Goal: Task Accomplishment & Management: Manage account settings

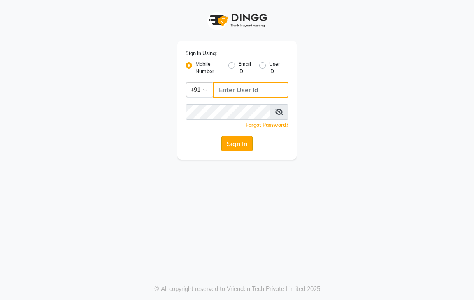
type input "9600622338"
click at [241, 140] on button "Sign In" at bounding box center [236, 144] width 31 height 16
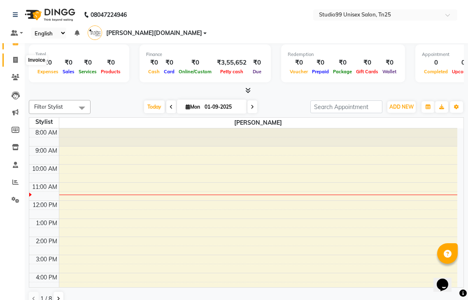
click at [19, 58] on span at bounding box center [15, 60] width 14 height 9
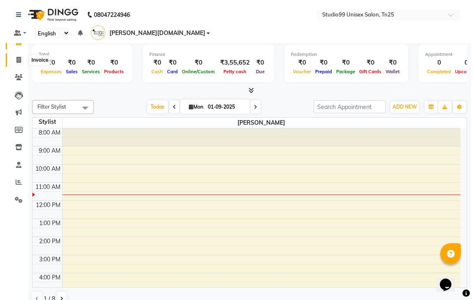
select select "8331"
select select "service"
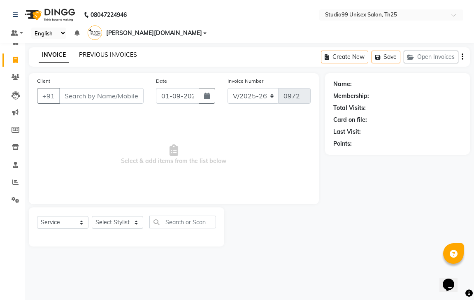
click at [104, 51] on link "PREVIOUS INVOICES" at bounding box center [108, 54] width 58 height 7
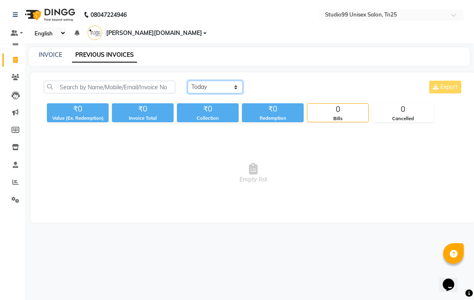
drag, startPoint x: 205, startPoint y: 77, endPoint x: 206, endPoint y: 81, distance: 4.1
click at [205, 81] on select "Today Yesterday Custom Range" at bounding box center [215, 87] width 55 height 13
select select "yesterday"
click at [188, 81] on select "Today Yesterday Custom Range" at bounding box center [215, 87] width 55 height 13
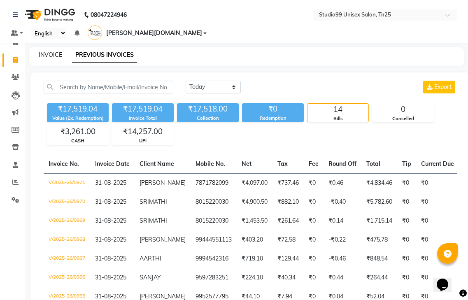
click at [53, 51] on link "INVOICE" at bounding box center [50, 54] width 23 height 7
select select "service"
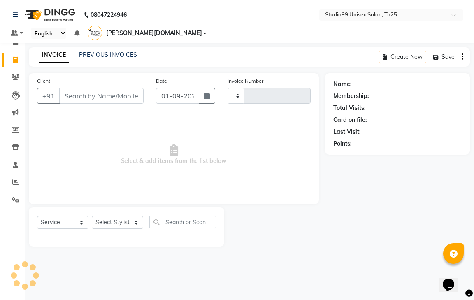
type input "0972"
select select "8331"
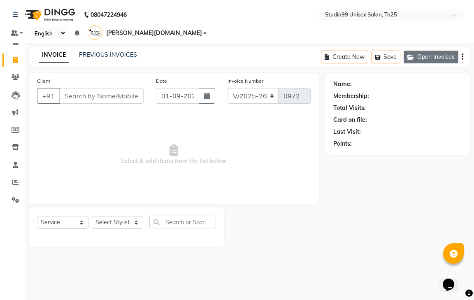
click at [435, 51] on button "Open Invoices" at bounding box center [431, 57] width 55 height 13
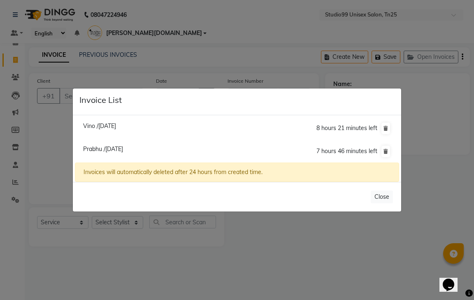
click at [107, 126] on span "Vino /31 August 2025" at bounding box center [99, 125] width 33 height 7
type input "6382955341"
type input "31-08-2025"
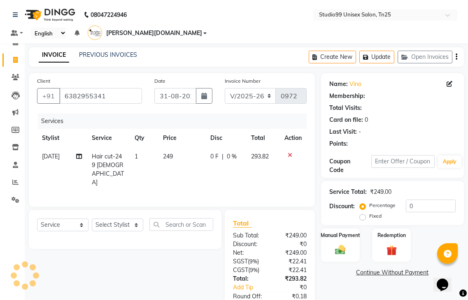
select select "1: Object"
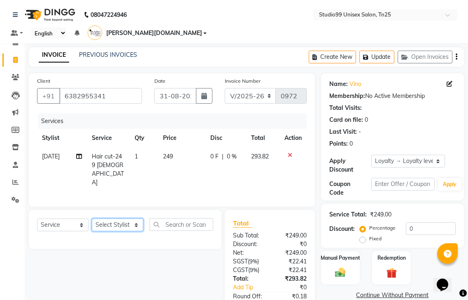
drag, startPoint x: 119, startPoint y: 213, endPoint x: 119, endPoint y: 209, distance: 4.5
click at [119, 218] on select "Select Stylist gendral [PERSON_NAME] jaya priya kothai TK [DATE] sanjay santhos…" at bounding box center [117, 224] width 51 height 13
select select "80761"
click at [92, 218] on select "Select Stylist gendral [PERSON_NAME] jaya priya kothai TK [DATE] sanjay santhos…" at bounding box center [117, 224] width 51 height 13
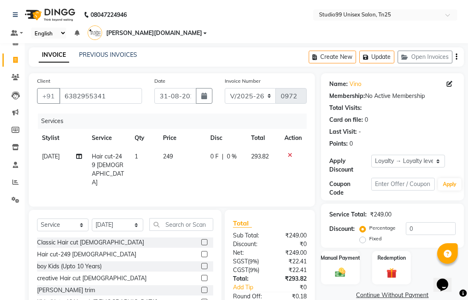
click at [201, 287] on label at bounding box center [204, 290] width 6 height 6
click at [201, 288] on input "checkbox" at bounding box center [203, 290] width 5 height 5
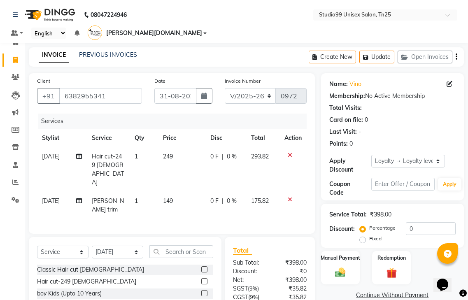
checkbox input "false"
click at [424, 222] on input "0" at bounding box center [431, 228] width 50 height 13
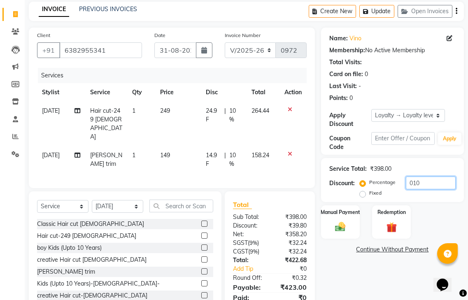
scroll to position [56, 0]
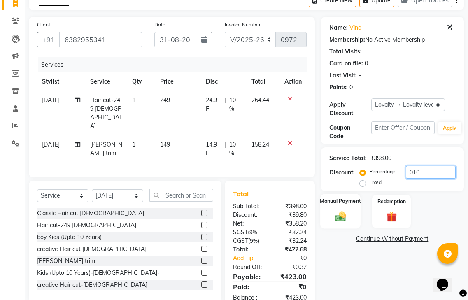
type input "010"
click at [332, 210] on img at bounding box center [340, 216] width 17 height 12
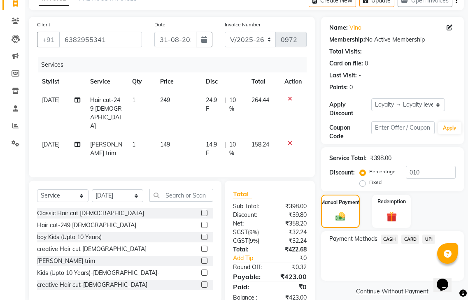
click at [426, 234] on span "UPI" at bounding box center [428, 238] width 13 height 9
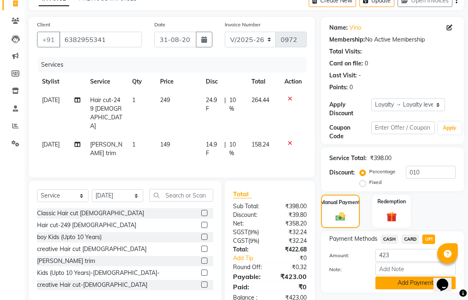
click at [394, 276] on button "Add Payment" at bounding box center [415, 282] width 80 height 13
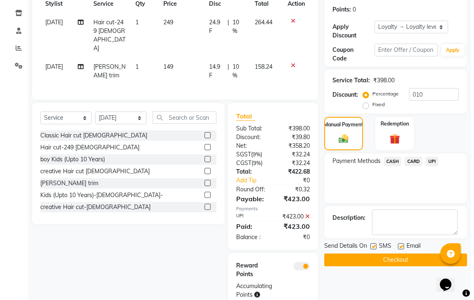
scroll to position [140, 0]
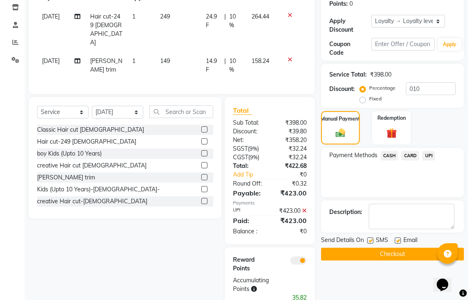
click at [300, 256] on span at bounding box center [298, 260] width 16 height 8
click at [306, 262] on input "checkbox" at bounding box center [306, 262] width 0 height 0
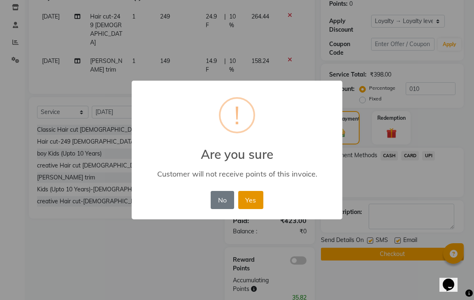
click at [253, 201] on button "Yes" at bounding box center [250, 200] width 25 height 18
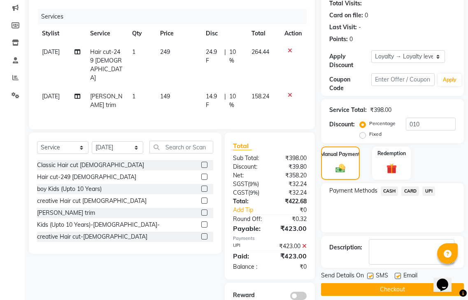
scroll to position [111, 0]
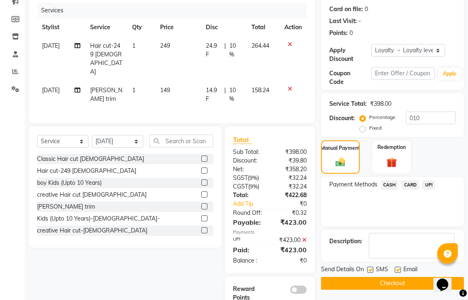
click at [385, 277] on button "Checkout" at bounding box center [392, 283] width 143 height 13
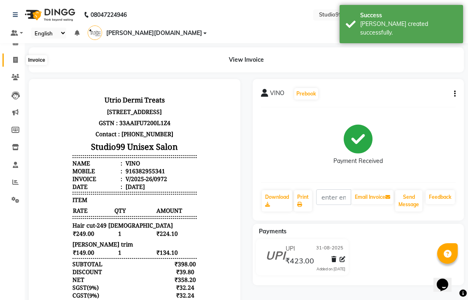
click at [18, 59] on icon at bounding box center [15, 60] width 5 height 6
select select "service"
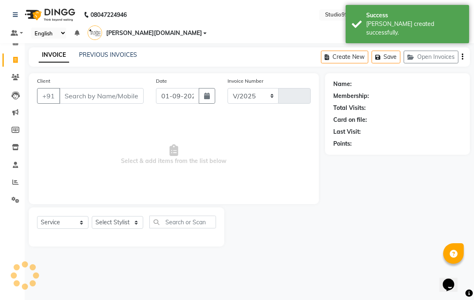
select select "8331"
type input "0973"
click at [441, 51] on button "Open Invoices" at bounding box center [431, 57] width 55 height 13
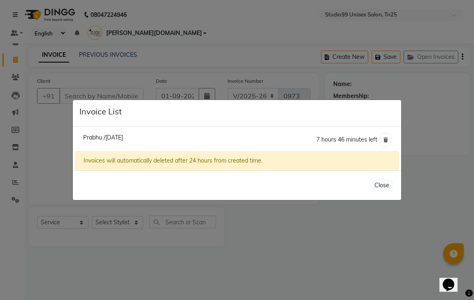
click at [123, 136] on span "Prabhu /31 August 2025" at bounding box center [103, 137] width 40 height 7
type input "9750724600"
type input "31-08-2025"
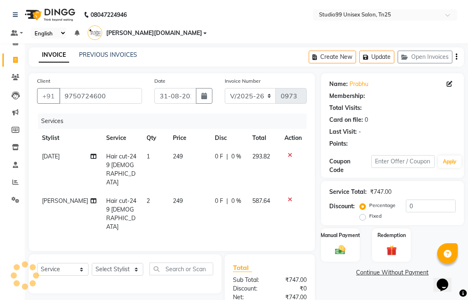
select select "1: Object"
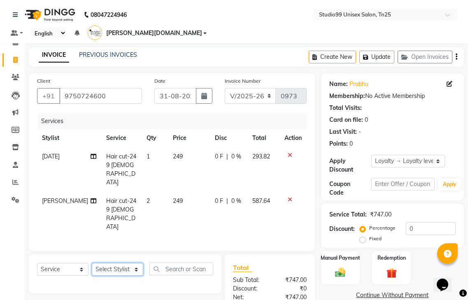
click at [110, 263] on select "Select Stylist gendral giri-ja jaya priya kothai TK raja sanjay santhosh VAISHA…" at bounding box center [117, 269] width 51 height 13
select select "80761"
click at [92, 263] on select "Select Stylist gendral giri-ja jaya priya kothai TK raja sanjay santhosh VAISHA…" at bounding box center [117, 269] width 51 height 13
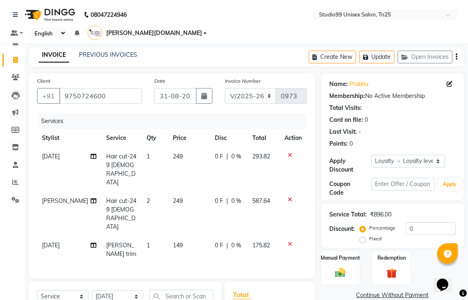
checkbox input "false"
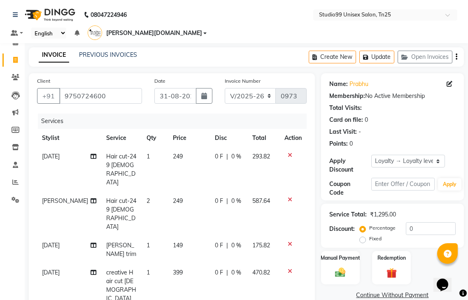
checkbox input "false"
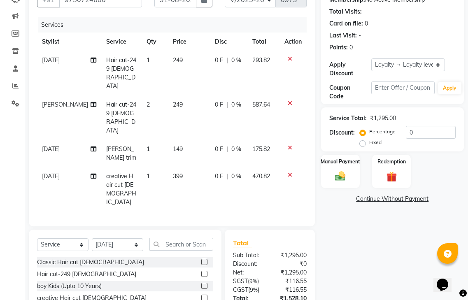
scroll to position [102, 0]
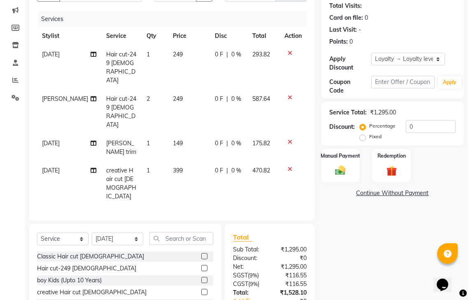
click at [288, 166] on icon at bounding box center [290, 169] width 5 height 6
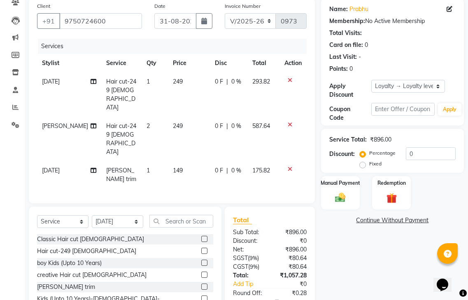
click at [201, 283] on label at bounding box center [204, 286] width 6 height 6
click at [201, 284] on input "checkbox" at bounding box center [203, 286] width 5 height 5
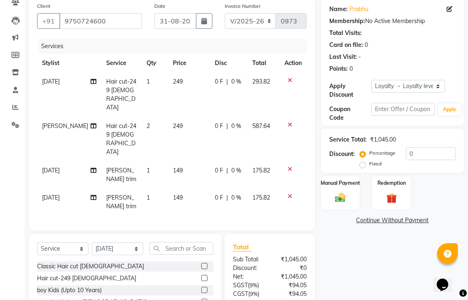
scroll to position [93, 0]
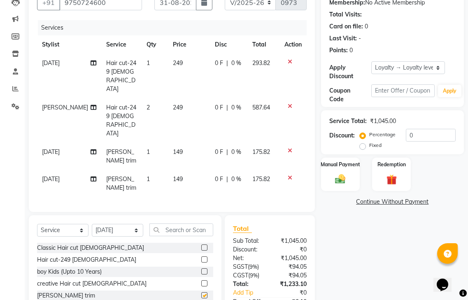
checkbox input "false"
click at [429, 129] on input "0" at bounding box center [431, 135] width 50 height 13
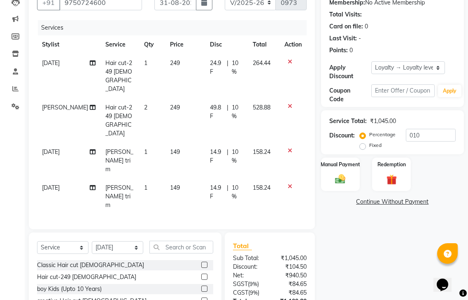
click at [289, 183] on icon at bounding box center [290, 186] width 5 height 6
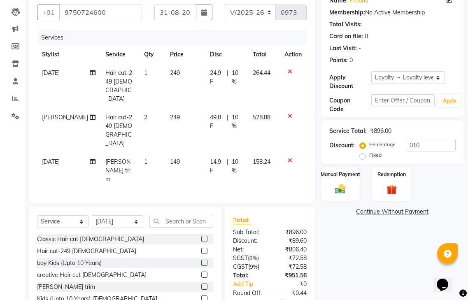
click at [393, 277] on div "Name: Prabhu Membership: No Active Membership Total Visits: Card on file: 0 Las…" at bounding box center [395, 163] width 149 height 346
click at [431, 139] on input "010" at bounding box center [431, 145] width 50 height 13
type input "0"
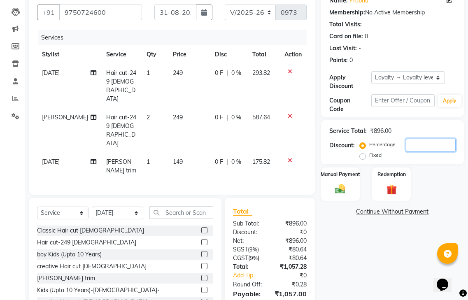
scroll to position [75, 0]
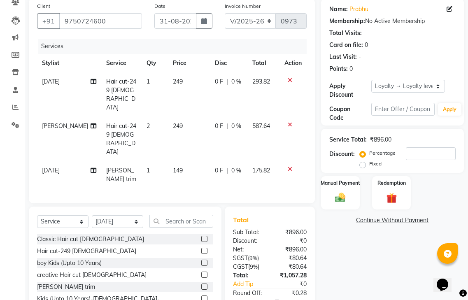
click at [374, 242] on div "Name: Prabhu Membership: No Active Membership Total Visits: Card on file: 0 Las…" at bounding box center [395, 167] width 149 height 338
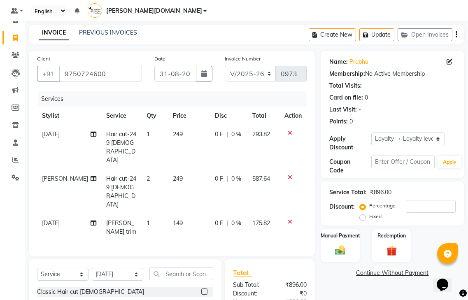
scroll to position [0, 0]
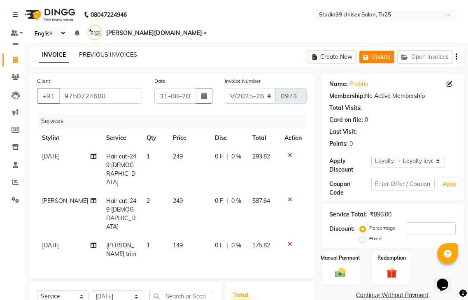
click at [379, 51] on button "Update" at bounding box center [376, 57] width 35 height 13
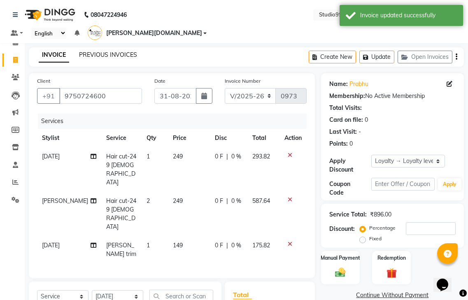
click at [127, 51] on link "PREVIOUS INVOICES" at bounding box center [108, 54] width 58 height 7
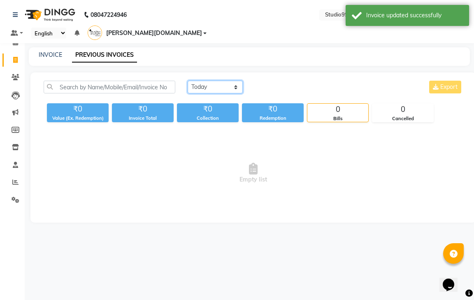
click at [216, 81] on select "Today Yesterday Custom Range" at bounding box center [215, 87] width 55 height 13
select select "yesterday"
click at [188, 81] on select "Today Yesterday Custom Range" at bounding box center [215, 87] width 55 height 13
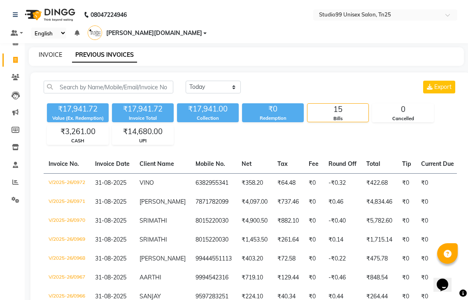
click at [55, 51] on link "INVOICE" at bounding box center [50, 54] width 23 height 7
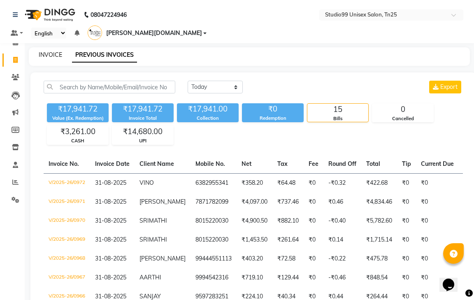
select select "service"
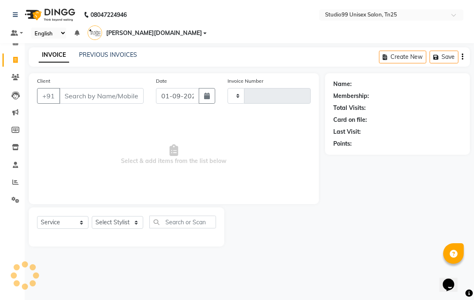
type input "0973"
select select "8331"
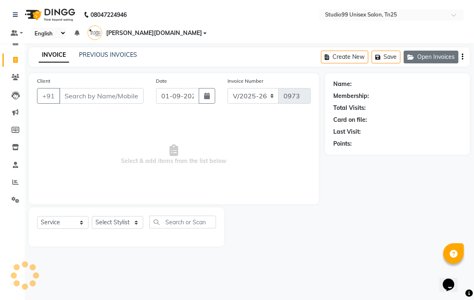
click at [408, 54] on icon "button" at bounding box center [412, 57] width 10 height 6
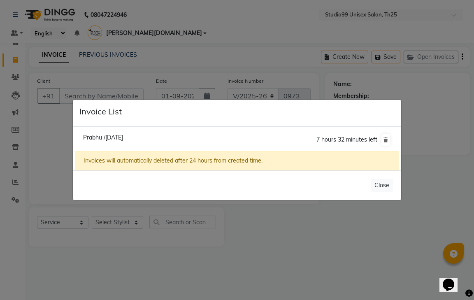
click at [123, 134] on span "Prabhu /31 August 2025" at bounding box center [103, 137] width 40 height 7
type input "9750724600"
type input "31-08-2025"
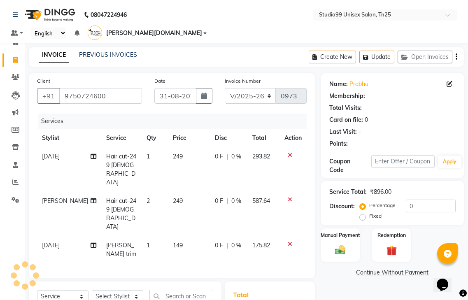
select select "1: Object"
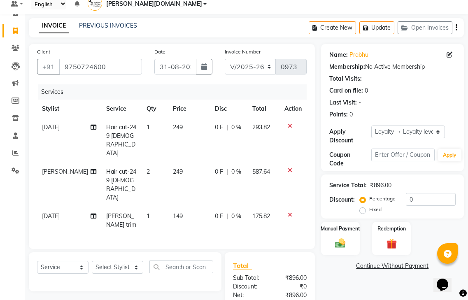
scroll to position [75, 0]
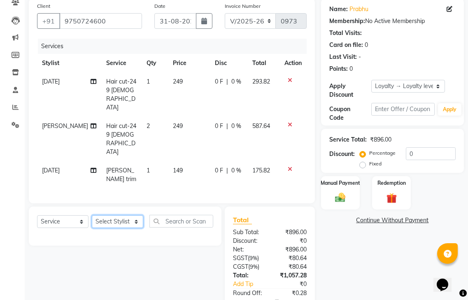
click at [131, 215] on select "Select Stylist gendral [PERSON_NAME] jaya priya kothai TK [DATE] sanjay santhos…" at bounding box center [117, 221] width 51 height 13
select select "80760"
click at [92, 215] on select "Select Stylist gendral [PERSON_NAME] jaya priya kothai TK [DATE] sanjay santhos…" at bounding box center [117, 221] width 51 height 13
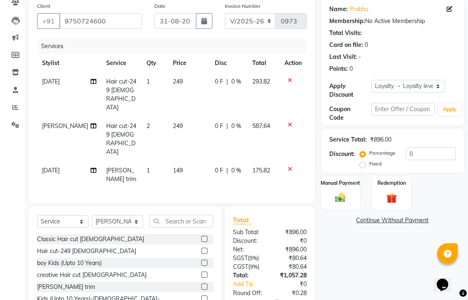
click at [201, 283] on label at bounding box center [204, 286] width 6 height 6
click at [201, 284] on input "checkbox" at bounding box center [203, 286] width 5 height 5
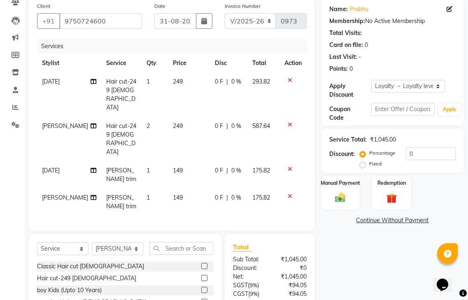
checkbox input "false"
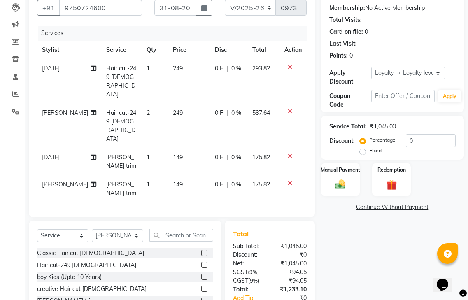
scroll to position [93, 0]
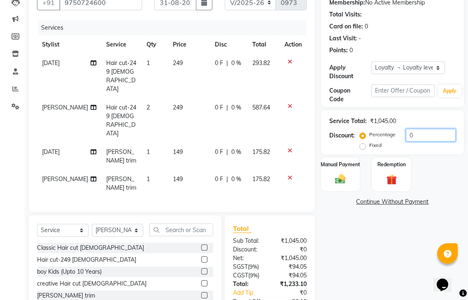
click at [409, 129] on input "0" at bounding box center [431, 135] width 50 height 13
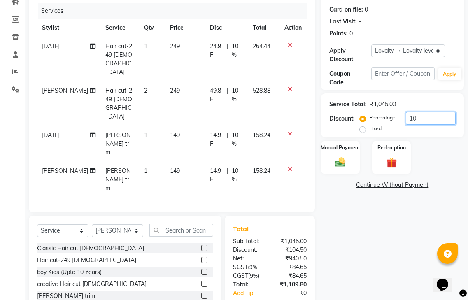
scroll to position [111, 0]
click at [424, 111] on input "10" at bounding box center [431, 117] width 50 height 13
type input "1"
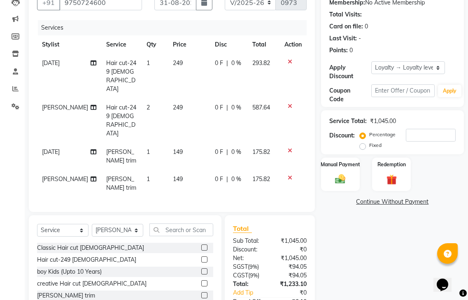
click at [358, 135] on div "Discount: Percentage Fixed" at bounding box center [392, 140] width 126 height 22
click at [369, 142] on label "Fixed" at bounding box center [375, 145] width 12 height 7
click at [361, 142] on input "Fixed" at bounding box center [364, 145] width 6 height 6
radio input "true"
click at [419, 129] on input "number" at bounding box center [431, 135] width 50 height 13
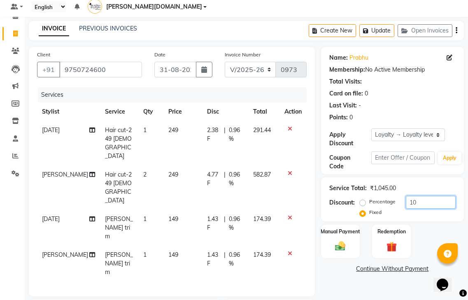
scroll to position [111, 0]
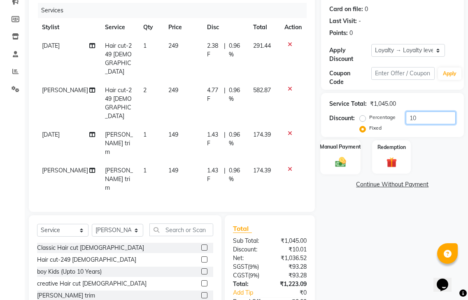
type input "10"
click at [339, 155] on img at bounding box center [340, 161] width 17 height 12
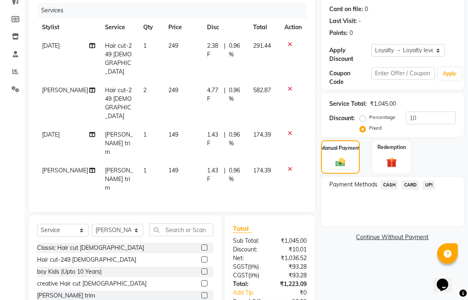
click at [427, 180] on span "UPI" at bounding box center [428, 184] width 13 height 9
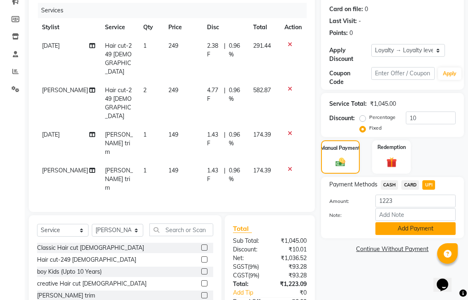
click at [405, 222] on button "Add Payment" at bounding box center [415, 228] width 80 height 13
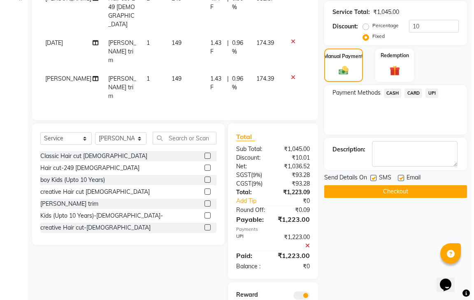
scroll to position [203, 0]
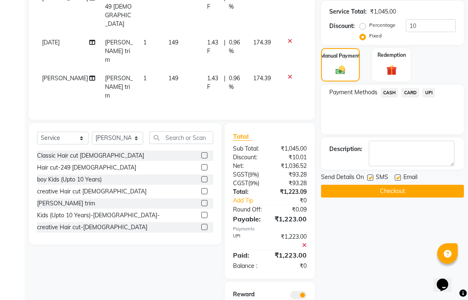
click at [300, 291] on span at bounding box center [298, 295] width 16 height 8
click at [306, 296] on input "checkbox" at bounding box center [306, 296] width 0 height 0
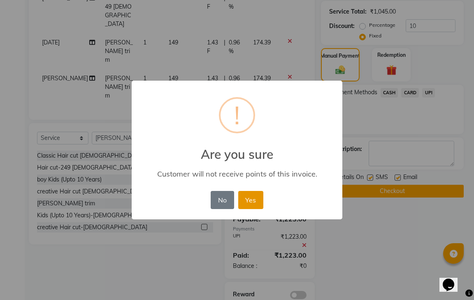
click at [245, 201] on button "Yes" at bounding box center [250, 200] width 25 height 18
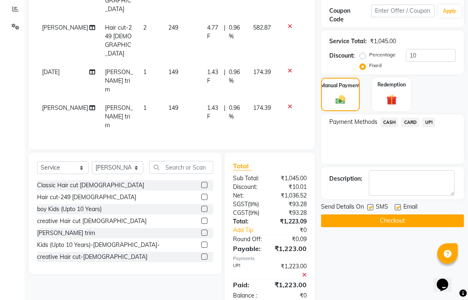
scroll to position [174, 0]
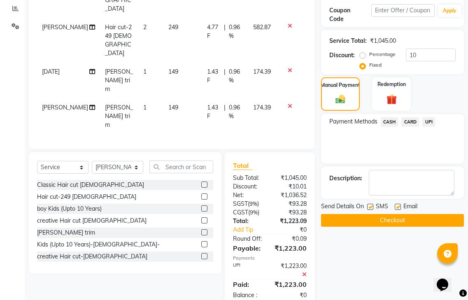
click at [373, 214] on button "Checkout" at bounding box center [392, 220] width 143 height 13
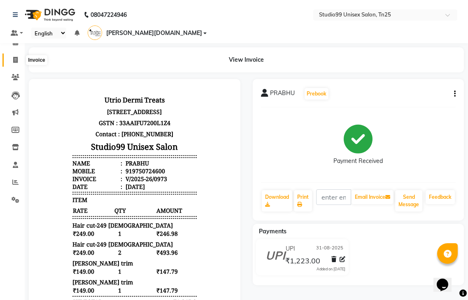
click at [16, 59] on icon at bounding box center [15, 60] width 5 height 6
select select "service"
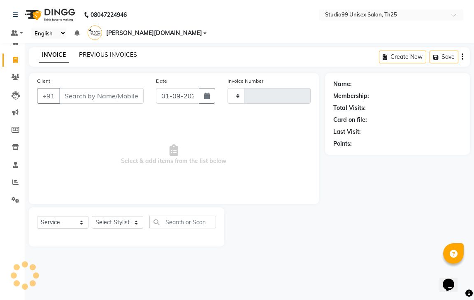
click at [121, 51] on link "PREVIOUS INVOICES" at bounding box center [108, 54] width 58 height 7
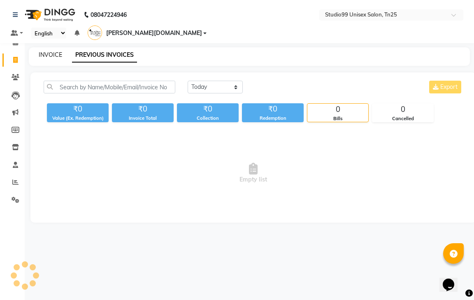
click at [58, 51] on link "INVOICE" at bounding box center [50, 54] width 23 height 7
select select "8331"
select select "service"
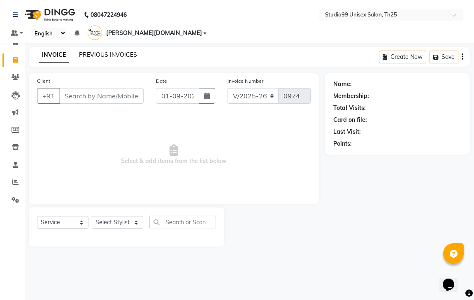
click at [102, 51] on link "PREVIOUS INVOICES" at bounding box center [108, 54] width 58 height 7
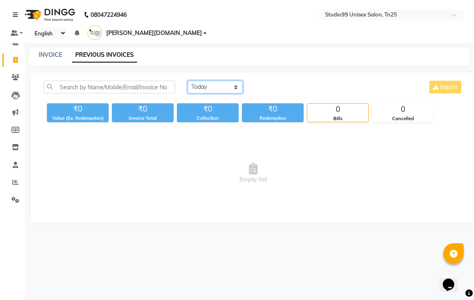
drag, startPoint x: 202, startPoint y: 74, endPoint x: 203, endPoint y: 79, distance: 5.6
click at [203, 81] on select "[DATE] [DATE] Custom Range" at bounding box center [215, 87] width 55 height 13
select select "[DATE]"
click at [188, 81] on select "[DATE] [DATE] Custom Range" at bounding box center [215, 87] width 55 height 13
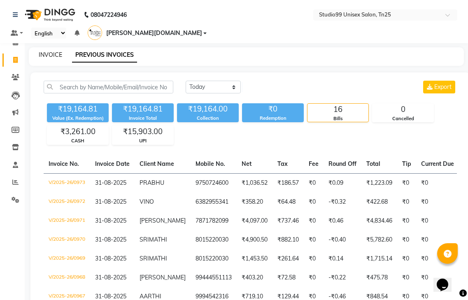
click at [46, 51] on link "INVOICE" at bounding box center [50, 54] width 23 height 7
select select "service"
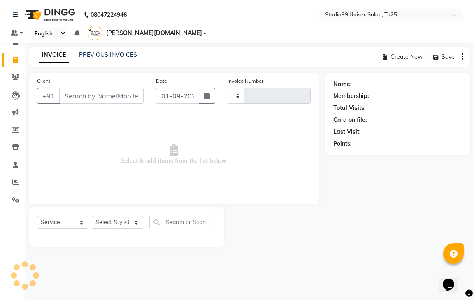
type input "0974"
select select "8331"
click at [98, 51] on link "PREVIOUS INVOICES" at bounding box center [108, 54] width 58 height 7
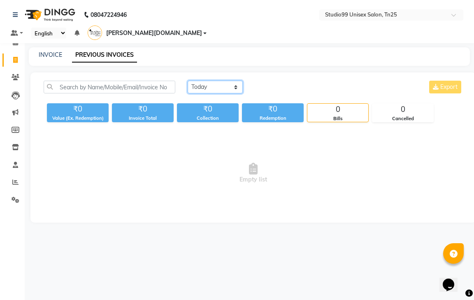
click at [225, 81] on select "[DATE] [DATE] Custom Range" at bounding box center [215, 87] width 55 height 13
select select "[DATE]"
click at [188, 81] on select "[DATE] [DATE] Custom Range" at bounding box center [215, 87] width 55 height 13
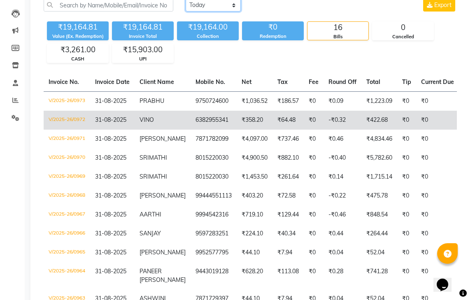
scroll to position [82, 0]
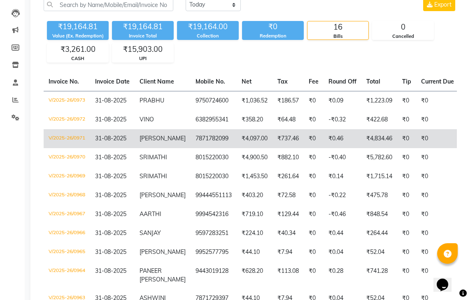
click at [171, 135] on span "[PERSON_NAME]" at bounding box center [162, 138] width 46 height 7
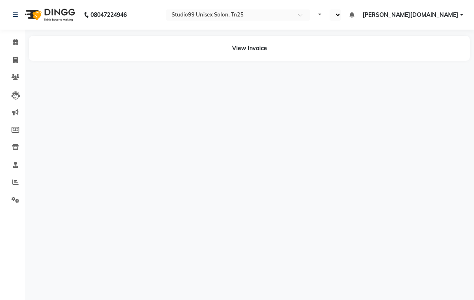
select select "en"
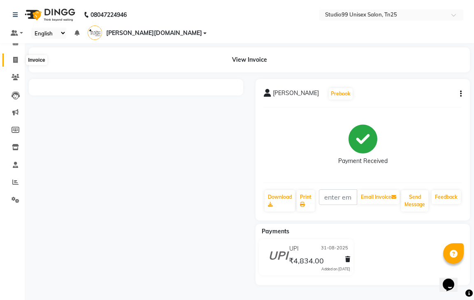
click at [14, 60] on icon at bounding box center [15, 60] width 5 height 6
select select "service"
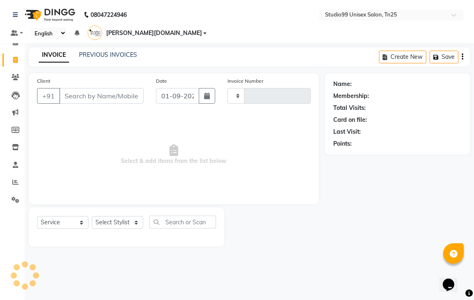
type input "0974"
select select "8331"
click at [102, 88] on input "Client" at bounding box center [101, 96] width 84 height 16
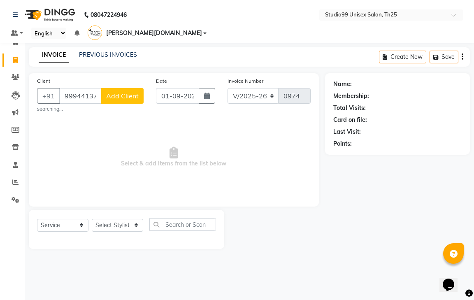
type input "9994413700"
click at [110, 92] on span "Add Client" at bounding box center [122, 96] width 32 height 8
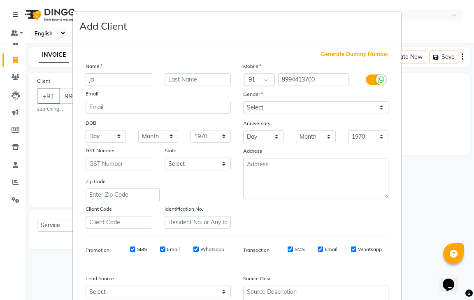
type input "j"
type input "JASMINE"
click at [322, 110] on select "Select Male Female Other Prefer Not To Say" at bounding box center [315, 107] width 145 height 13
select select "female"
click at [243, 101] on select "Select Male Female Other Prefer Not To Say" at bounding box center [315, 107] width 145 height 13
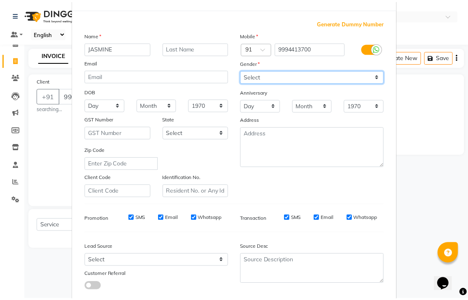
scroll to position [80, 0]
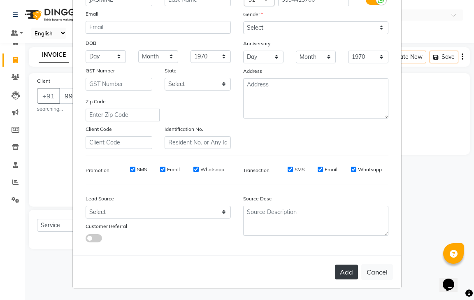
click at [339, 274] on button "Add" at bounding box center [346, 271] width 23 height 15
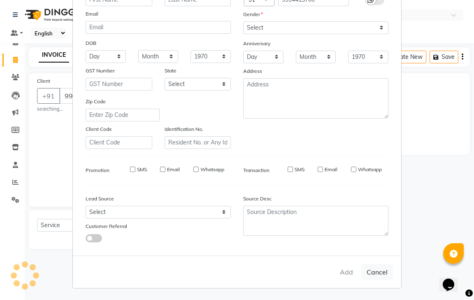
select select
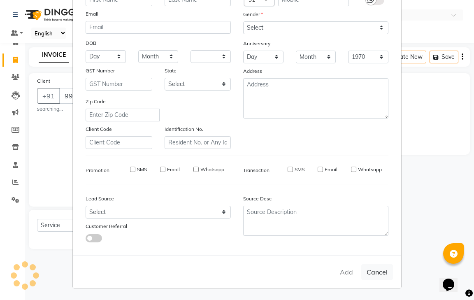
select select
checkbox input "false"
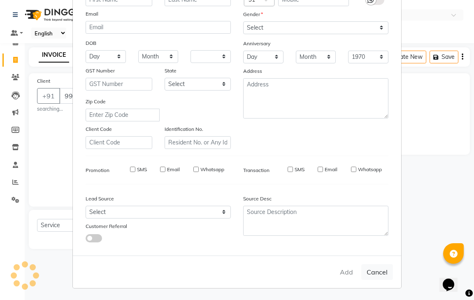
checkbox input "false"
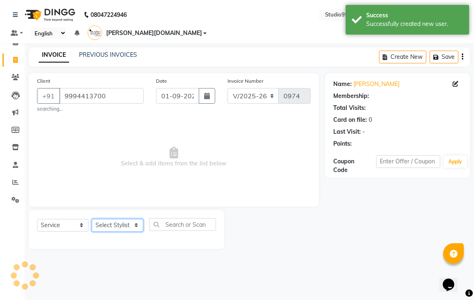
click at [100, 219] on select "Select Stylist gendral [PERSON_NAME] jaya priya kothai TK [DATE] sanjay santhos…" at bounding box center [117, 225] width 51 height 13
select select "1: Object"
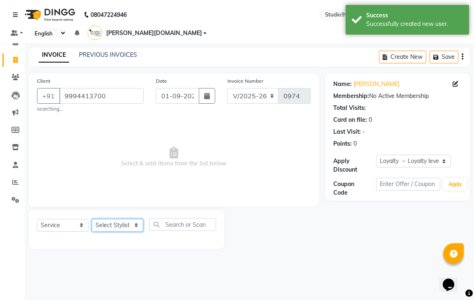
select select "80757"
click at [92, 219] on select "Select Stylist gendral [PERSON_NAME] jaya priya kothai TK [DATE] sanjay santhos…" at bounding box center [117, 225] width 51 height 13
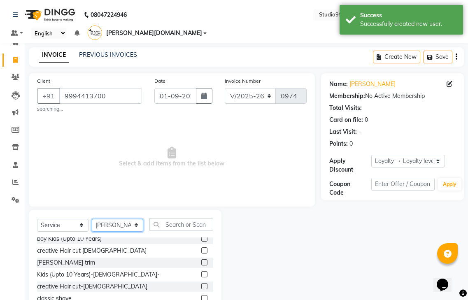
scroll to position [41, 0]
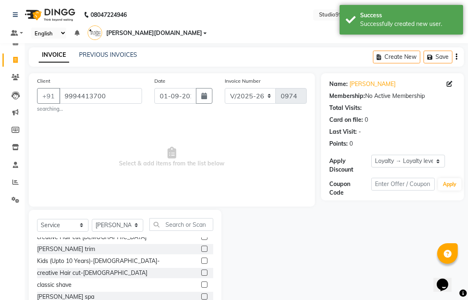
click at [201, 269] on label at bounding box center [204, 272] width 6 height 6
click at [201, 270] on input "checkbox" at bounding box center [203, 272] width 5 height 5
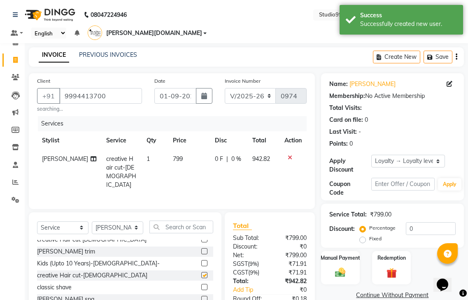
checkbox input "false"
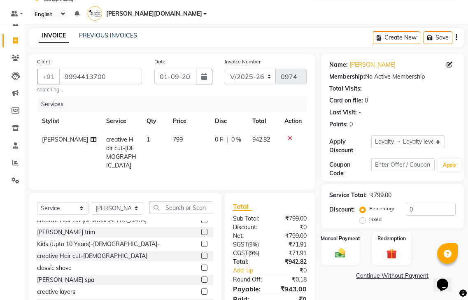
scroll to position [0, 0]
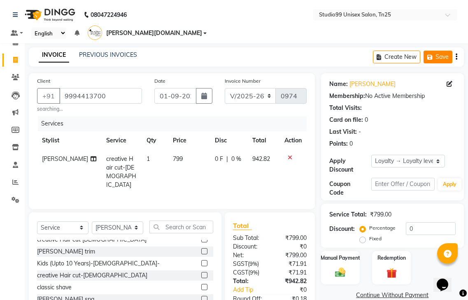
click at [438, 51] on button "Save" at bounding box center [437, 57] width 29 height 13
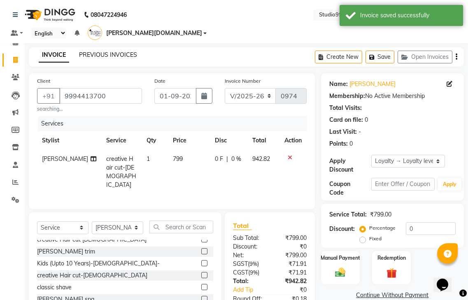
click at [94, 51] on link "PREVIOUS INVOICES" at bounding box center [108, 54] width 58 height 7
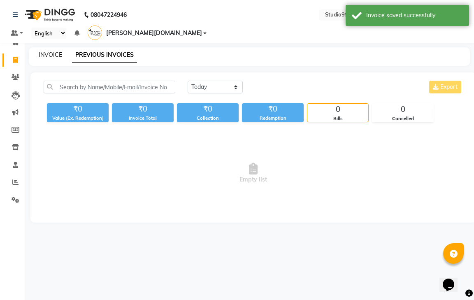
click at [56, 51] on link "INVOICE" at bounding box center [50, 54] width 23 height 7
select select "service"
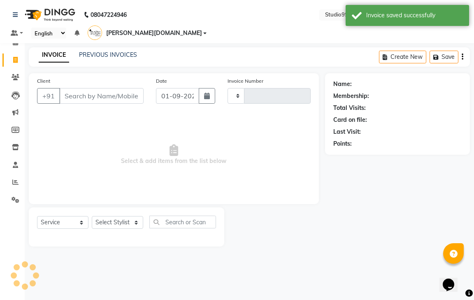
type input "0974"
select select "8331"
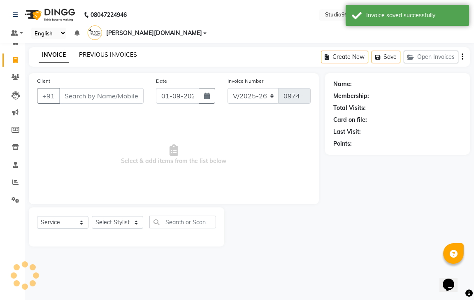
click at [117, 51] on link "PREVIOUS INVOICES" at bounding box center [108, 54] width 58 height 7
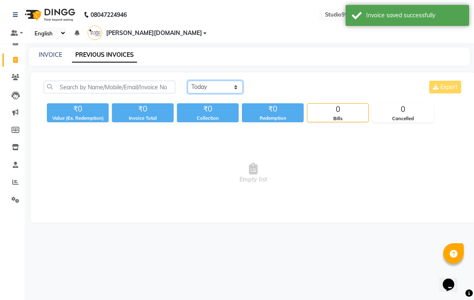
drag, startPoint x: 203, startPoint y: 72, endPoint x: 206, endPoint y: 81, distance: 10.5
click at [203, 81] on select "Today Yesterday Custom Range" at bounding box center [215, 87] width 55 height 13
select select "yesterday"
click at [188, 81] on select "Today Yesterday Custom Range" at bounding box center [215, 87] width 55 height 13
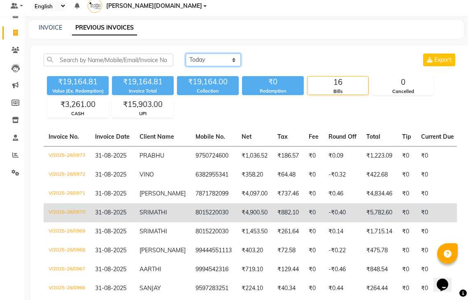
scroll to position [41, 0]
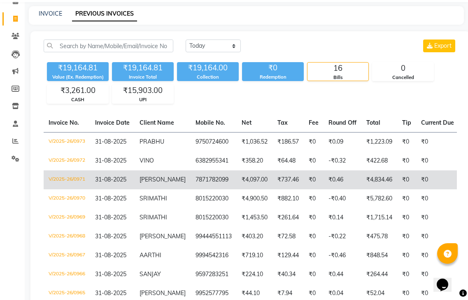
click at [169, 176] on span "madhumitha" at bounding box center [162, 179] width 46 height 7
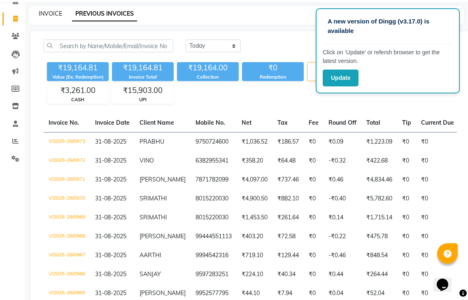
click at [49, 10] on link "INVOICE" at bounding box center [50, 13] width 23 height 7
select select "service"
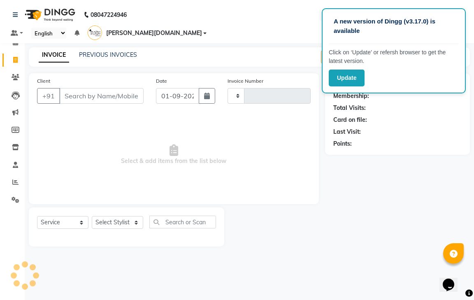
click at [352, 193] on div "Name: Membership: Total Visits: Card on file: Last Visit: Points:" at bounding box center [400, 159] width 151 height 173
type input "0974"
select select "8331"
click at [351, 78] on button "Update" at bounding box center [347, 78] width 36 height 17
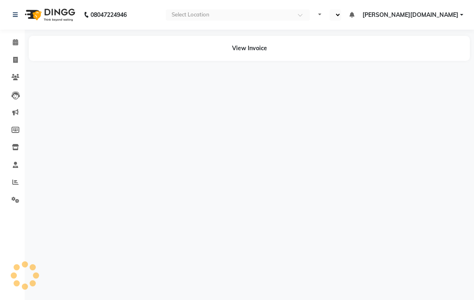
select select "en"
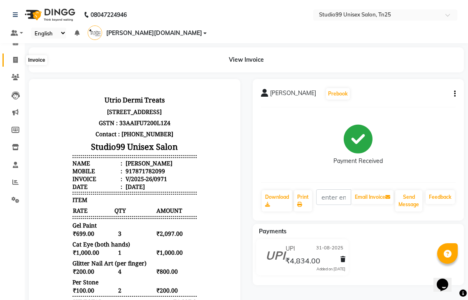
click at [18, 57] on span at bounding box center [15, 60] width 14 height 9
select select "service"
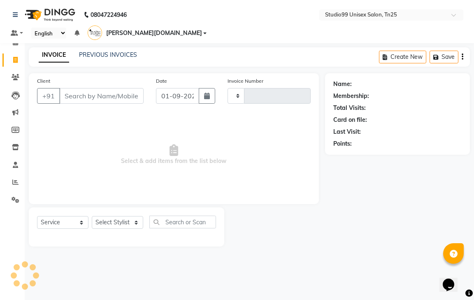
type input "0974"
select select "8331"
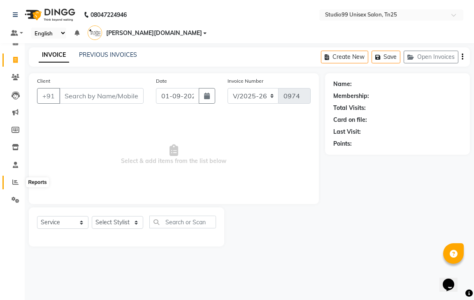
click at [16, 184] on icon at bounding box center [15, 182] width 6 height 6
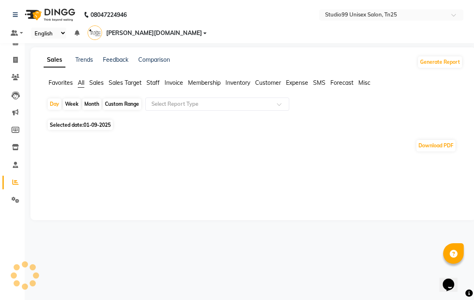
click at [94, 98] on div "Month" at bounding box center [91, 104] width 19 height 12
select select "9"
select select "2025"
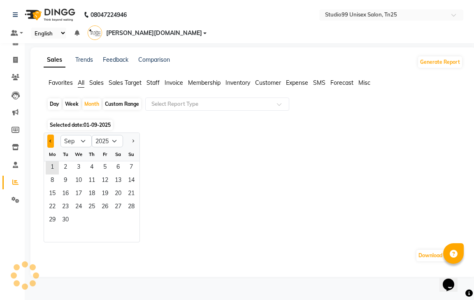
click at [50, 135] on button "Previous month" at bounding box center [50, 141] width 7 height 13
select select "8"
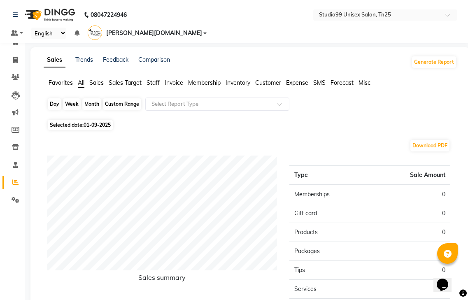
click at [93, 98] on div "Month" at bounding box center [91, 104] width 19 height 12
select select "9"
select select "2025"
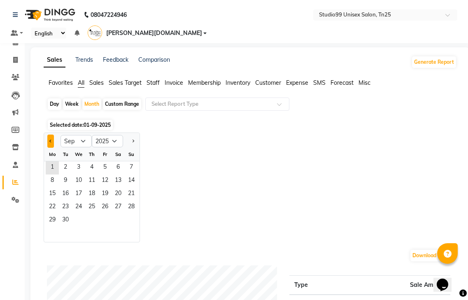
click at [53, 135] on button "Previous month" at bounding box center [50, 141] width 7 height 13
select select "8"
click at [106, 161] on span "1" at bounding box center [104, 167] width 13 height 13
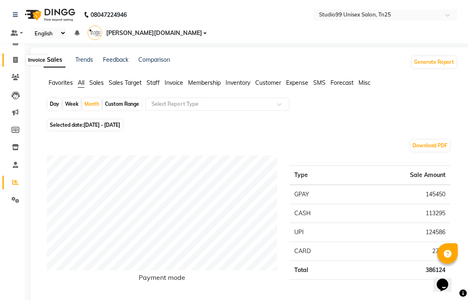
click at [13, 58] on icon at bounding box center [15, 60] width 5 height 6
select select "service"
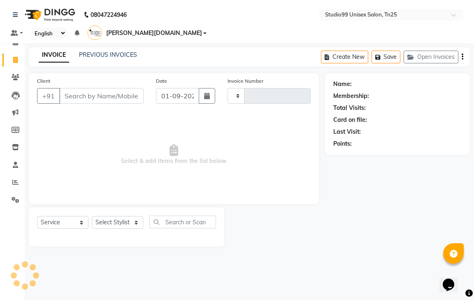
type input "0974"
select select "8331"
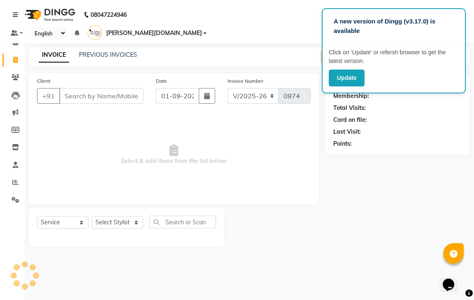
click at [405, 126] on div "Name: Membership: Total Visits: Card on file: Last Visit: Points:" at bounding box center [397, 113] width 128 height 72
click at [350, 71] on button "Update" at bounding box center [347, 78] width 36 height 17
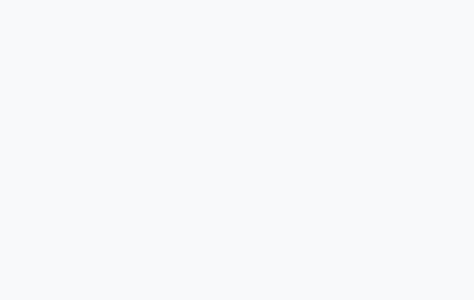
select select "8331"
select select "service"
select select "8331"
select select "service"
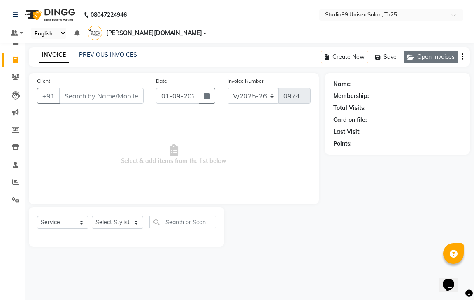
click at [443, 51] on button "Open Invoices" at bounding box center [431, 57] width 55 height 13
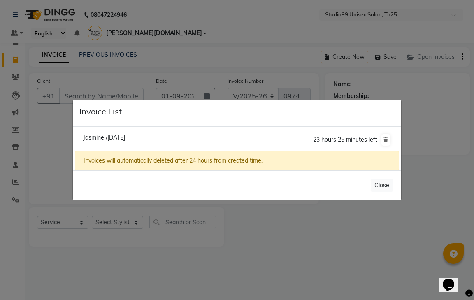
click at [190, 227] on ngb-modal-window "Invoice List Jasmine /[DATE] 23 hours 25 minutes left Invoices will automatical…" at bounding box center [237, 150] width 474 height 300
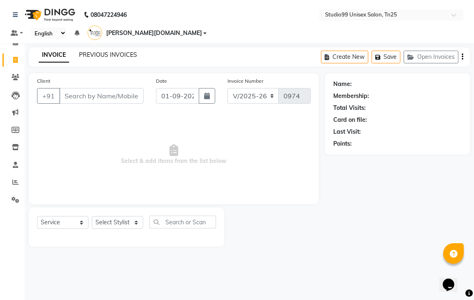
click at [122, 51] on link "PREVIOUS INVOICES" at bounding box center [108, 54] width 58 height 7
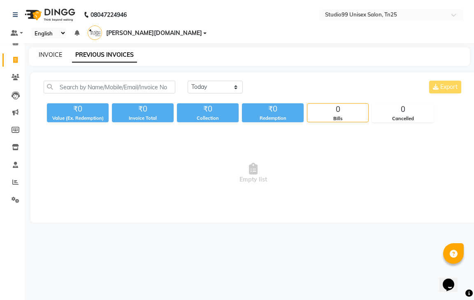
click at [47, 51] on link "INVOICE" at bounding box center [50, 54] width 23 height 7
select select "service"
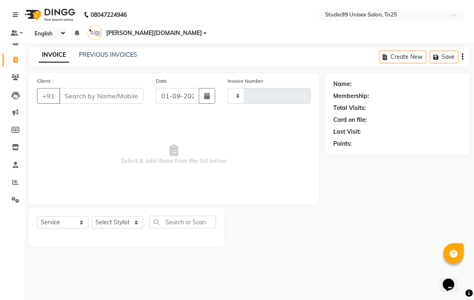
type input "0974"
select select "8331"
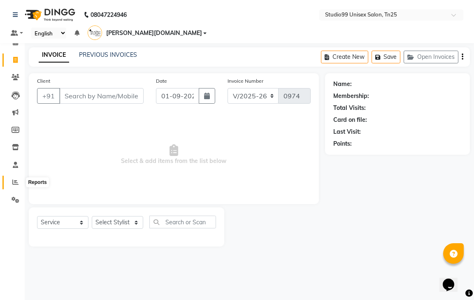
click at [13, 184] on icon at bounding box center [15, 182] width 6 height 6
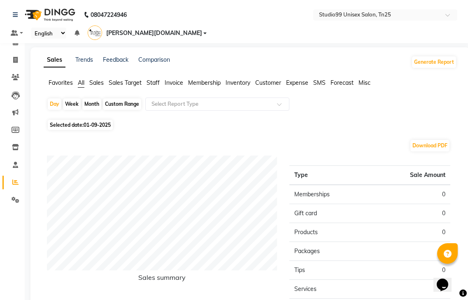
click at [152, 79] on span "Staff" at bounding box center [152, 82] width 13 height 7
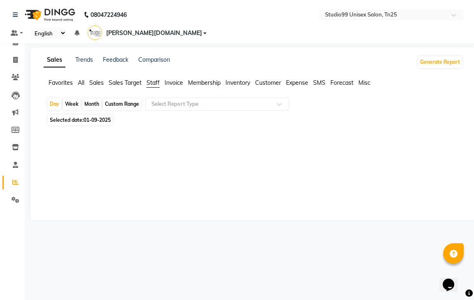
click at [74, 98] on div "Week" at bounding box center [72, 104] width 18 height 12
select select "9"
select select "2025"
click at [48, 128] on div at bounding box center [251, 174] width 422 height 92
click at [76, 98] on div "Week" at bounding box center [72, 104] width 18 height 12
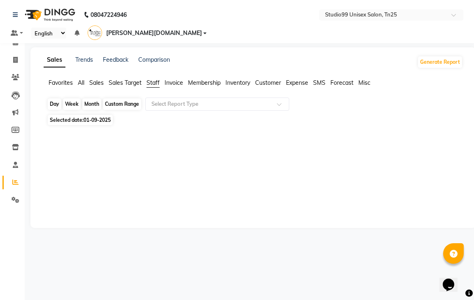
select select "9"
select select "2025"
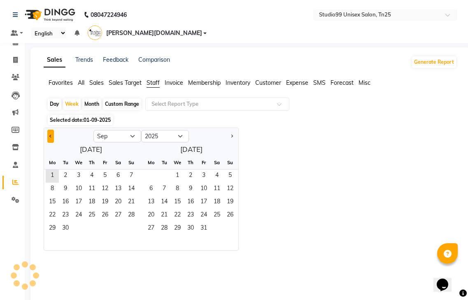
click at [50, 130] on button "Previous month" at bounding box center [50, 136] width 7 height 13
select select "8"
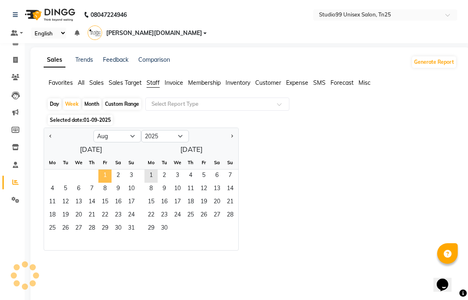
click at [102, 169] on span "1" at bounding box center [104, 175] width 13 height 13
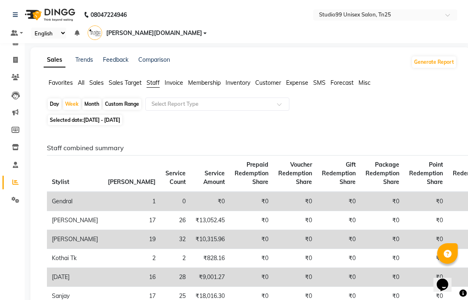
click at [80, 97] on div "Day Week Month Custom Range Select Report Type" at bounding box center [250, 104] width 406 height 15
click at [76, 98] on div "Week" at bounding box center [72, 104] width 18 height 12
select select "8"
select select "2025"
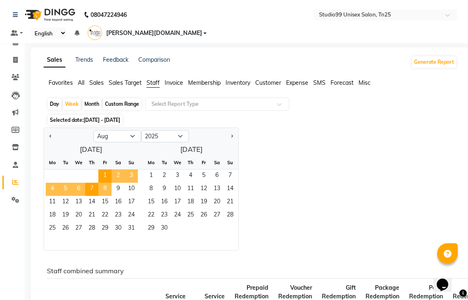
click at [107, 183] on span "8" at bounding box center [104, 189] width 13 height 13
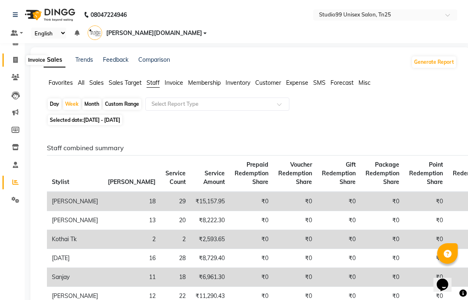
click at [16, 64] on span at bounding box center [15, 60] width 14 height 9
select select "service"
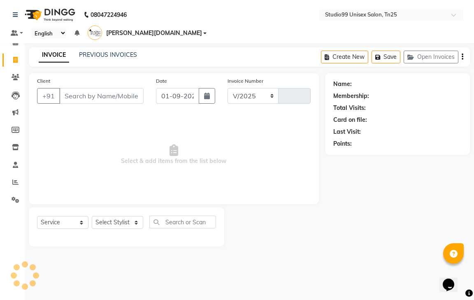
select select "8331"
type input "0974"
click at [12, 179] on span at bounding box center [15, 182] width 14 height 9
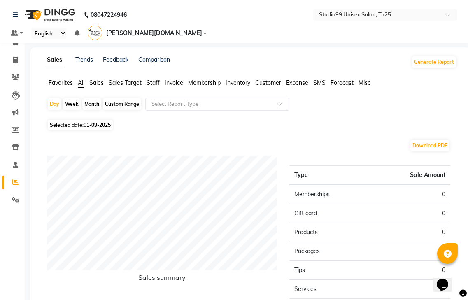
click at [153, 79] on span "Staff" at bounding box center [152, 82] width 13 height 7
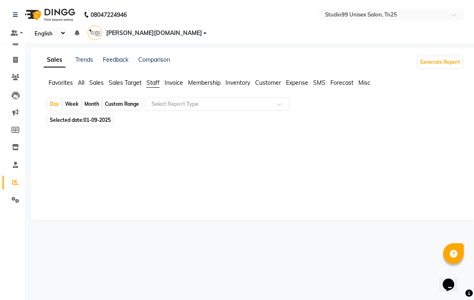
click at [73, 98] on div "Week" at bounding box center [72, 104] width 18 height 12
select select "9"
select select "2025"
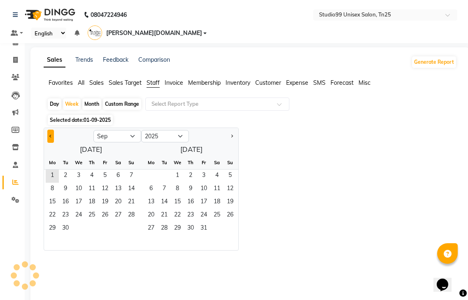
click at [50, 135] on span "Previous month" at bounding box center [50, 136] width 3 height 3
select select "8"
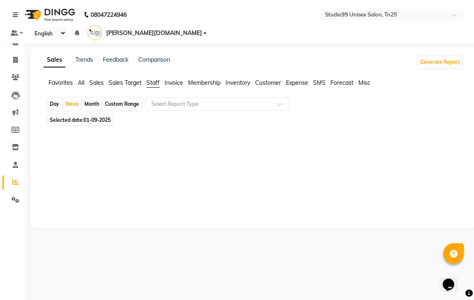
click at [87, 98] on div "Month" at bounding box center [91, 104] width 19 height 12
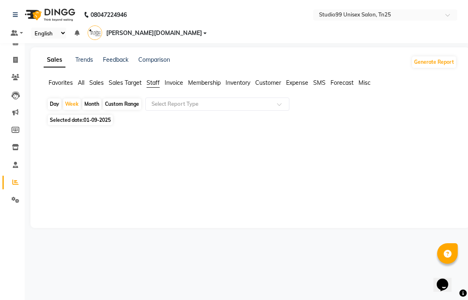
select select "9"
select select "2025"
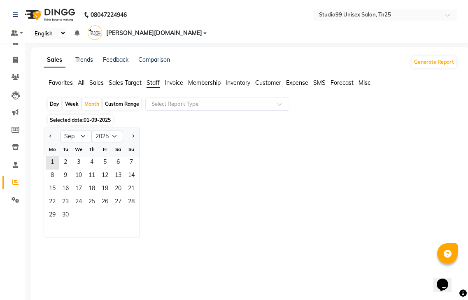
click at [72, 98] on div "Week" at bounding box center [72, 104] width 18 height 12
select select "9"
select select "2025"
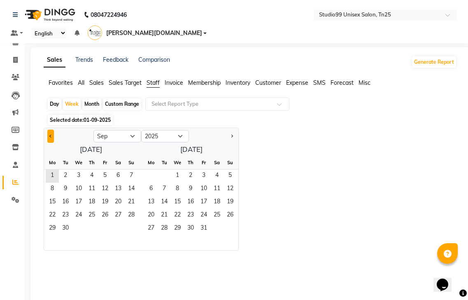
click at [49, 130] on button "Previous month" at bounding box center [50, 136] width 7 height 13
select select "8"
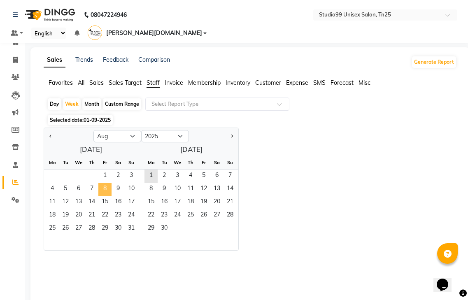
click at [103, 183] on span "8" at bounding box center [104, 189] width 13 height 13
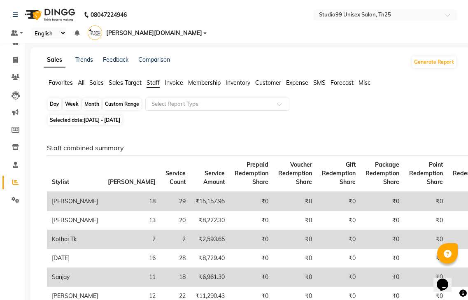
click at [74, 98] on div "Week" at bounding box center [72, 104] width 18 height 12
select select "8"
select select "2025"
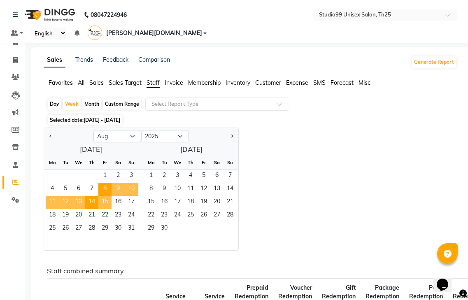
click at [104, 196] on span "15" at bounding box center [104, 202] width 13 height 13
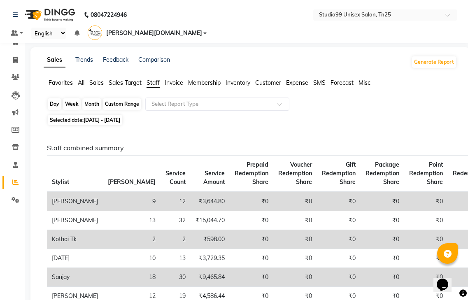
click at [77, 98] on div "Week" at bounding box center [72, 104] width 18 height 12
select select "8"
select select "2025"
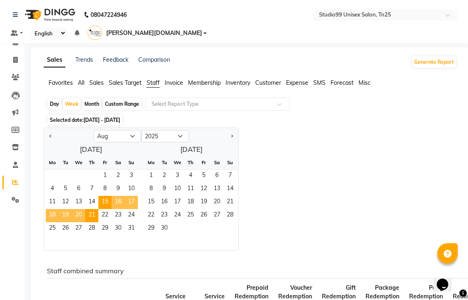
click at [119, 98] on div "Custom Range" at bounding box center [122, 104] width 38 height 12
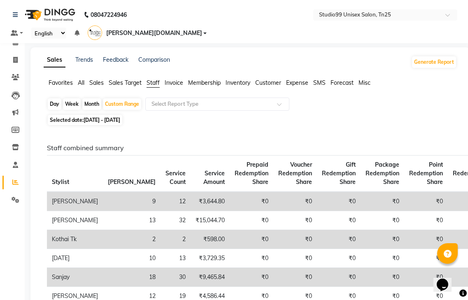
click at [75, 98] on div "Week" at bounding box center [72, 104] width 18 height 12
select select "8"
select select "2025"
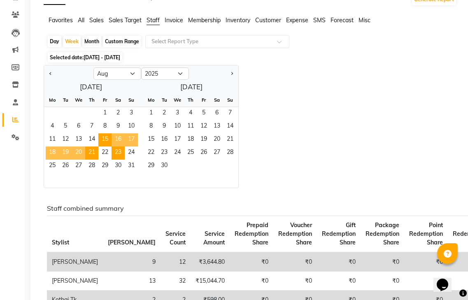
scroll to position [41, 0]
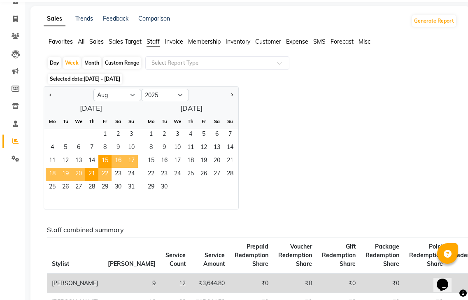
click at [103, 168] on span "22" at bounding box center [104, 174] width 13 height 13
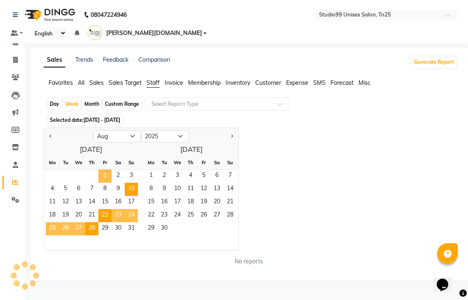
scroll to position [0, 0]
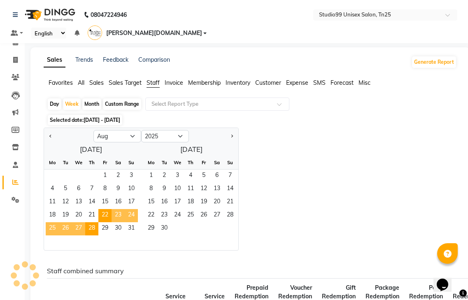
click at [111, 98] on div "Custom Range" at bounding box center [122, 104] width 38 height 12
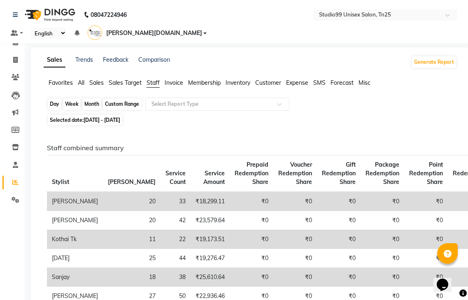
click at [110, 98] on div "Custom Range" at bounding box center [122, 104] width 38 height 12
select select "8"
select select "2025"
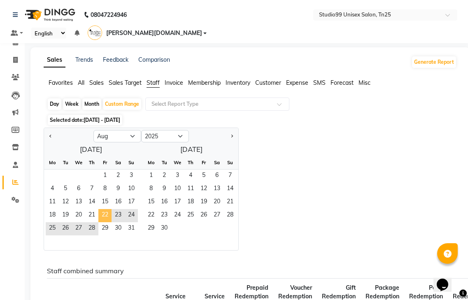
click at [103, 209] on span "22" at bounding box center [104, 215] width 13 height 13
click at [129, 222] on span "31" at bounding box center [131, 228] width 13 height 13
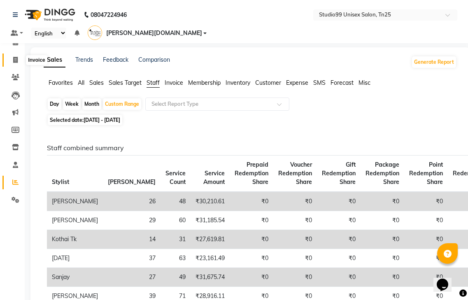
click at [16, 63] on span at bounding box center [15, 60] width 14 height 9
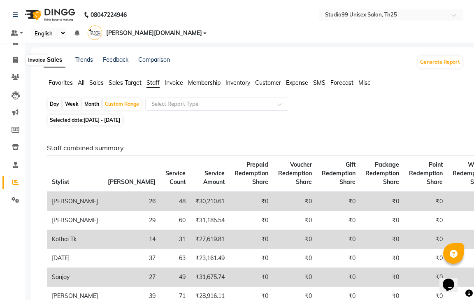
select select "service"
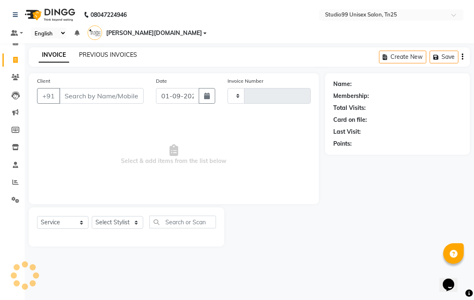
type input "0974"
select select "8331"
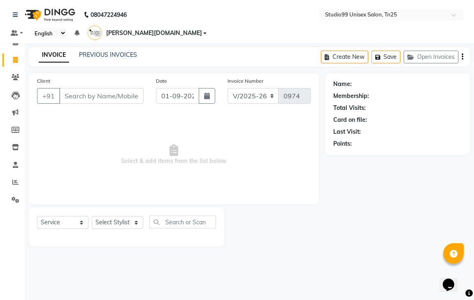
click at [85, 88] on input "Client" at bounding box center [101, 96] width 84 height 16
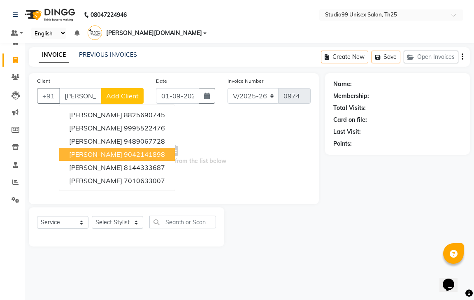
click at [124, 150] on ngb-highlight "9042141898" at bounding box center [144, 154] width 41 height 8
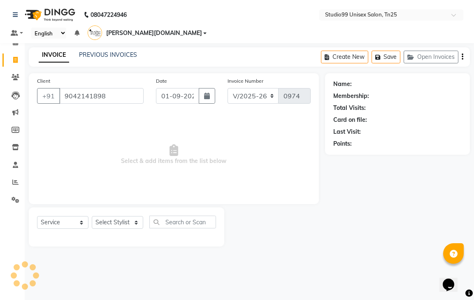
type input "9042141898"
select select "1: Object"
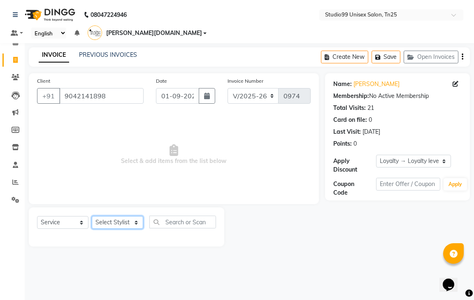
click at [135, 216] on select "Select Stylist gendral giri-ja jaya priya kothai TK raja sanjay santhosh VAISHA…" at bounding box center [117, 222] width 51 height 13
select select "80761"
click at [92, 216] on select "Select Stylist gendral giri-ja jaya priya kothai TK raja sanjay santhosh VAISHA…" at bounding box center [117, 222] width 51 height 13
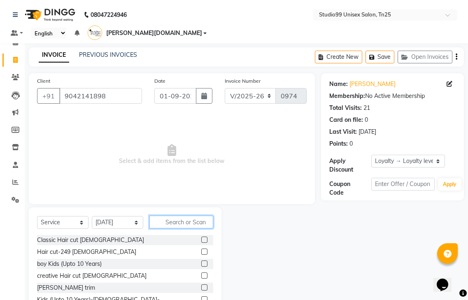
click at [201, 216] on input "text" at bounding box center [181, 222] width 64 height 13
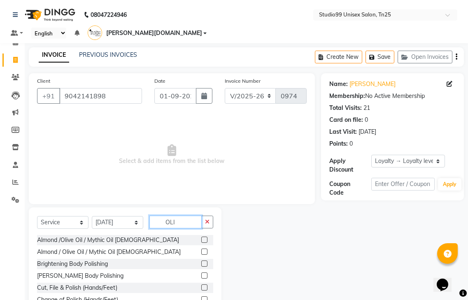
type input "OLI"
click at [205, 237] on label at bounding box center [204, 240] width 6 height 6
click at [205, 237] on input "checkbox" at bounding box center [203, 239] width 5 height 5
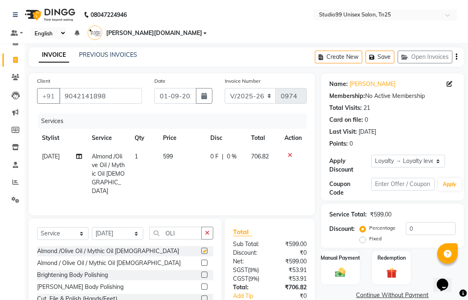
checkbox input "false"
click at [384, 51] on button "Save" at bounding box center [379, 57] width 29 height 13
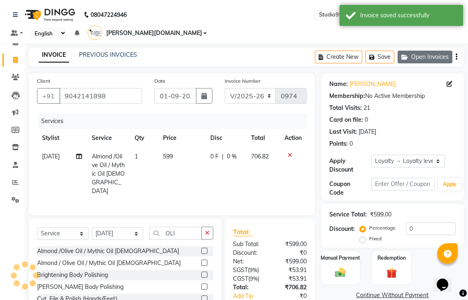
click at [432, 51] on button "Open Invoices" at bounding box center [424, 57] width 55 height 13
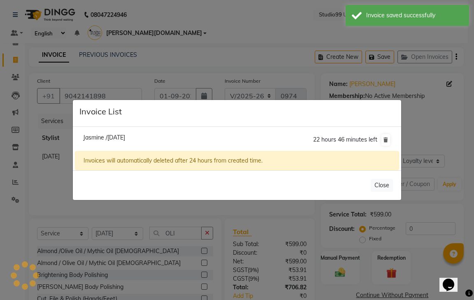
click at [112, 233] on ngb-modal-window "Invoice List Jasmine /01 September 2025 22 hours 46 minutes left Invoices will …" at bounding box center [237, 150] width 474 height 300
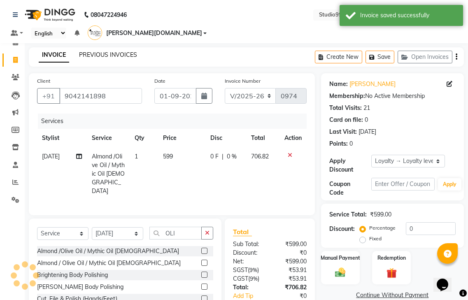
click at [100, 51] on link "PREVIOUS INVOICES" at bounding box center [108, 54] width 58 height 7
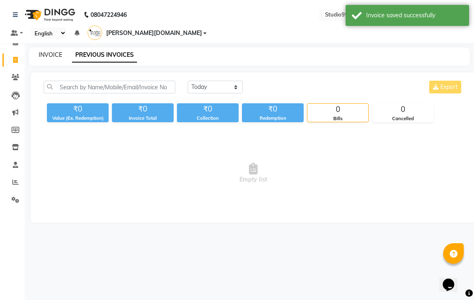
click at [58, 51] on link "INVOICE" at bounding box center [50, 54] width 23 height 7
select select "service"
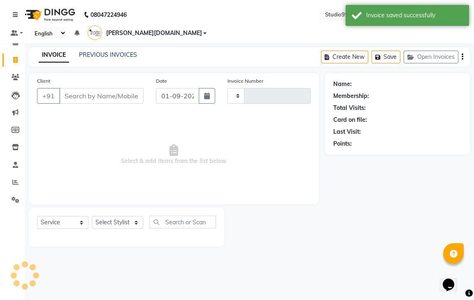
type input "0974"
select select "8331"
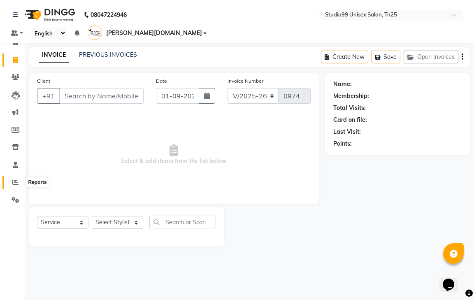
click at [14, 181] on icon at bounding box center [15, 182] width 6 height 6
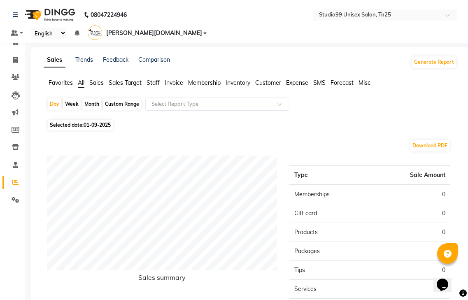
click at [121, 98] on div "Custom Range" at bounding box center [122, 104] width 38 height 12
select select "9"
select select "2025"
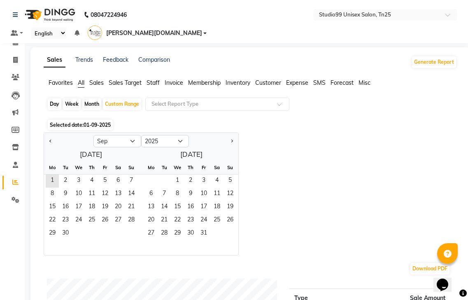
click at [153, 79] on span "Staff" at bounding box center [152, 82] width 13 height 7
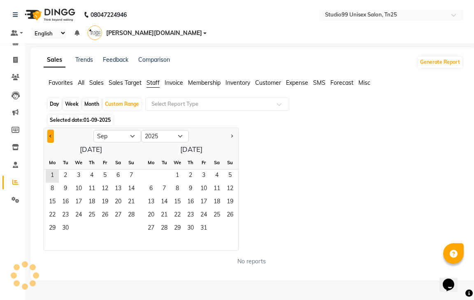
click at [47, 130] on button "Previous month" at bounding box center [50, 136] width 7 height 13
select select "8"
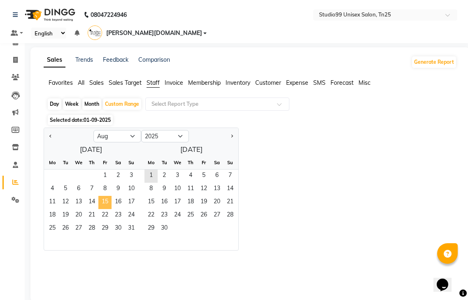
click at [102, 197] on span "15" at bounding box center [104, 202] width 13 height 13
click at [104, 209] on span "22" at bounding box center [104, 215] width 13 height 13
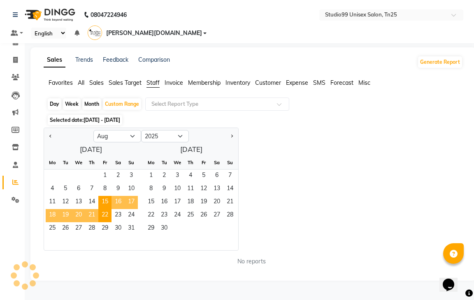
click at [275, 217] on div "Jan Feb Mar Apr May Jun Jul Aug Sep Oct Nov Dec 2015 2016 2017 2018 2019 2020 2…" at bounding box center [253, 189] width 419 height 123
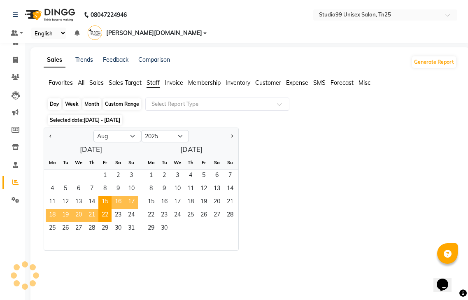
click at [126, 98] on div "Custom Range" at bounding box center [122, 104] width 38 height 12
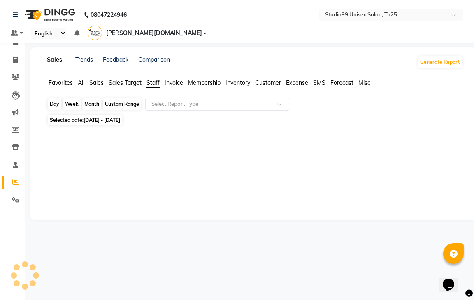
click at [116, 98] on div "Custom Range" at bounding box center [122, 104] width 38 height 12
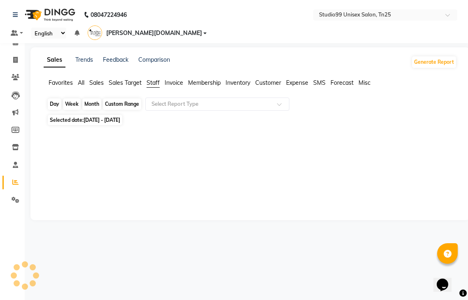
select select "8"
select select "2025"
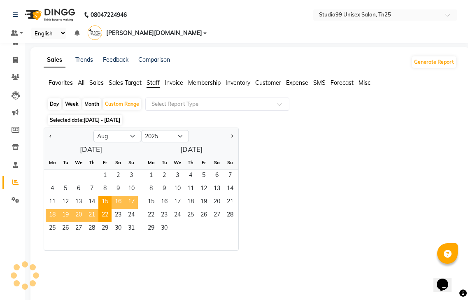
click at [104, 237] on div at bounding box center [91, 242] width 94 height 15
click at [51, 130] on button "Previous month" at bounding box center [50, 136] width 7 height 13
select select "7"
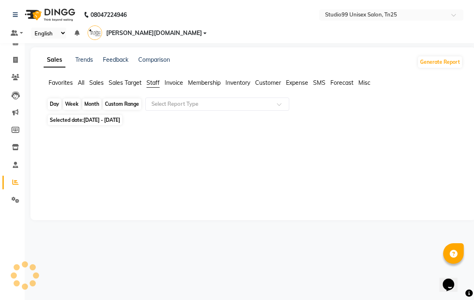
click at [123, 98] on div "Custom Range" at bounding box center [122, 104] width 38 height 12
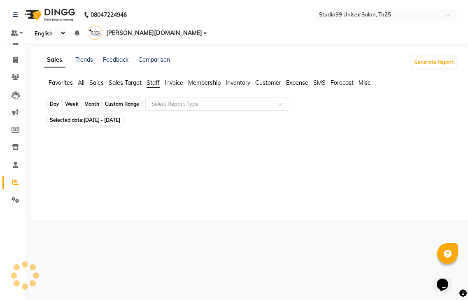
select select "8"
select select "2025"
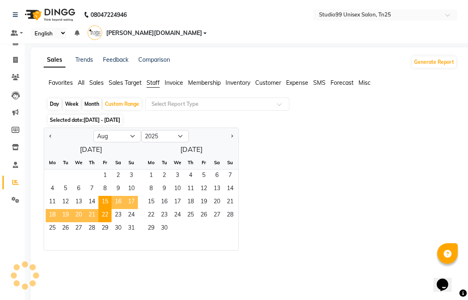
click at [353, 155] on div "Jan Feb Mar Apr May Jun Jul Aug Sep Oct Nov Dec 2015 2016 2017 2018 2019 2020 2…" at bounding box center [250, 189] width 413 height 123
click at [330, 159] on div "Jan Feb Mar Apr May Jun Jul Aug Sep Oct Nov Dec 2015 2016 2017 2018 2019 2020 2…" at bounding box center [250, 189] width 413 height 123
click at [18, 61] on span at bounding box center [15, 60] width 14 height 9
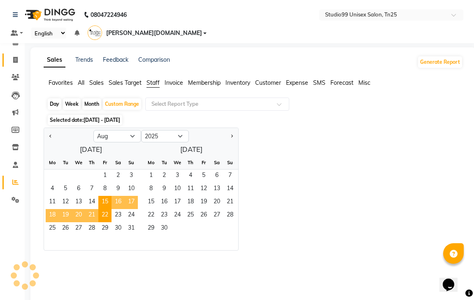
select select "service"
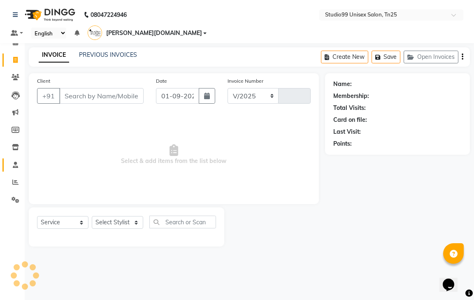
select select "8331"
type input "0974"
click at [14, 180] on icon at bounding box center [15, 182] width 6 height 6
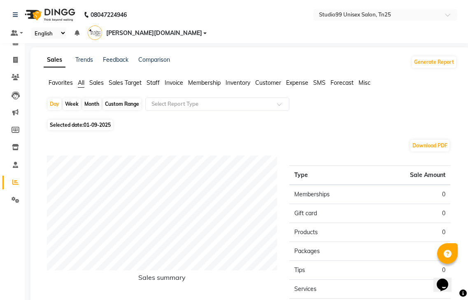
click at [150, 79] on span "Staff" at bounding box center [152, 82] width 13 height 7
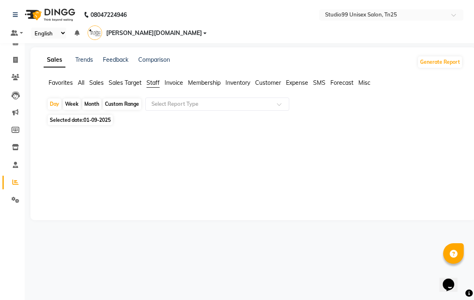
click at [116, 98] on div "Custom Range" at bounding box center [122, 104] width 38 height 12
select select "9"
select select "2025"
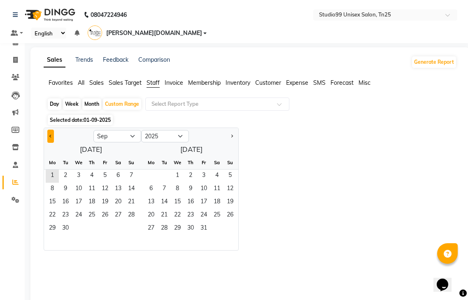
click at [49, 130] on button "Previous month" at bounding box center [50, 136] width 7 height 13
select select "8"
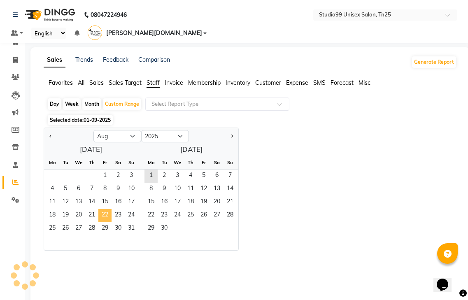
click at [102, 209] on span "22" at bounding box center [104, 215] width 13 height 13
click at [136, 222] on span "31" at bounding box center [131, 228] width 13 height 13
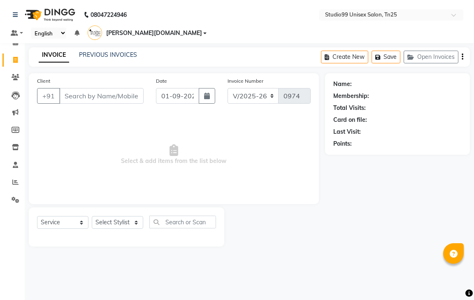
select select "8331"
select select "service"
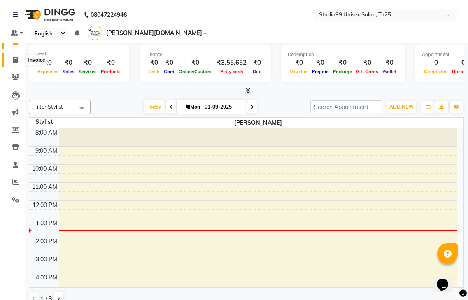
click at [17, 60] on icon at bounding box center [15, 60] width 5 height 6
select select "service"
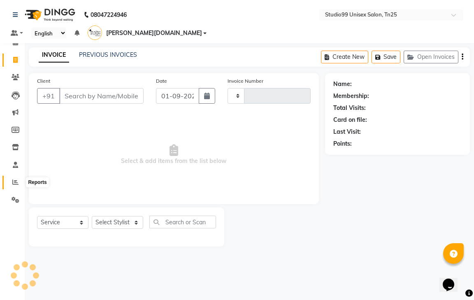
type input "0974"
select select "8331"
click at [15, 183] on icon at bounding box center [15, 182] width 6 height 6
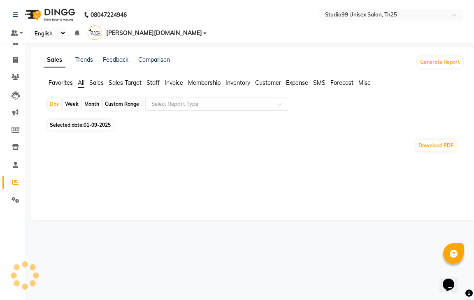
click at [151, 79] on span "Staff" at bounding box center [152, 82] width 13 height 7
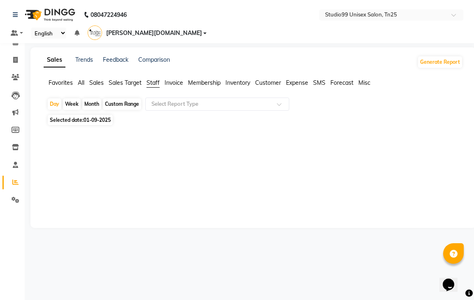
click at [125, 98] on div "Custom Range" at bounding box center [122, 104] width 38 height 12
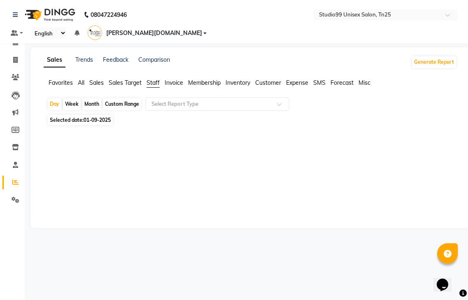
select select "9"
select select "2025"
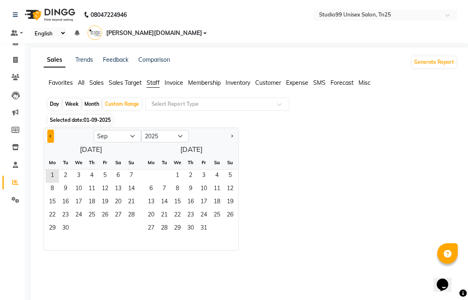
click at [49, 135] on span "Previous month" at bounding box center [50, 136] width 3 height 3
select select "8"
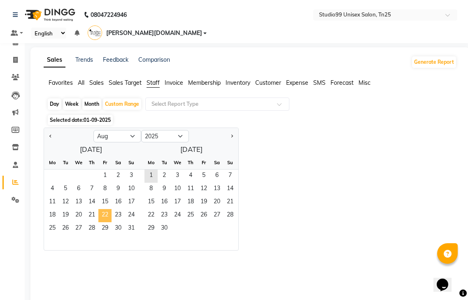
click at [100, 209] on span "22" at bounding box center [104, 215] width 13 height 13
click at [128, 222] on span "31" at bounding box center [131, 228] width 13 height 13
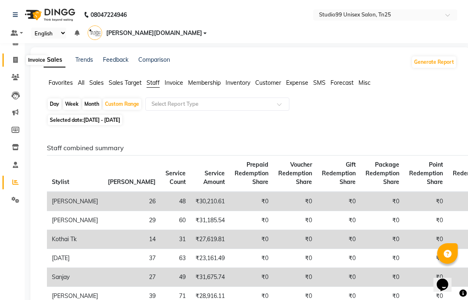
click at [18, 59] on span at bounding box center [15, 60] width 14 height 9
select select "service"
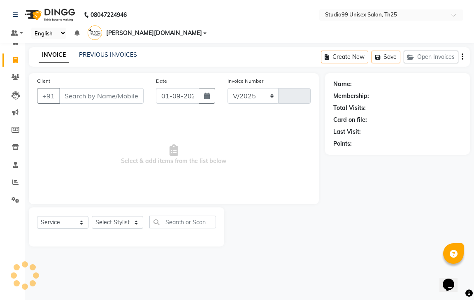
select select "8331"
type input "0974"
click at [447, 51] on button "Open Invoices" at bounding box center [431, 57] width 55 height 13
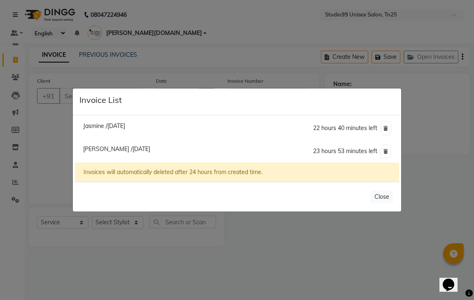
click at [122, 124] on span "Jasmine /[DATE]" at bounding box center [104, 125] width 42 height 7
type input "9994413700"
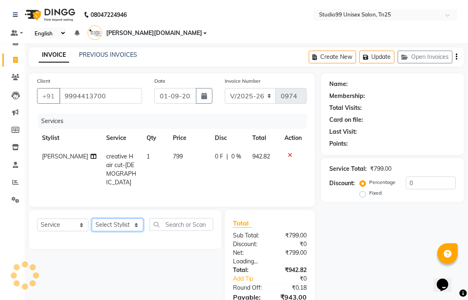
click at [120, 218] on select "Select Stylist" at bounding box center [117, 224] width 51 height 13
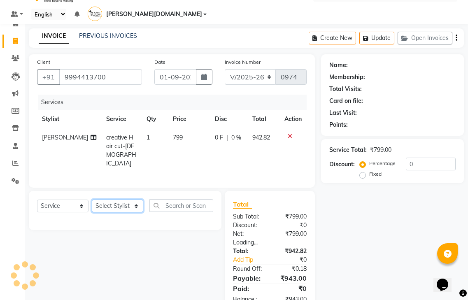
scroll to position [29, 0]
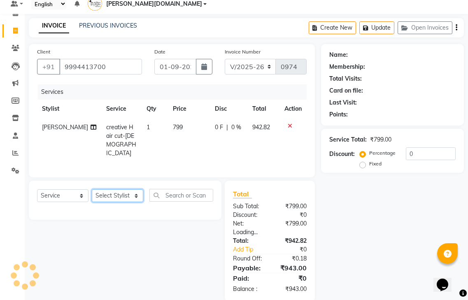
click at [114, 189] on select "Select Stylist" at bounding box center [117, 195] width 51 height 13
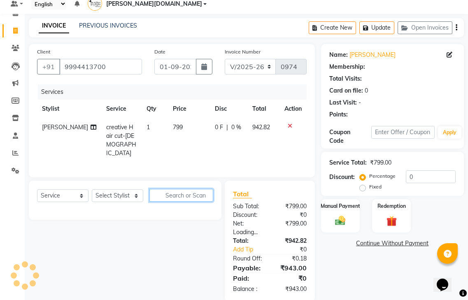
click at [162, 189] on input "text" at bounding box center [181, 195] width 64 height 13
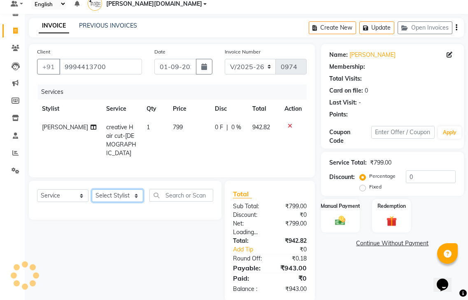
click at [117, 189] on select "Select Stylist" at bounding box center [117, 195] width 51 height 13
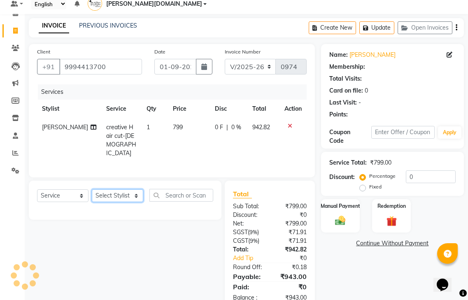
select select "1: Object"
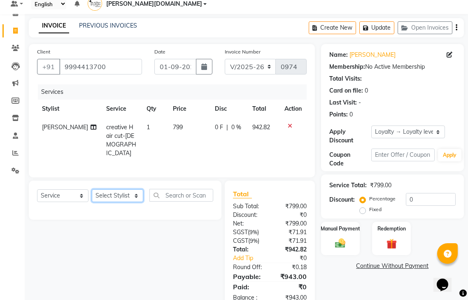
select select "80759"
click at [92, 189] on select "Select Stylist gendral [PERSON_NAME] jaya priya kothai TK [DATE] sanjay santhos…" at bounding box center [117, 195] width 51 height 13
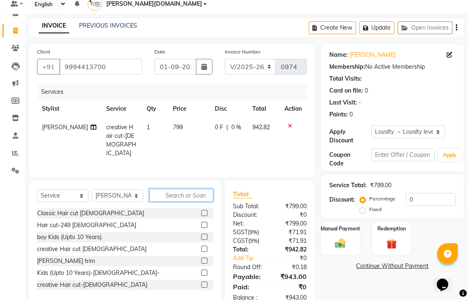
click at [176, 189] on input "text" at bounding box center [181, 195] width 64 height 13
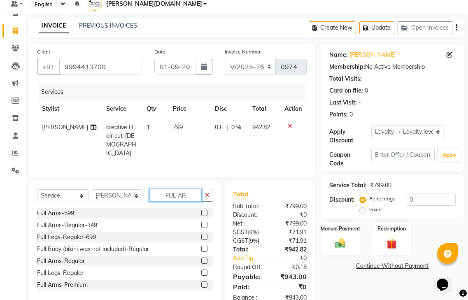
type input "FUL AR"
click at [201, 210] on label at bounding box center [204, 213] width 6 height 6
click at [201, 211] on input "checkbox" at bounding box center [203, 213] width 5 height 5
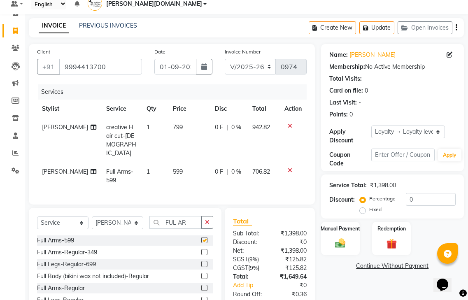
checkbox input "false"
click at [208, 219] on icon "button" at bounding box center [207, 222] width 5 height 6
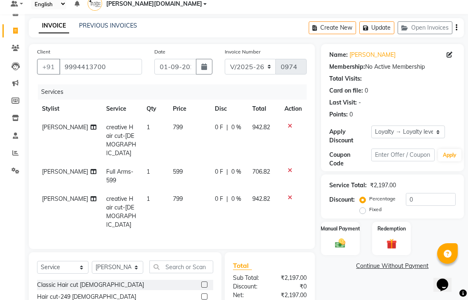
checkbox input "false"
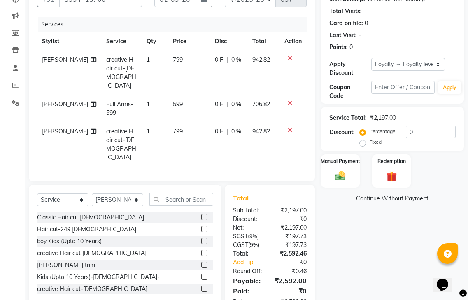
scroll to position [101, 0]
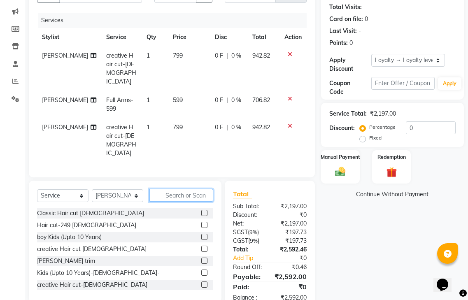
click at [172, 189] on input "text" at bounding box center [181, 195] width 64 height 13
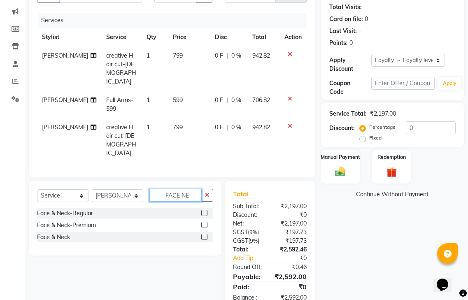
type input "FACE NE"
click at [206, 234] on label at bounding box center [204, 237] width 6 height 6
click at [206, 234] on input "checkbox" at bounding box center [203, 236] width 5 height 5
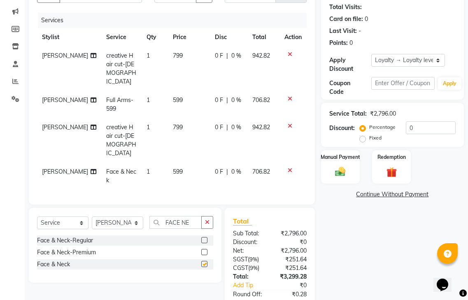
checkbox input "false"
click at [204, 216] on button "button" at bounding box center [207, 222] width 12 height 13
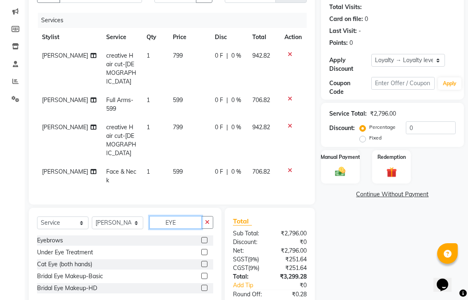
type input "EYE"
click at [205, 237] on label at bounding box center [204, 240] width 6 height 6
click at [205, 238] on input "checkbox" at bounding box center [203, 240] width 5 height 5
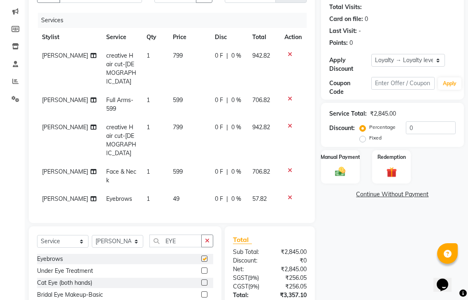
checkbox input "false"
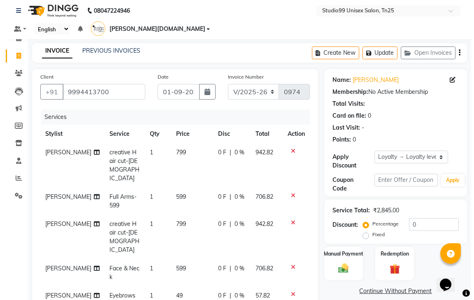
scroll to position [0, 0]
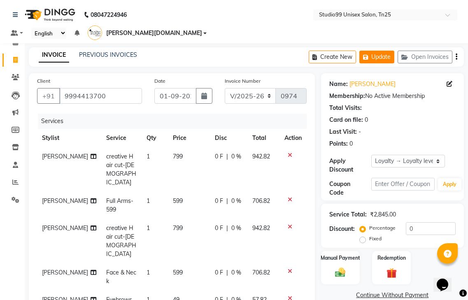
click at [388, 51] on button "Update" at bounding box center [376, 57] width 35 height 13
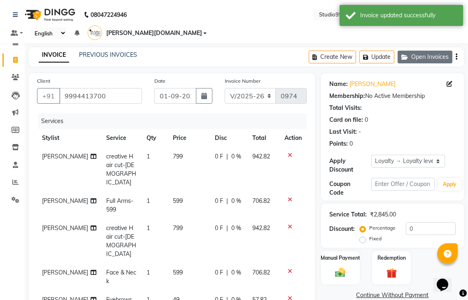
drag, startPoint x: 415, startPoint y: 45, endPoint x: 435, endPoint y: 43, distance: 19.9
drag, startPoint x: 435, startPoint y: 43, endPoint x: 437, endPoint y: 52, distance: 9.7
drag, startPoint x: 437, startPoint y: 52, endPoint x: 441, endPoint y: 48, distance: 5.8
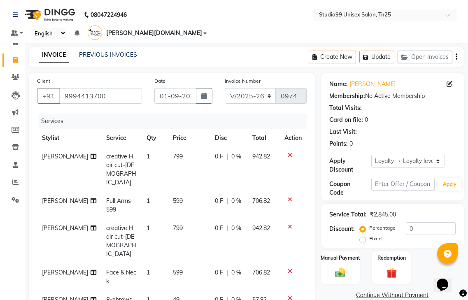
drag, startPoint x: 441, startPoint y: 48, endPoint x: 216, endPoint y: 39, distance: 225.6
click at [216, 47] on div "INVOICE PREVIOUS INVOICES Create New Update Open Invoices" at bounding box center [246, 56] width 435 height 19
click at [418, 51] on button "Open Invoices" at bounding box center [424, 57] width 55 height 13
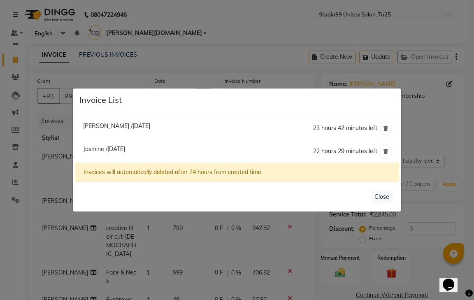
click at [90, 224] on ngb-modal-window "Invoice List Karthick /01 September 2025 23 hours 42 minutes left Jasmine /01 S…" at bounding box center [237, 150] width 474 height 300
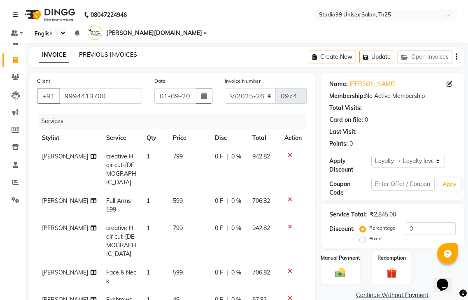
click at [109, 51] on link "PREVIOUS INVOICES" at bounding box center [108, 54] width 58 height 7
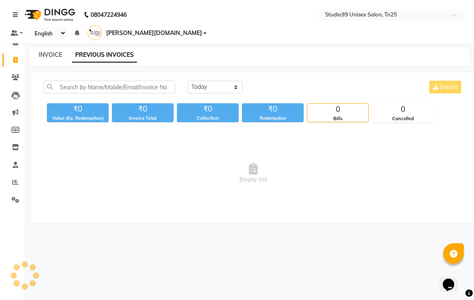
click at [54, 51] on link "INVOICE" at bounding box center [50, 54] width 23 height 7
select select "service"
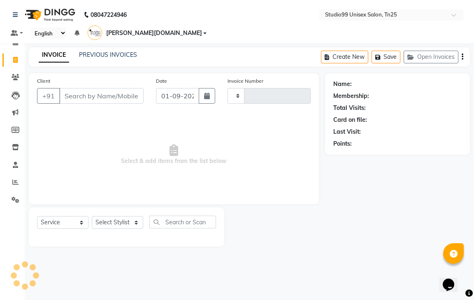
type input "0974"
select select "8331"
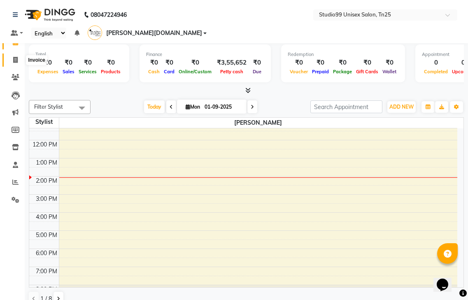
click at [13, 60] on icon at bounding box center [15, 60] width 5 height 6
select select "service"
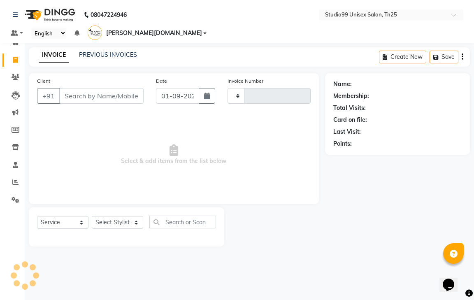
type input "0974"
select select "8331"
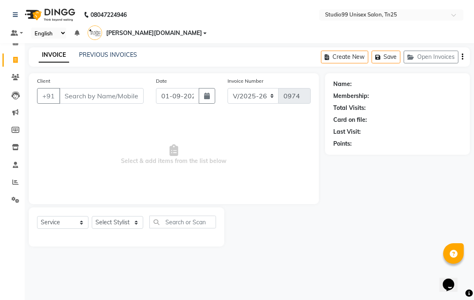
click at [378, 183] on div "Name: Membership: Total Visits: Card on file: Last Visit: Points:" at bounding box center [400, 159] width 151 height 173
click at [263, 257] on div "08047224946 Select Location × Studio99 Unisex Salon, Tn25 Default Panel My Pane…" at bounding box center [237, 150] width 474 height 300
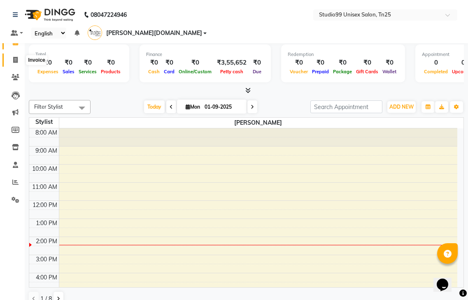
click at [18, 61] on icon at bounding box center [15, 60] width 5 height 6
select select "service"
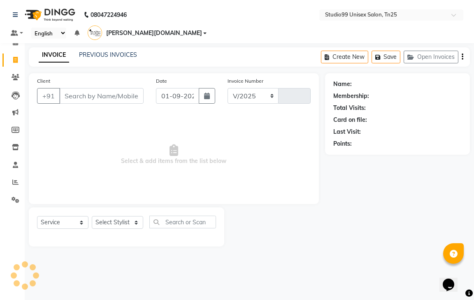
select select "8331"
type input "0974"
click at [432, 51] on button "Open Invoices" at bounding box center [431, 57] width 55 height 13
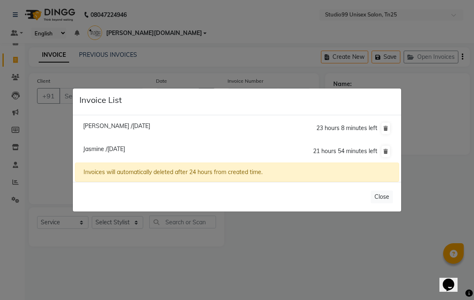
click at [104, 126] on span "[PERSON_NAME] /[DATE]" at bounding box center [116, 125] width 67 height 7
type input "9042141898"
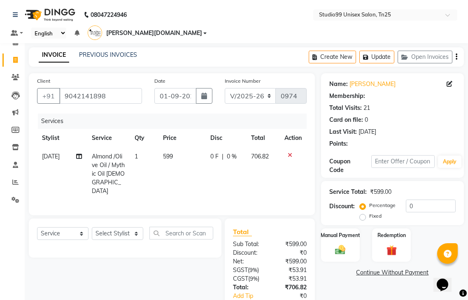
select select "1: Object"
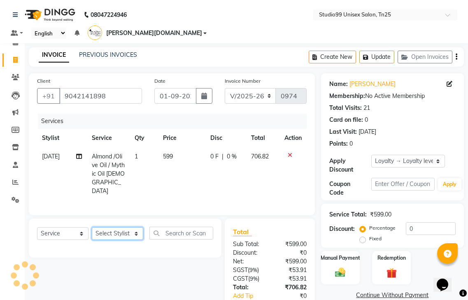
click at [121, 227] on select "Select Stylist gendral [PERSON_NAME] jaya priya kothai TK [DATE] sanjay santhos…" at bounding box center [117, 233] width 51 height 13
select select "80761"
click at [92, 227] on select "Select Stylist gendral [PERSON_NAME] jaya priya kothai TK [DATE] sanjay santhos…" at bounding box center [117, 233] width 51 height 13
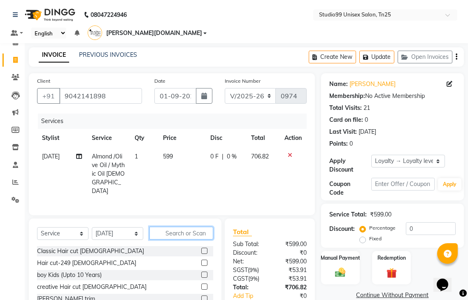
click at [172, 227] on input "text" at bounding box center [181, 233] width 64 height 13
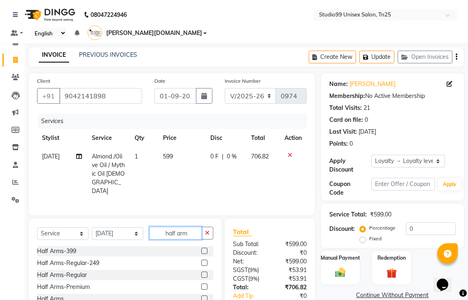
type input "half arm"
click at [205, 248] on label at bounding box center [204, 251] width 6 height 6
click at [205, 248] on input "checkbox" at bounding box center [203, 250] width 5 height 5
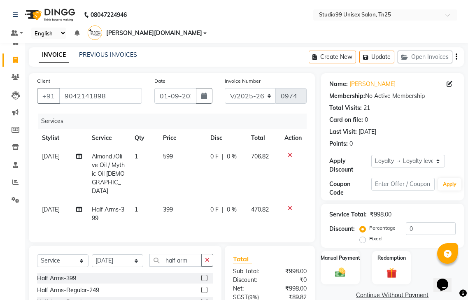
click at [206, 275] on label at bounding box center [204, 278] width 6 height 6
click at [206, 276] on input "checkbox" at bounding box center [203, 278] width 5 height 5
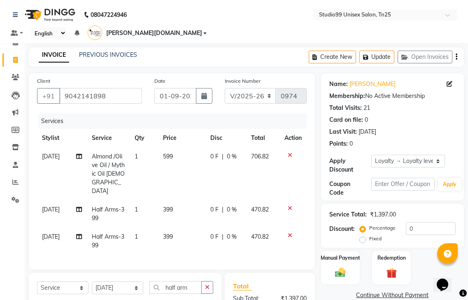
checkbox input "false"
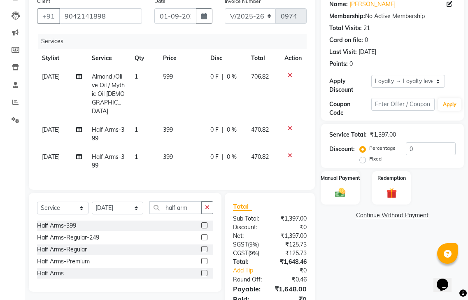
scroll to position [92, 0]
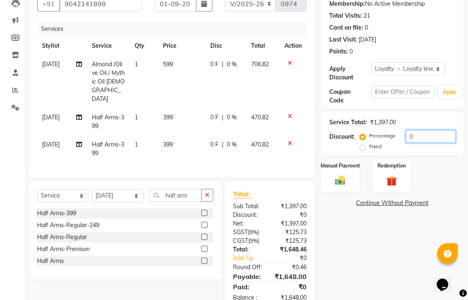
click at [439, 130] on input "0" at bounding box center [431, 136] width 50 height 13
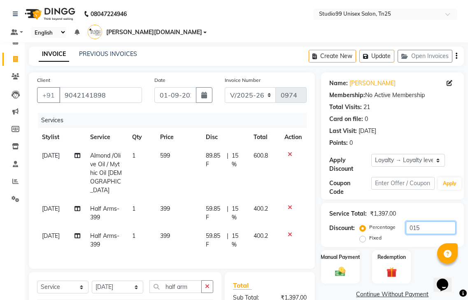
scroll to position [0, 0]
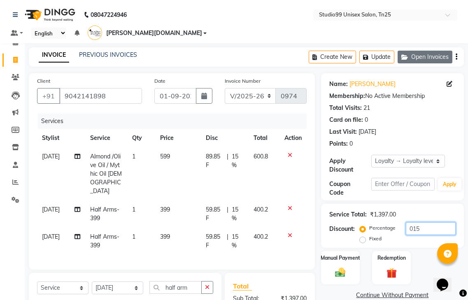
type input "015"
click at [439, 51] on button "Open Invoices" at bounding box center [424, 57] width 55 height 13
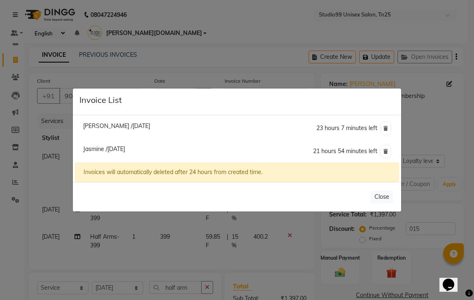
click at [140, 144] on li "Jasmine /01 September 2025 21 hours 54 minutes left" at bounding box center [237, 151] width 324 height 23
click at [125, 149] on span "Jasmine /01 September 2025" at bounding box center [104, 148] width 42 height 7
type input "9994413700"
type input "0"
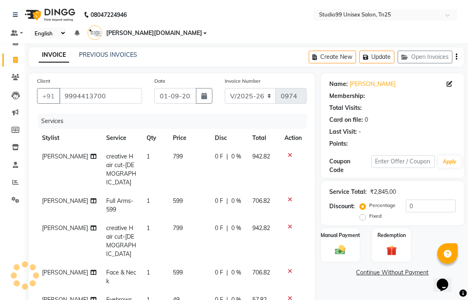
select select "1: Object"
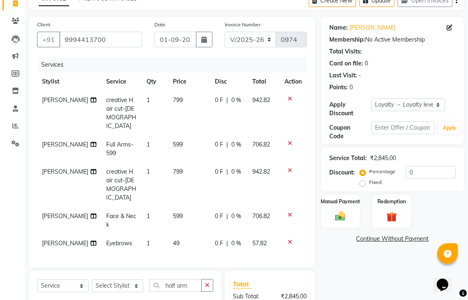
scroll to position [56, 0]
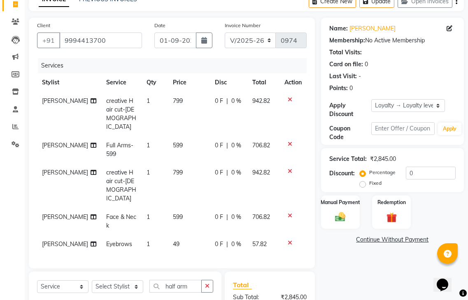
click at [288, 141] on icon at bounding box center [290, 144] width 5 height 6
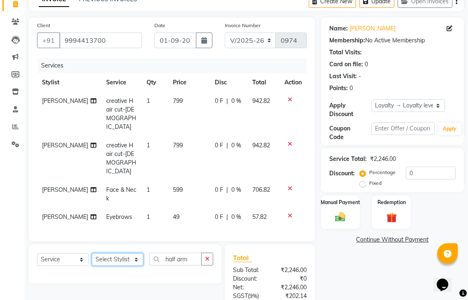
click at [116, 253] on select "Select Stylist gendral giri-ja jaya priya kothai TK raja sanjay santhosh VAISHA…" at bounding box center [117, 259] width 51 height 13
select select "80759"
click at [92, 253] on select "Select Stylist gendral giri-ja jaya priya kothai TK raja sanjay santhosh VAISHA…" at bounding box center [117, 259] width 51 height 13
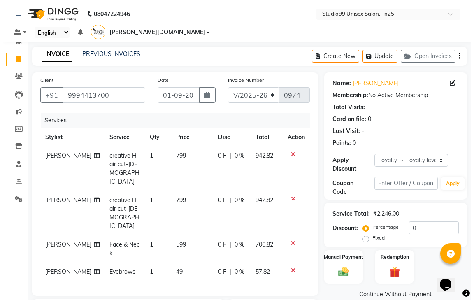
scroll to position [0, 0]
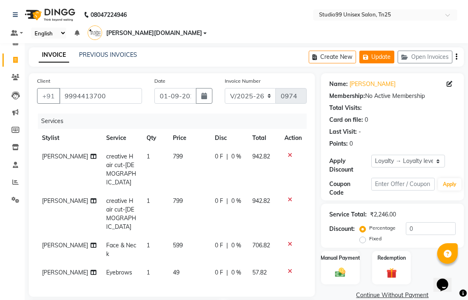
click at [388, 51] on button "Update" at bounding box center [376, 57] width 35 height 13
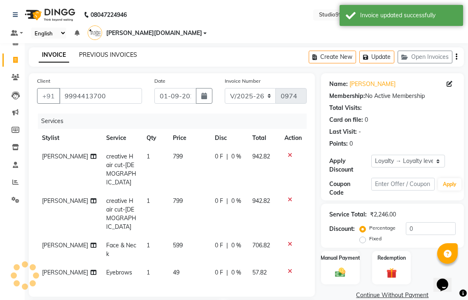
click at [102, 51] on link "PREVIOUS INVOICES" at bounding box center [108, 54] width 58 height 7
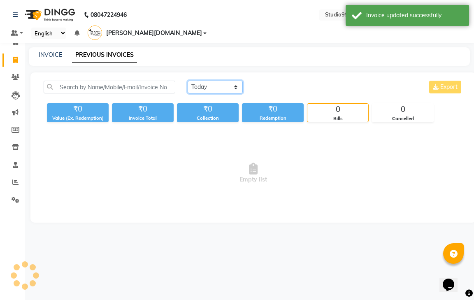
drag, startPoint x: 223, startPoint y: 76, endPoint x: 221, endPoint y: 81, distance: 6.1
click at [223, 81] on select "[DATE] [DATE] Custom Range" at bounding box center [215, 87] width 55 height 13
select select "yesterday"
click at [188, 81] on select "[DATE] [DATE] Custom Range" at bounding box center [215, 87] width 55 height 13
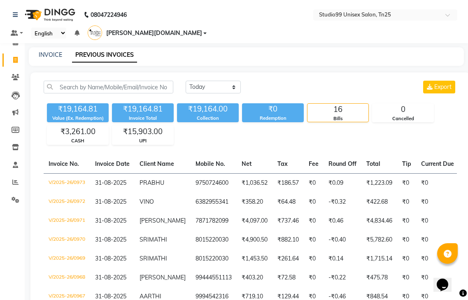
click at [44, 36] on div "08047224946 Select Location × Studio99 Unisex Salon, Tn25 Default Panel My Pane…" at bounding box center [234, 264] width 468 height 529
click at [44, 51] on link "INVOICE" at bounding box center [50, 54] width 23 height 7
select select "service"
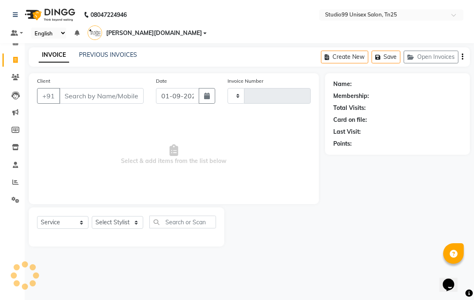
type input "0974"
select select "8331"
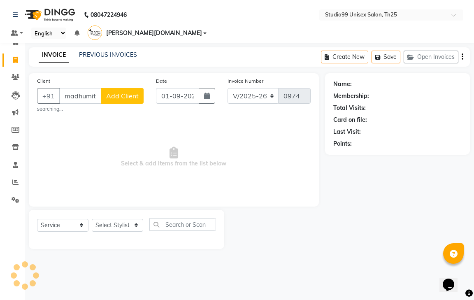
scroll to position [0, 2]
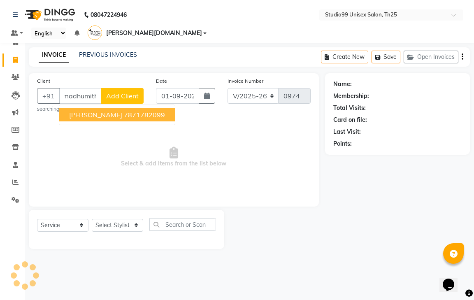
click at [146, 111] on ngb-highlight "7871782099" at bounding box center [144, 115] width 41 height 8
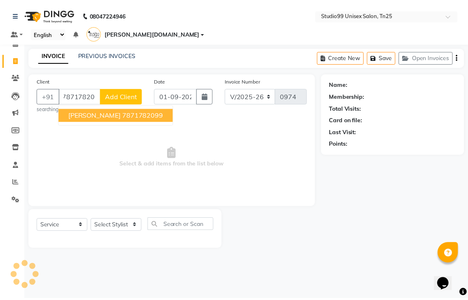
scroll to position [0, 0]
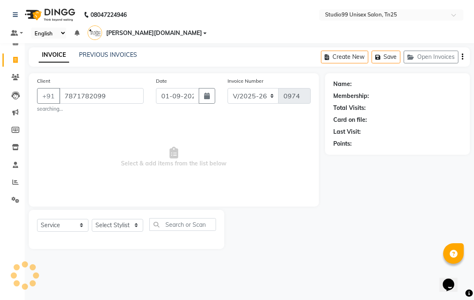
type input "7871782099"
click at [363, 80] on link "Madhumitha" at bounding box center [376, 84] width 46 height 9
select select "1: Object"
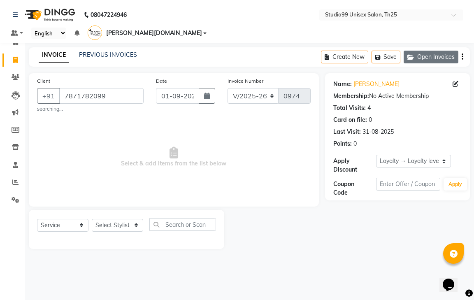
click at [426, 51] on button "Open Invoices" at bounding box center [431, 57] width 55 height 13
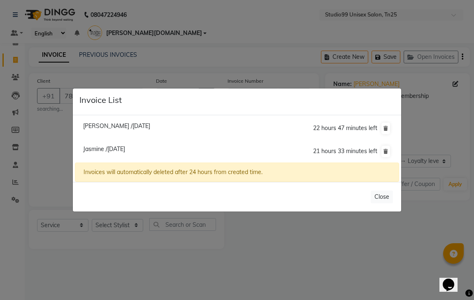
click at [100, 149] on span "Jasmine /[DATE]" at bounding box center [104, 148] width 42 height 7
type input "9994413700"
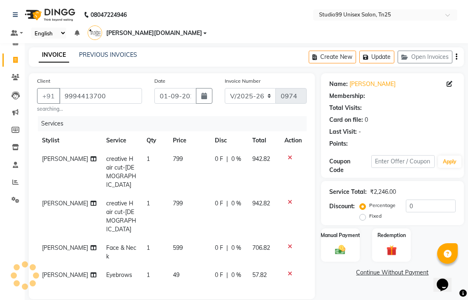
select select "1: Object"
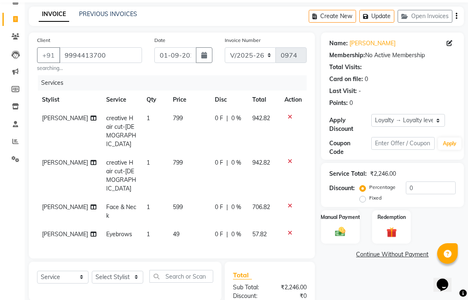
scroll to position [41, 0]
click at [133, 270] on select "Select Stylist gendral [PERSON_NAME] jaya priya kothai TK [DATE] sanjay santhos…" at bounding box center [117, 276] width 51 height 13
select select "80759"
click at [92, 270] on select "Select Stylist gendral [PERSON_NAME] jaya priya kothai TK [DATE] sanjay santhos…" at bounding box center [117, 276] width 51 height 13
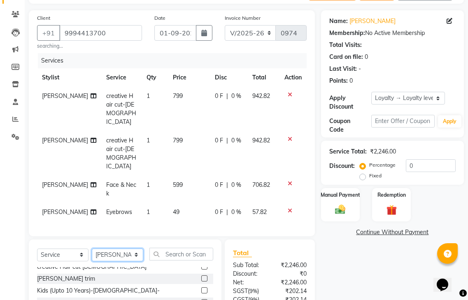
scroll to position [82, 0]
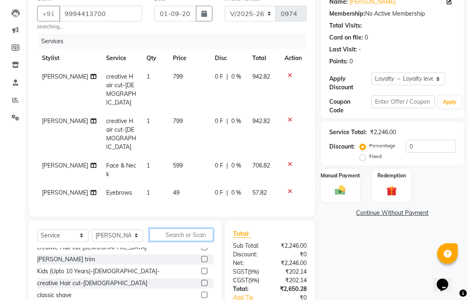
click at [169, 228] on input "text" at bounding box center [181, 234] width 64 height 13
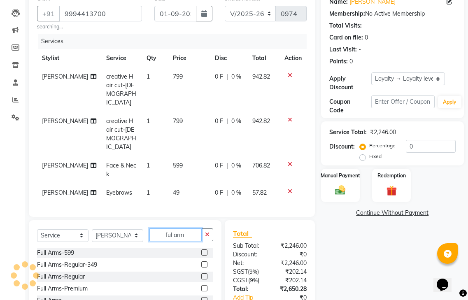
type input "ful arm"
click at [207, 297] on label at bounding box center [204, 300] width 6 height 6
click at [206, 298] on input "checkbox" at bounding box center [203, 300] width 5 height 5
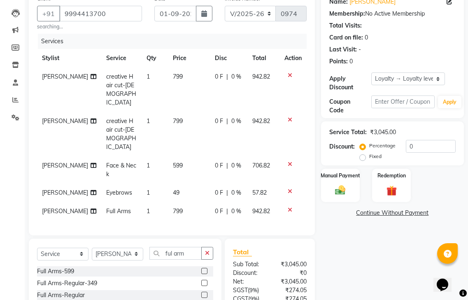
checkbox input "false"
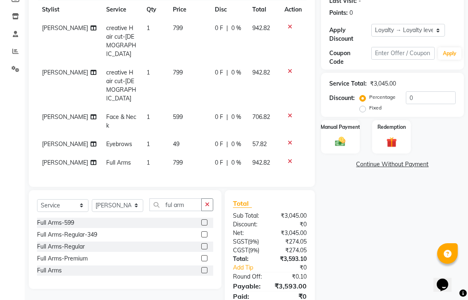
scroll to position [132, 0]
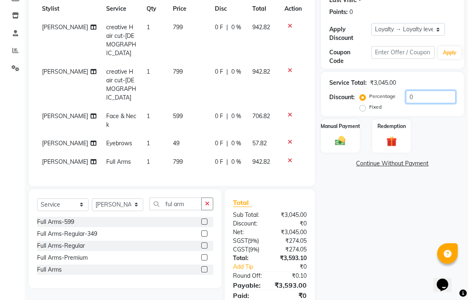
click at [414, 90] on input "0" at bounding box center [431, 96] width 50 height 13
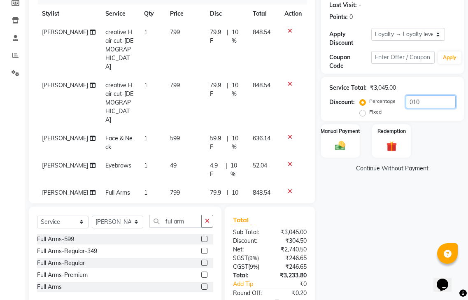
scroll to position [149, 0]
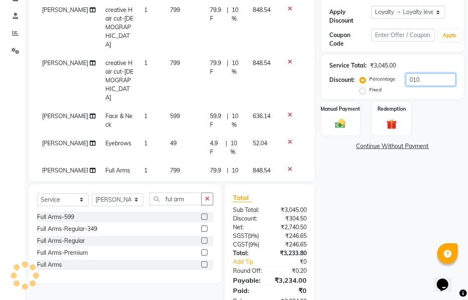
type input "010"
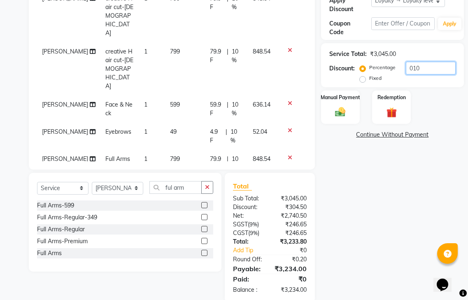
scroll to position [0, 0]
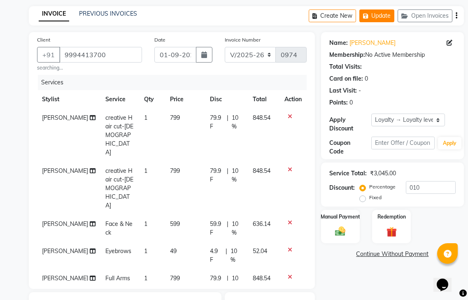
click at [386, 16] on button "Update" at bounding box center [376, 15] width 35 height 13
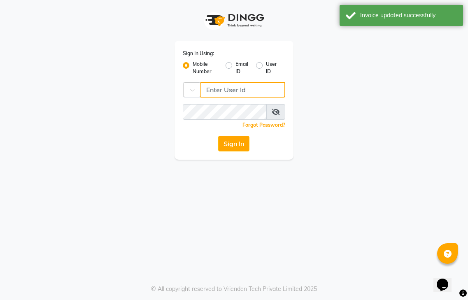
type input "9600622338"
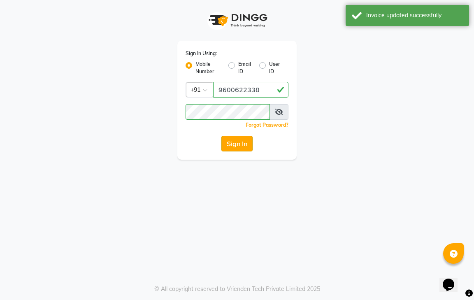
click at [245, 146] on button "Sign In" at bounding box center [236, 144] width 31 height 16
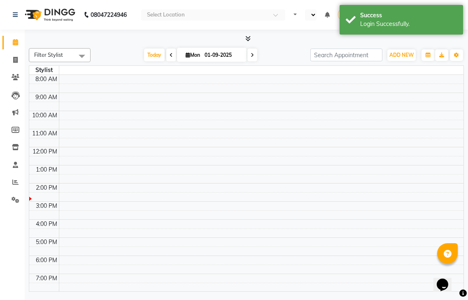
select select "en"
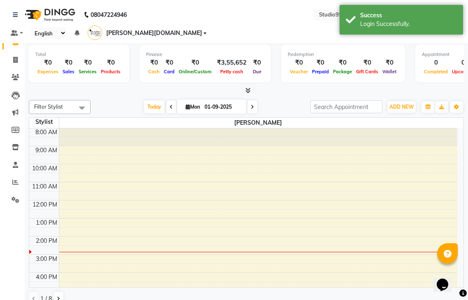
scroll to position [41, 0]
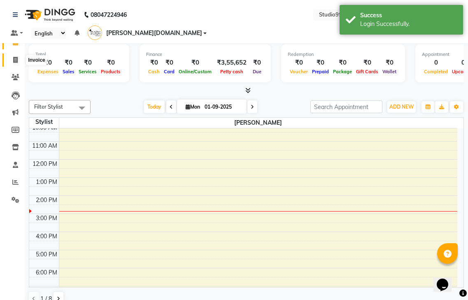
click at [15, 56] on span at bounding box center [15, 60] width 14 height 9
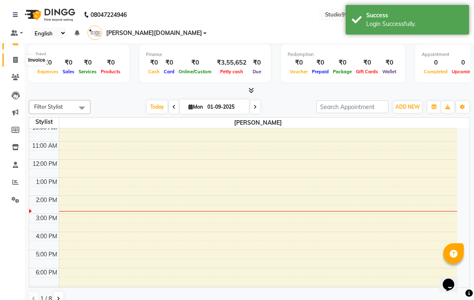
select select "service"
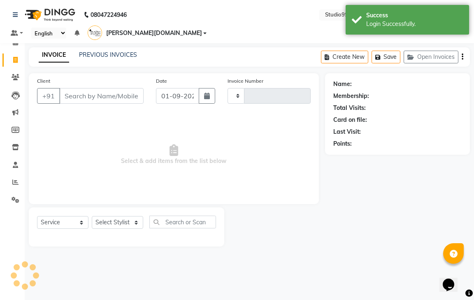
type input "0974"
select select "8331"
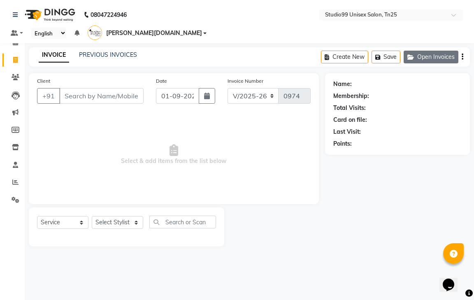
click at [425, 51] on button "Open Invoices" at bounding box center [431, 57] width 55 height 13
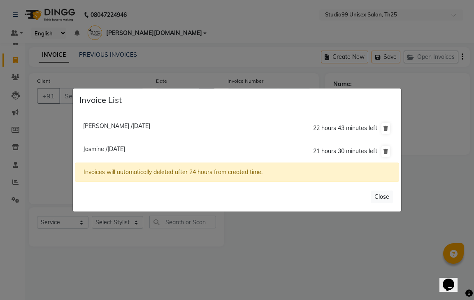
click at [107, 147] on span "Jasmine /[DATE]" at bounding box center [104, 148] width 42 height 7
type input "9994413700"
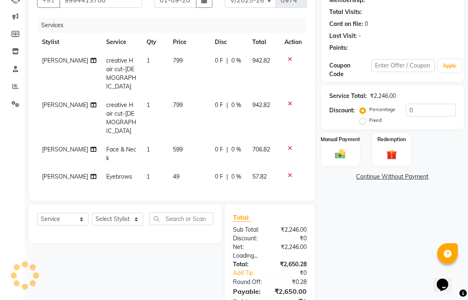
scroll to position [102, 0]
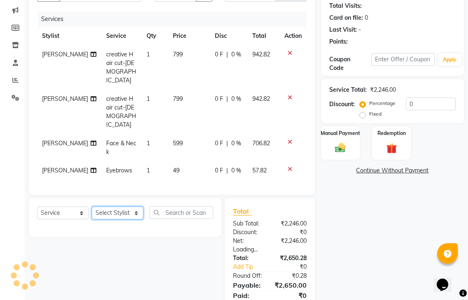
click at [126, 206] on select "Select Stylist gendral [PERSON_NAME] jaya priya kothai TK [DATE] sanjay santhos…" at bounding box center [117, 212] width 51 height 13
select select "80759"
click at [92, 206] on select "Select Stylist gendral [PERSON_NAME] jaya priya kothai TK [DATE] sanjay santhos…" at bounding box center [117, 212] width 51 height 13
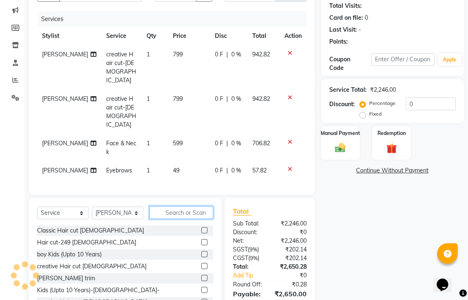
select select "1: Object"
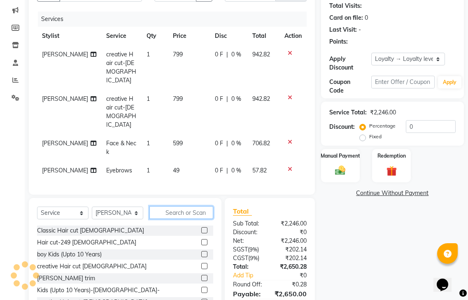
click at [177, 206] on input "text" at bounding box center [181, 212] width 64 height 13
select select
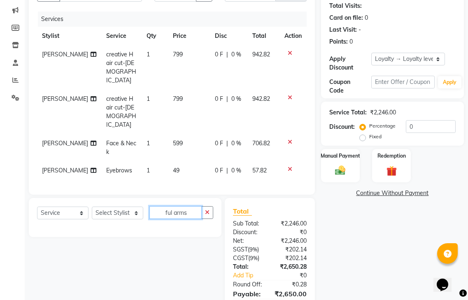
type input "ful arms"
click at [131, 206] on select "Select Stylist gendral [PERSON_NAME] jaya priya kothai TK [DATE] sanjay santhos…" at bounding box center [117, 212] width 51 height 13
select select "80759"
click at [92, 206] on select "Select Stylist gendral [PERSON_NAME] jaya priya kothai TK [DATE] sanjay santhos…" at bounding box center [117, 212] width 51 height 13
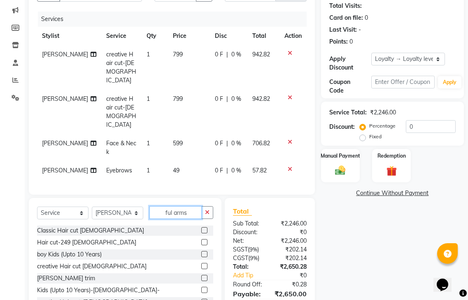
click at [192, 206] on input "ful arms" at bounding box center [175, 212] width 52 height 13
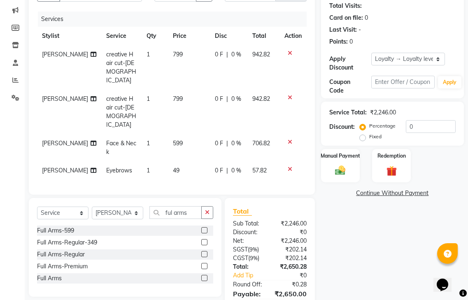
click at [207, 275] on label at bounding box center [204, 278] width 6 height 6
click at [206, 276] on input "checkbox" at bounding box center [203, 278] width 5 height 5
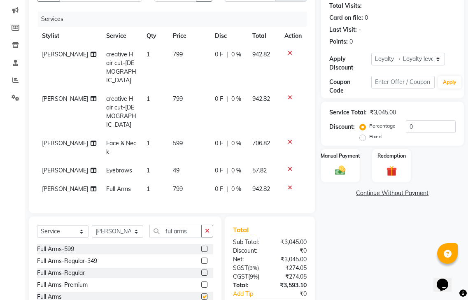
checkbox input "false"
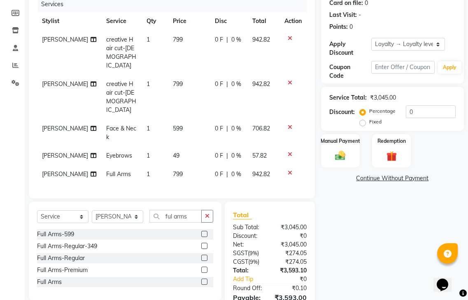
scroll to position [129, 0]
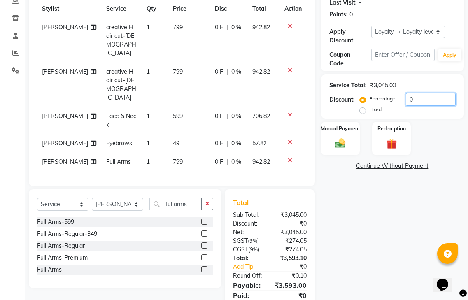
click at [418, 93] on input "0" at bounding box center [431, 99] width 50 height 13
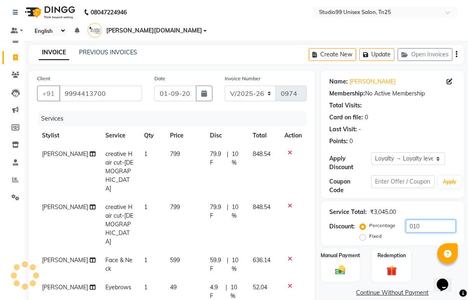
scroll to position [0, 0]
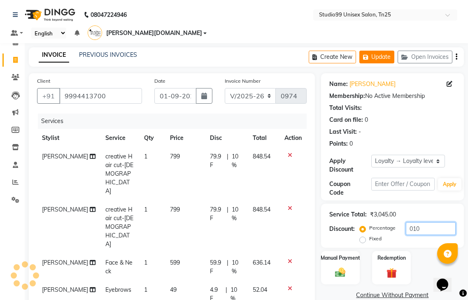
type input "010"
click at [379, 51] on button "Update" at bounding box center [376, 57] width 35 height 13
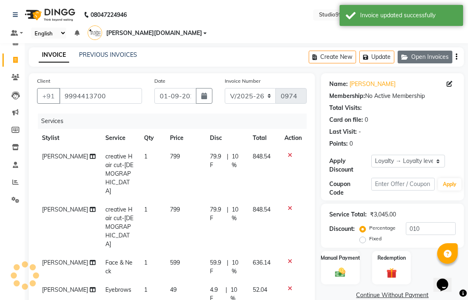
click at [433, 51] on button "Open Invoices" at bounding box center [424, 57] width 55 height 13
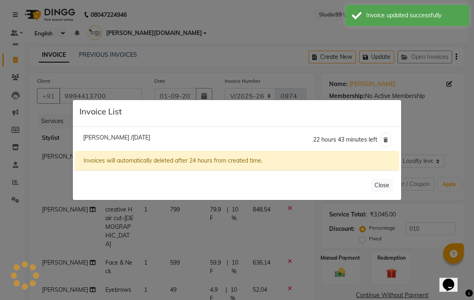
click at [0, 87] on ngb-modal-window "Invoice List Karthick /01 September 2025 22 hours 43 minutes left Invoices will…" at bounding box center [237, 150] width 474 height 300
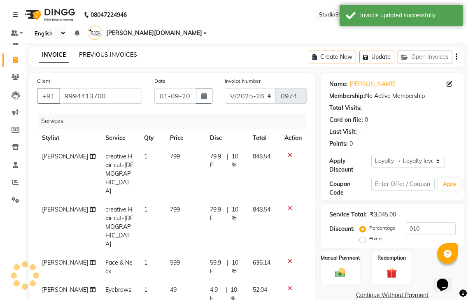
click at [97, 51] on link "PREVIOUS INVOICES" at bounding box center [108, 54] width 58 height 7
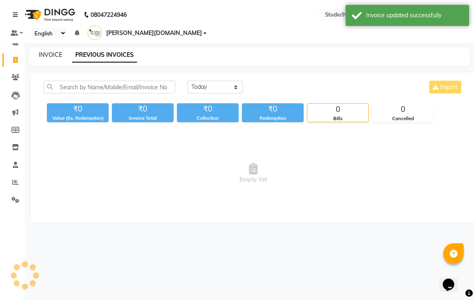
click at [53, 51] on link "INVOICE" at bounding box center [50, 54] width 23 height 7
select select "service"
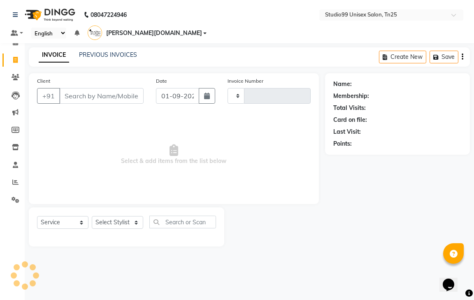
type input "0974"
select select "8331"
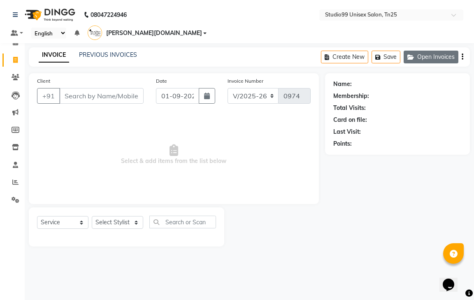
click at [430, 51] on button "Open Invoices" at bounding box center [431, 57] width 55 height 13
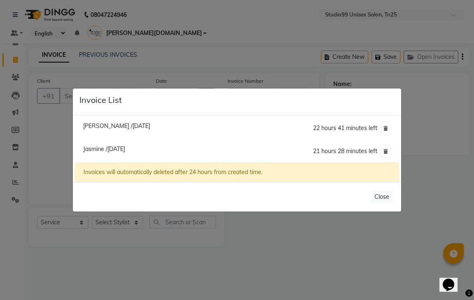
click at [102, 146] on span "Jasmine /[DATE]" at bounding box center [104, 148] width 42 height 7
type input "9994413700"
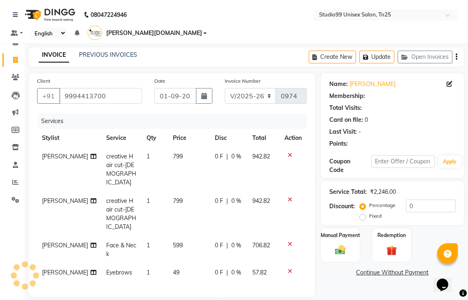
click at [288, 152] on icon at bounding box center [290, 155] width 5 height 6
select select "1: Object"
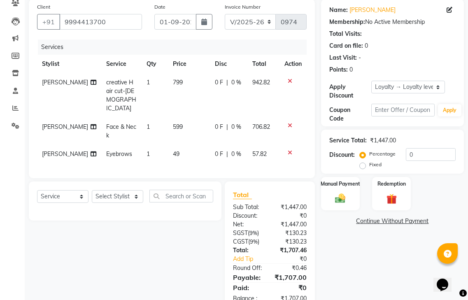
scroll to position [75, 0]
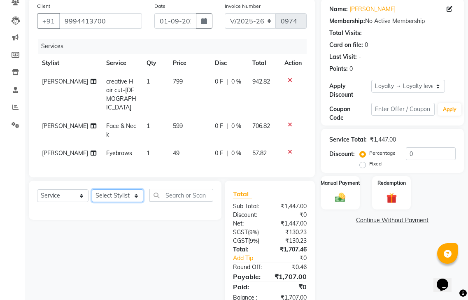
click at [120, 189] on select "Select Stylist gendral [PERSON_NAME] jaya priya kothai TK [DATE] sanjay santhos…" at bounding box center [117, 195] width 51 height 13
select select "80759"
click at [92, 189] on select "Select Stylist gendral [PERSON_NAME] jaya priya kothai TK [DATE] sanjay santhos…" at bounding box center [117, 195] width 51 height 13
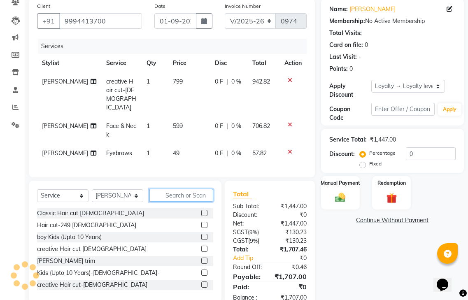
click at [174, 189] on input "text" at bounding box center [181, 195] width 64 height 13
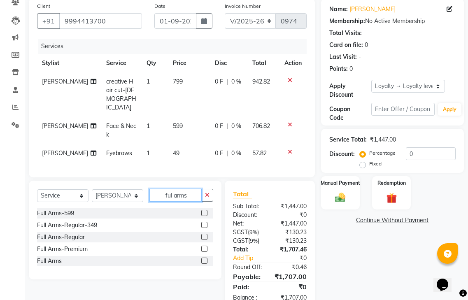
type input "ful arms"
click at [205, 258] on label at bounding box center [204, 261] width 6 height 6
click at [205, 258] on input "checkbox" at bounding box center [203, 260] width 5 height 5
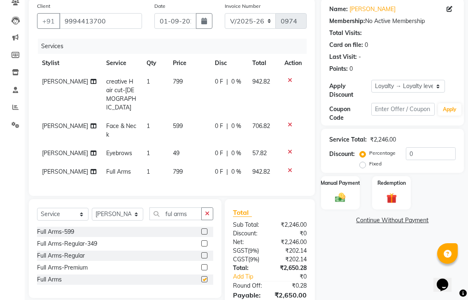
checkbox input "false"
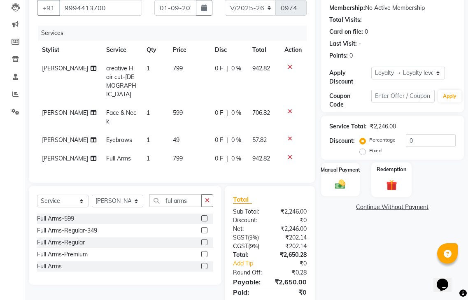
scroll to position [93, 0]
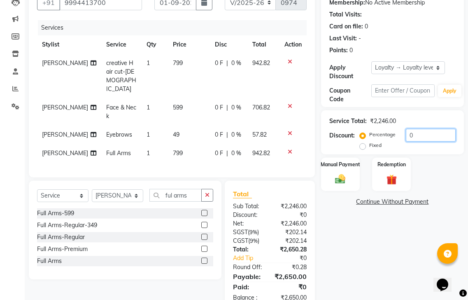
click at [418, 129] on input "0" at bounding box center [431, 135] width 50 height 13
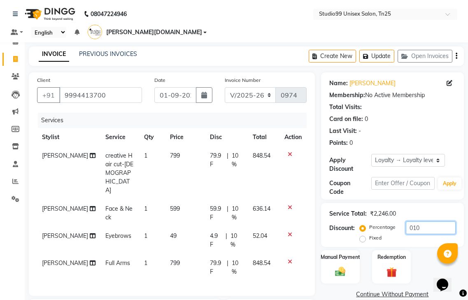
scroll to position [0, 0]
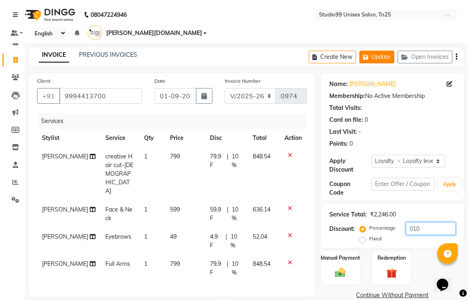
type input "010"
click at [367, 54] on icon "button" at bounding box center [367, 57] width 8 height 6
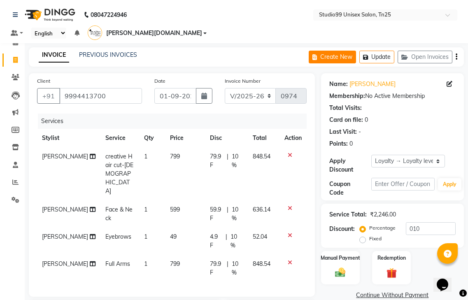
click at [344, 51] on button "Create New" at bounding box center [332, 57] width 47 height 13
select select "service"
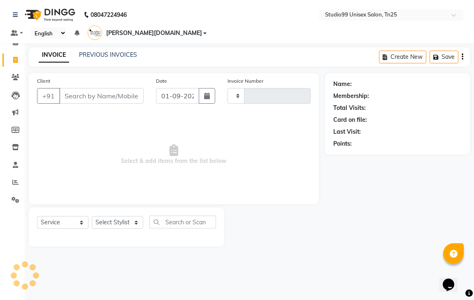
type input "0974"
select select "8331"
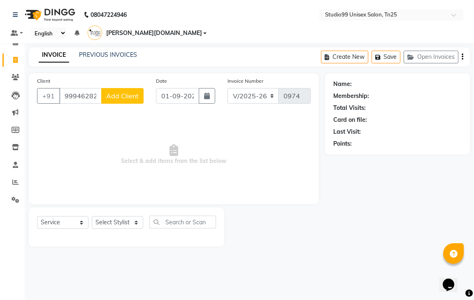
type input "9994628264"
click at [121, 88] on button "Add Client" at bounding box center [122, 96] width 42 height 16
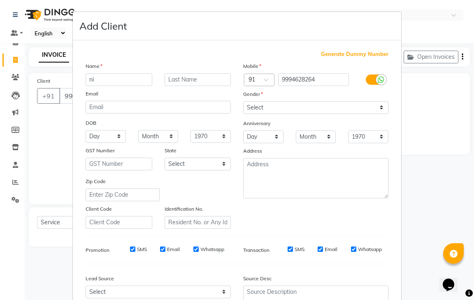
type input "n"
type input "[PERSON_NAME]"
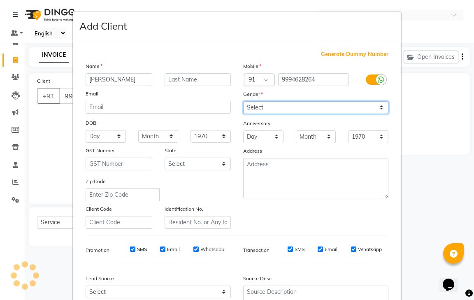
click at [300, 109] on select "Select [DEMOGRAPHIC_DATA] [DEMOGRAPHIC_DATA] Other Prefer Not To Say" at bounding box center [315, 107] width 145 height 13
select select "[DEMOGRAPHIC_DATA]"
click at [243, 101] on select "Select [DEMOGRAPHIC_DATA] [DEMOGRAPHIC_DATA] Other Prefer Not To Say" at bounding box center [315, 107] width 145 height 13
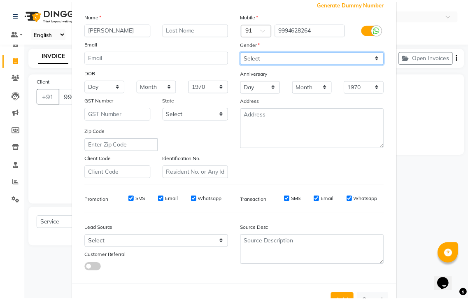
scroll to position [80, 0]
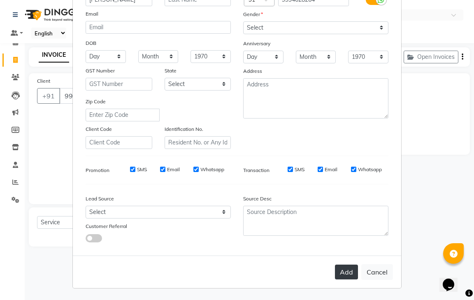
click at [343, 275] on button "Add" at bounding box center [346, 271] width 23 height 15
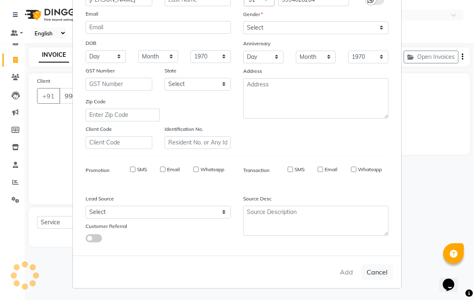
select select
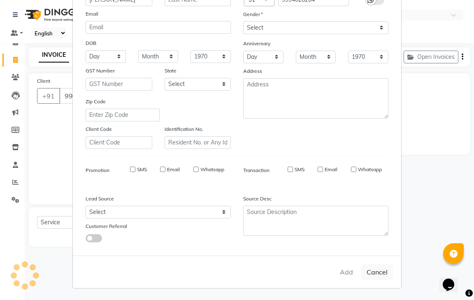
select select
checkbox input "false"
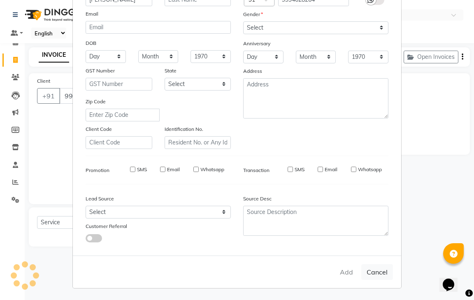
checkbox input "false"
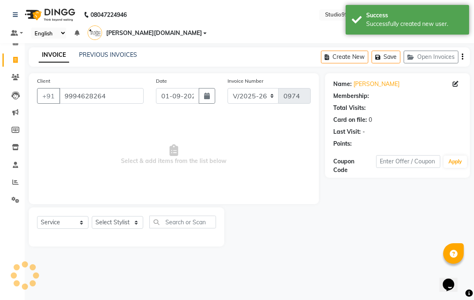
select select "1: Object"
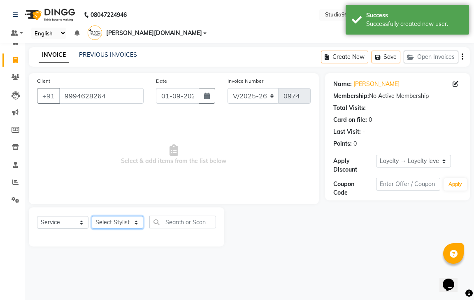
click at [120, 216] on select "Select Stylist gendral [PERSON_NAME] jaya priya kothai TK [DATE] sanjay santhos…" at bounding box center [117, 222] width 51 height 13
select select "80761"
click at [92, 216] on select "Select Stylist gendral [PERSON_NAME] jaya priya kothai TK [DATE] sanjay santhos…" at bounding box center [117, 222] width 51 height 13
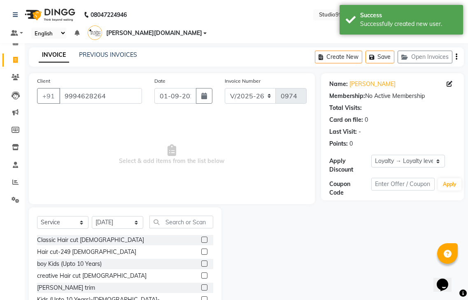
click at [201, 248] on label at bounding box center [204, 251] width 6 height 6
click at [201, 249] on input "checkbox" at bounding box center [203, 251] width 5 height 5
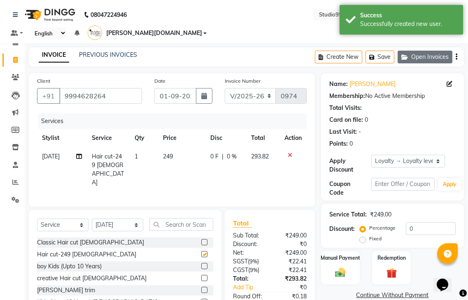
checkbox input "false"
click at [375, 54] on icon "button" at bounding box center [373, 57] width 8 height 6
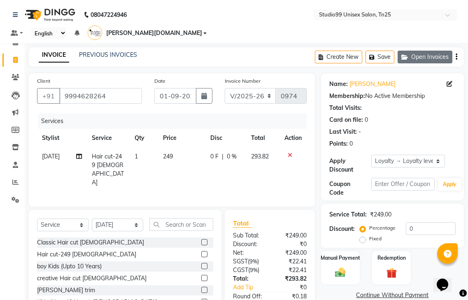
click at [422, 51] on button "Open Invoices" at bounding box center [424, 57] width 55 height 13
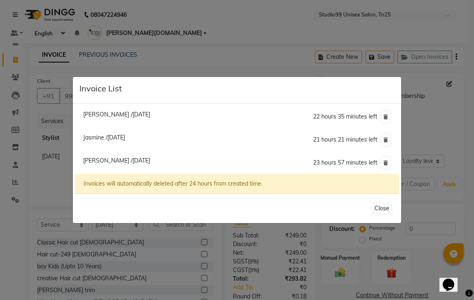
click at [56, 156] on ngb-modal-window "Invoice List Karthick /01 September 2025 22 hours 35 minutes left Jasmine /01 S…" at bounding box center [237, 150] width 474 height 300
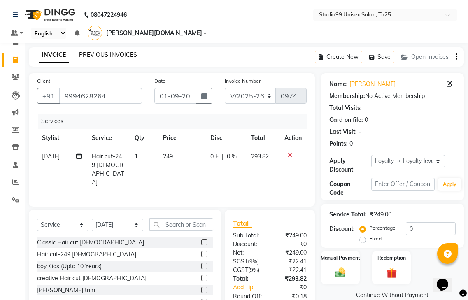
click at [121, 51] on link "PREVIOUS INVOICES" at bounding box center [108, 54] width 58 height 7
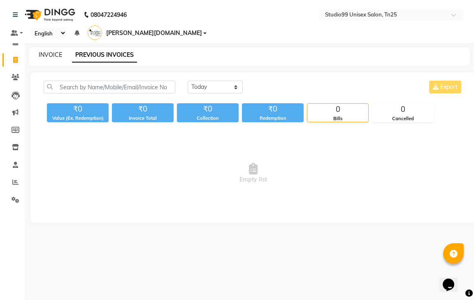
click at [51, 51] on link "INVOICE" at bounding box center [50, 54] width 23 height 7
select select "service"
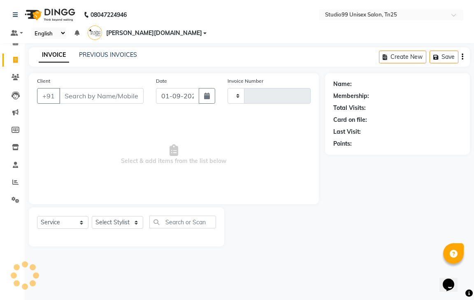
type input "0974"
select select "8331"
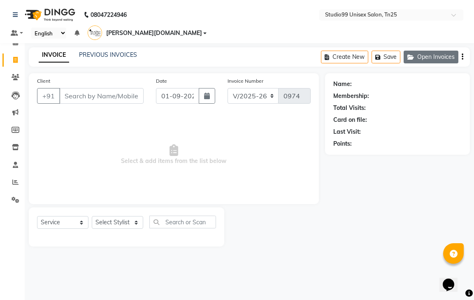
click at [428, 51] on button "Open Invoices" at bounding box center [431, 57] width 55 height 13
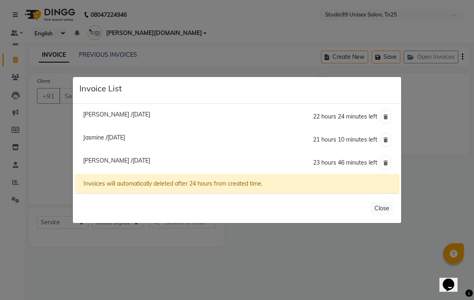
click at [37, 136] on ngb-modal-window "Invoice List Karthick /01 September 2025 22 hours 24 minutes left Jasmine /01 S…" at bounding box center [237, 150] width 474 height 300
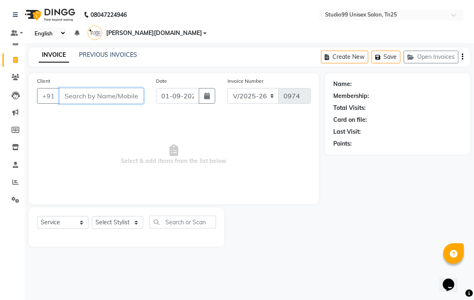
click at [67, 88] on input "Client" at bounding box center [101, 96] width 84 height 16
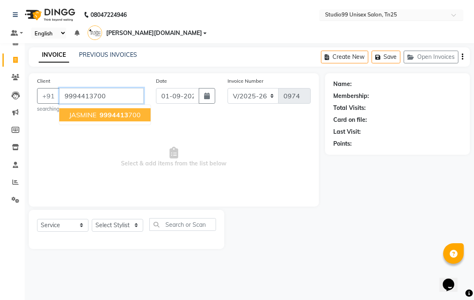
type input "9994413700"
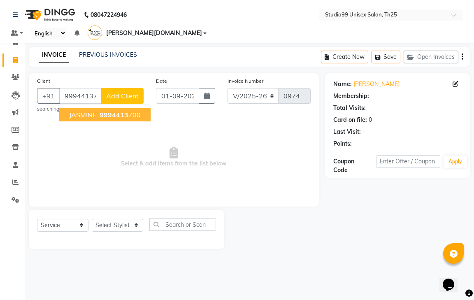
select select "1: Object"
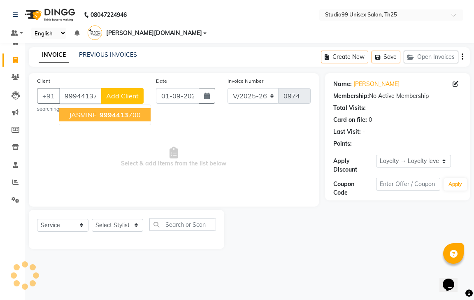
click at [104, 111] on span "9994413" at bounding box center [114, 115] width 29 height 8
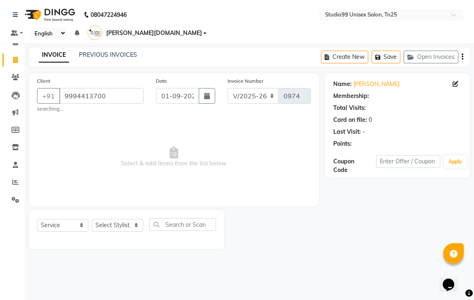
select select "1: Object"
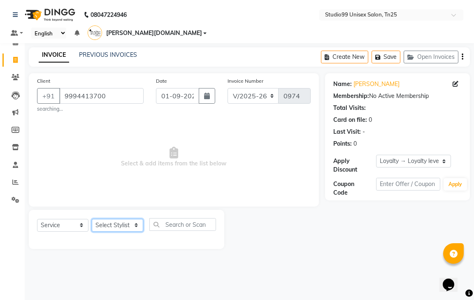
click at [115, 219] on select "Select Stylist gendral [PERSON_NAME] jaya priya kothai TK [DATE] sanjay santhos…" at bounding box center [117, 225] width 51 height 13
select select "80757"
click at [92, 219] on select "Select Stylist gendral [PERSON_NAME] jaya priya kothai TK [DATE] sanjay santhos…" at bounding box center [117, 225] width 51 height 13
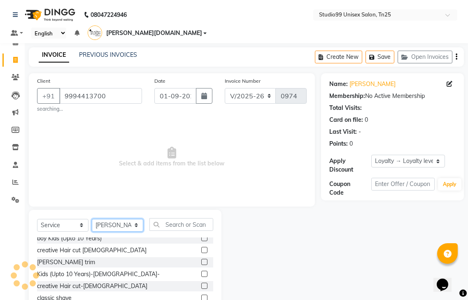
scroll to position [41, 0]
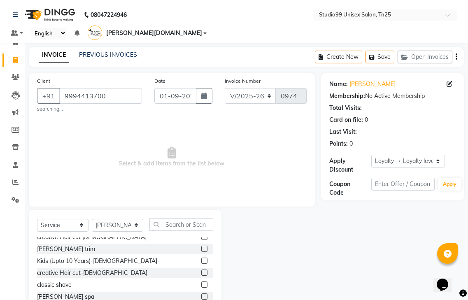
click at [201, 269] on label at bounding box center [204, 272] width 6 height 6
click at [201, 270] on input "checkbox" at bounding box center [203, 272] width 5 height 5
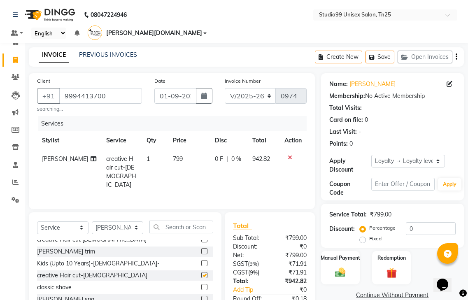
checkbox input "false"
click at [417, 222] on input "0" at bounding box center [431, 228] width 50 height 13
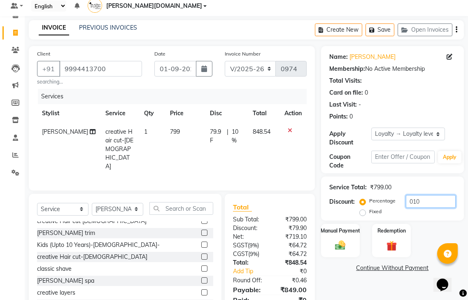
scroll to position [40, 0]
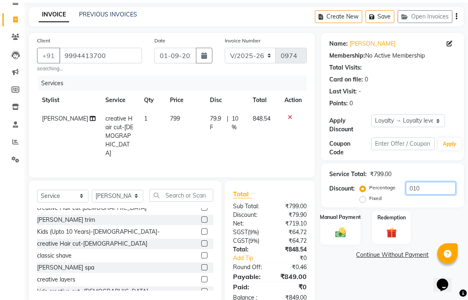
type input "010"
click at [356, 215] on div "Manual Payment" at bounding box center [340, 227] width 40 height 35
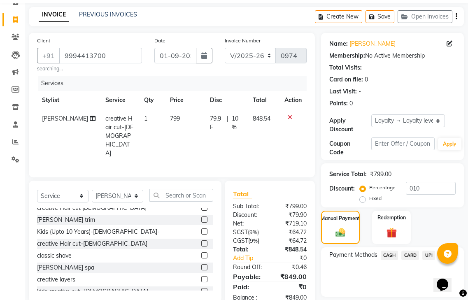
click at [429, 251] on span "UPI" at bounding box center [428, 255] width 13 height 9
click at [402, 292] on button "Add Payment" at bounding box center [415, 298] width 80 height 13
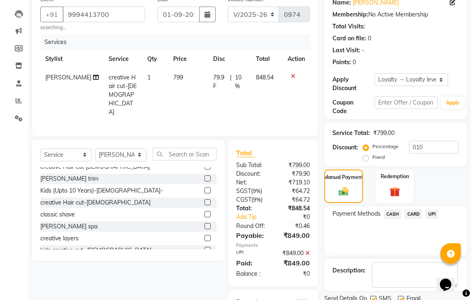
scroll to position [124, 0]
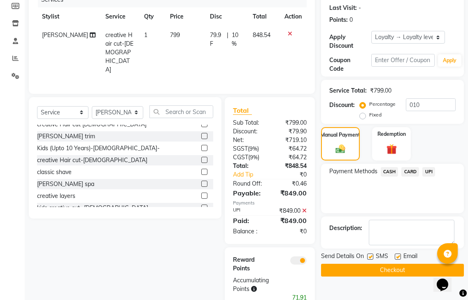
click at [302, 247] on div "Reward Points Accumulating Points 71.91" at bounding box center [270, 278] width 90 height 63
click at [292, 256] on span at bounding box center [298, 260] width 16 height 8
click at [306, 262] on input "checkbox" at bounding box center [306, 262] width 0 height 0
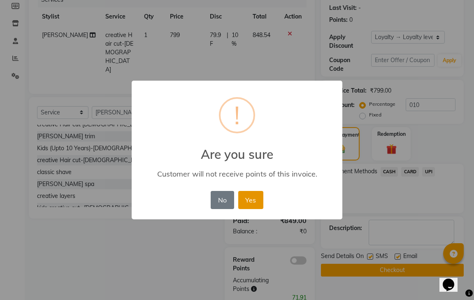
click at [248, 200] on button "Yes" at bounding box center [250, 200] width 25 height 18
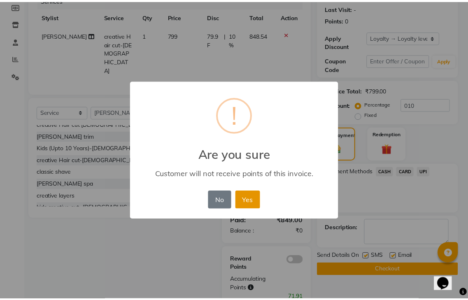
scroll to position [101, 0]
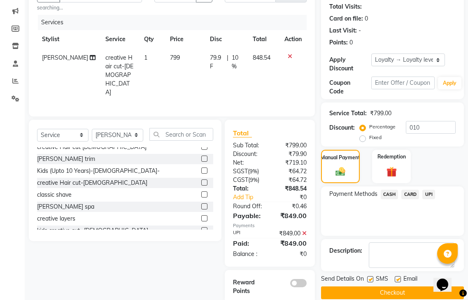
click at [403, 286] on button "Checkout" at bounding box center [392, 292] width 143 height 13
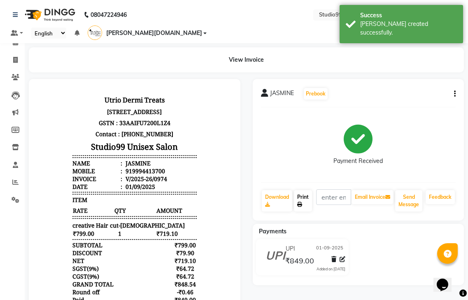
click at [303, 190] on link "Print" at bounding box center [303, 200] width 18 height 21
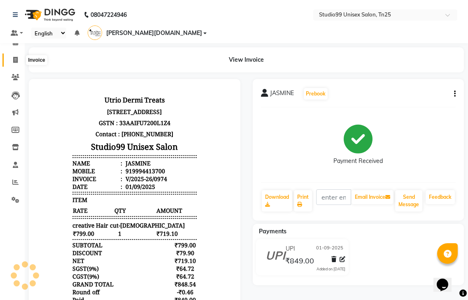
click at [17, 57] on icon at bounding box center [15, 60] width 5 height 6
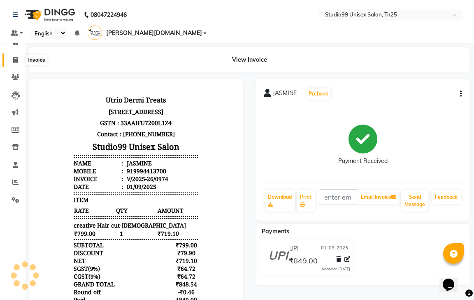
select select "service"
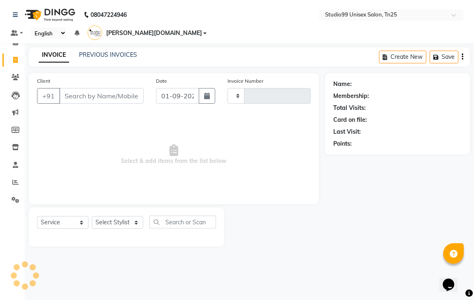
type input "0975"
select select "8331"
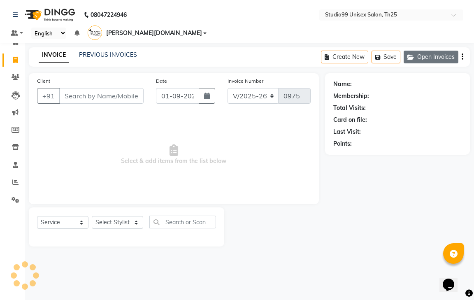
click at [423, 51] on button "Open Invoices" at bounding box center [431, 57] width 55 height 13
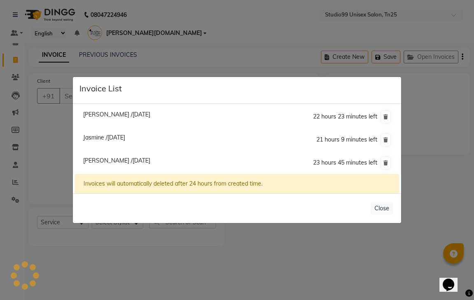
click at [95, 139] on span "Jasmine /[DATE]" at bounding box center [104, 137] width 42 height 7
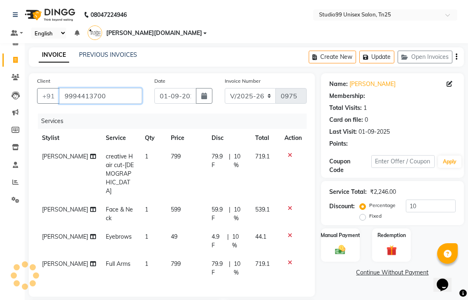
click at [109, 88] on input "9994413700" at bounding box center [100, 96] width 83 height 16
type input "999441370"
type input "0"
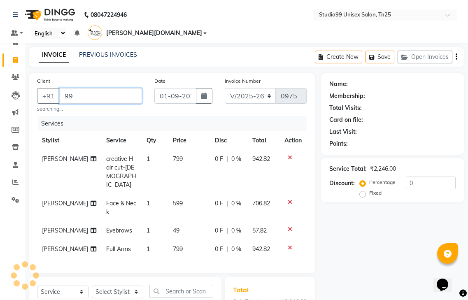
type input "9"
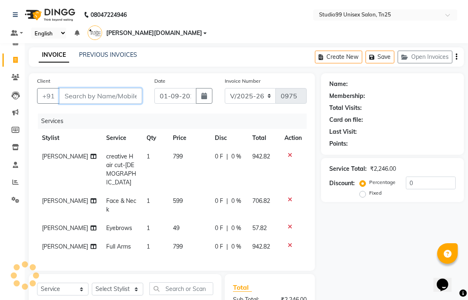
select select "1: Object"
type input "8667708778"
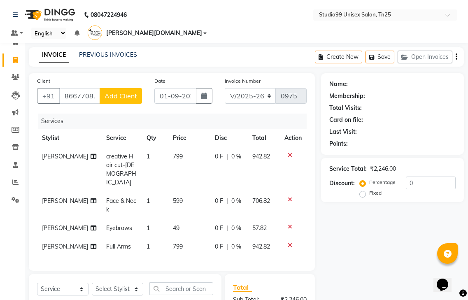
click at [109, 92] on span "Add Client" at bounding box center [120, 96] width 32 height 8
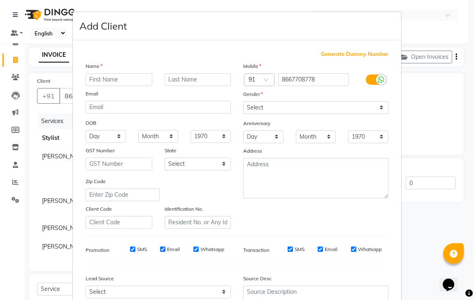
click at [111, 78] on input "text" at bounding box center [119, 79] width 67 height 13
type input "[PERSON_NAME]"
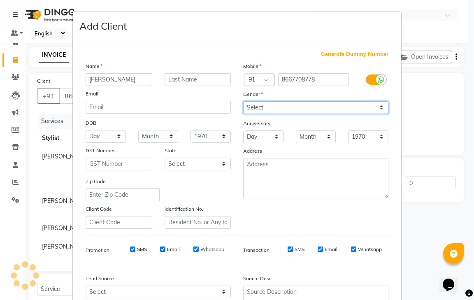
click at [320, 113] on select "Select [DEMOGRAPHIC_DATA] [DEMOGRAPHIC_DATA] Other Prefer Not To Say" at bounding box center [315, 107] width 145 height 13
select select "[DEMOGRAPHIC_DATA]"
click at [243, 101] on select "Select [DEMOGRAPHIC_DATA] [DEMOGRAPHIC_DATA] Other Prefer Not To Say" at bounding box center [315, 107] width 145 height 13
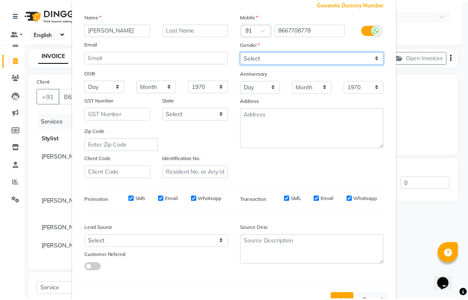
scroll to position [80, 0]
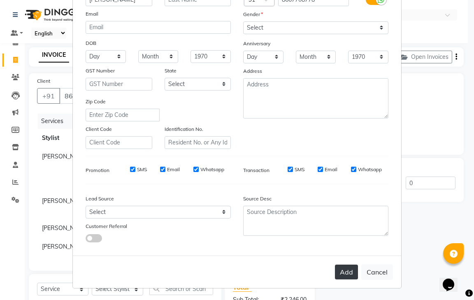
click at [350, 277] on button "Add" at bounding box center [346, 271] width 23 height 15
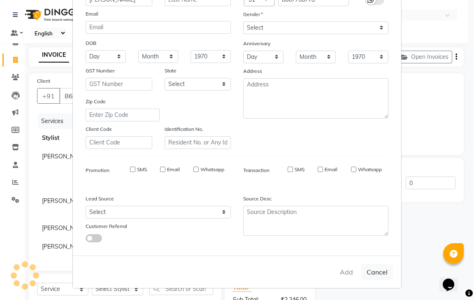
select select
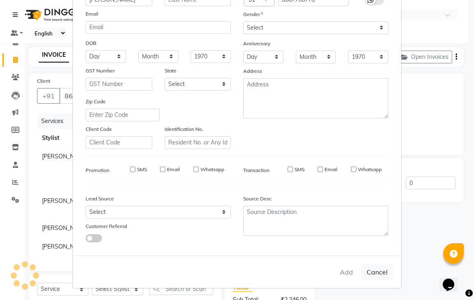
select select
checkbox input "false"
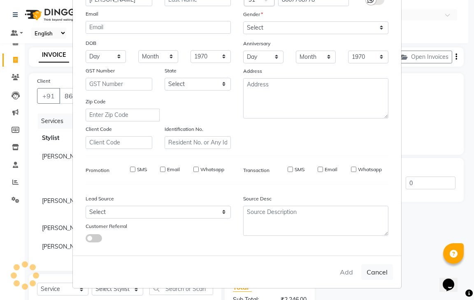
checkbox input "false"
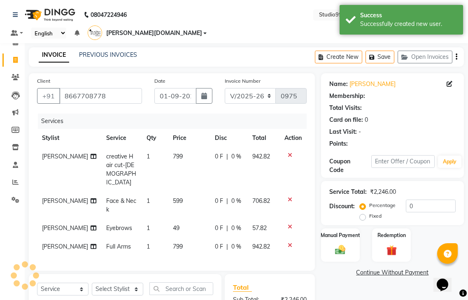
select select "1: Object"
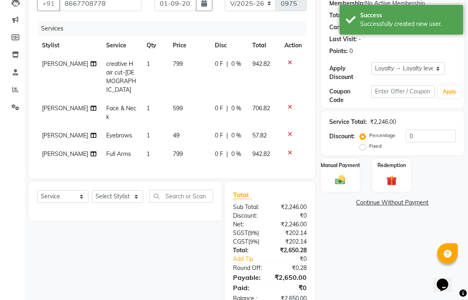
scroll to position [93, 0]
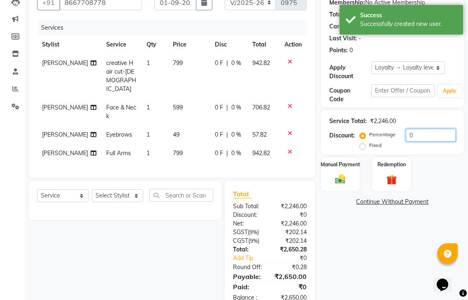
click at [417, 129] on input "0" at bounding box center [431, 135] width 50 height 13
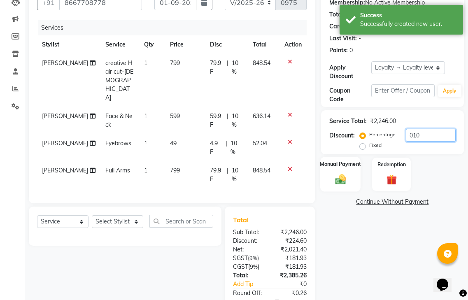
type input "010"
click at [346, 160] on label "Manual Payment" at bounding box center [340, 164] width 41 height 8
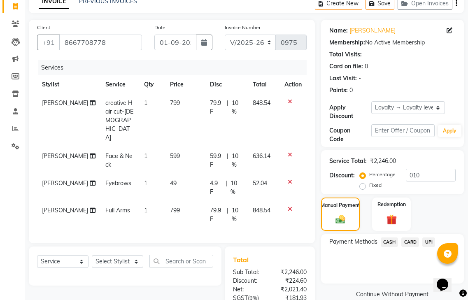
scroll to position [0, 0]
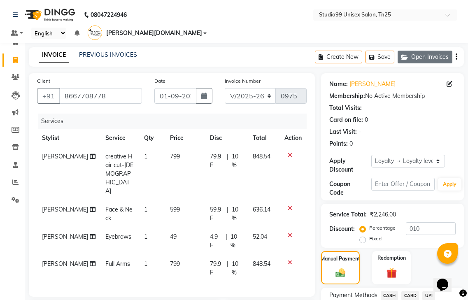
click at [422, 51] on button "Open Invoices" at bounding box center [424, 57] width 55 height 13
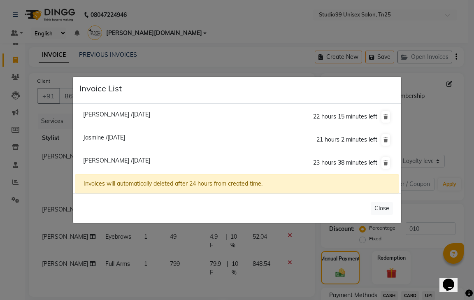
click at [118, 160] on span "Nirmal Kumar /01 September 2025" at bounding box center [116, 160] width 67 height 7
type input "9994628264"
type input "0"
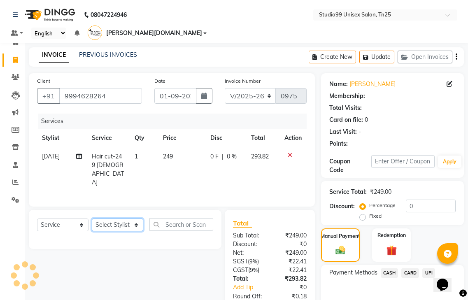
click at [106, 218] on select "Select Stylist gendral [PERSON_NAME] jaya priya kothai TK [DATE] sanjay santhos…" at bounding box center [117, 224] width 51 height 13
select select "1: Object"
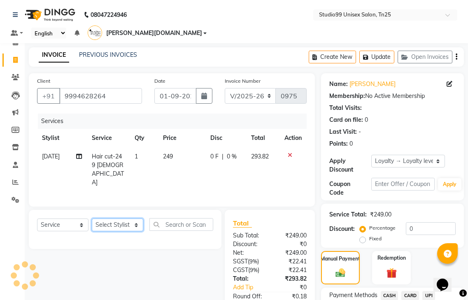
select select "80761"
click at [92, 218] on select "Select Stylist gendral [PERSON_NAME] jaya priya kothai TK [DATE] sanjay santhos…" at bounding box center [117, 224] width 51 height 13
click at [123, 218] on select "Select Stylist gendral [PERSON_NAME] jaya priya kothai TK [DATE] sanjay santhos…" at bounding box center [117, 224] width 51 height 13
select select "80761"
click at [92, 218] on select "Select Stylist gendral [PERSON_NAME] jaya priya kothai TK [DATE] sanjay santhos…" at bounding box center [117, 224] width 51 height 13
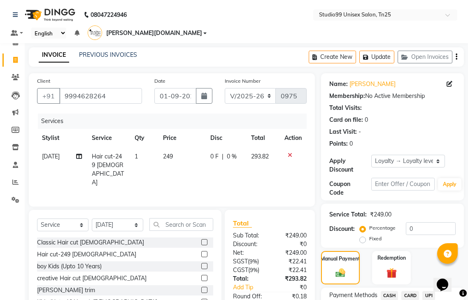
click at [201, 287] on label at bounding box center [204, 290] width 6 height 6
click at [201, 288] on input "checkbox" at bounding box center [203, 290] width 5 height 5
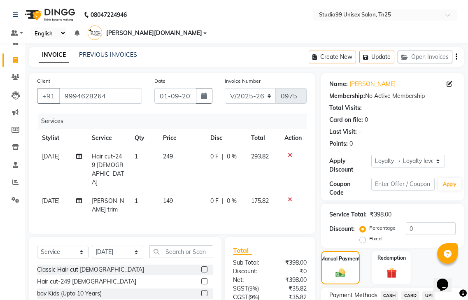
checkbox input "false"
click at [424, 222] on input "0" at bounding box center [431, 228] width 50 height 13
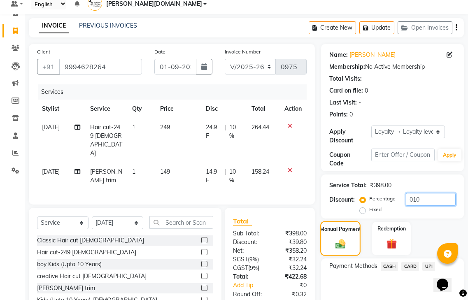
scroll to position [56, 0]
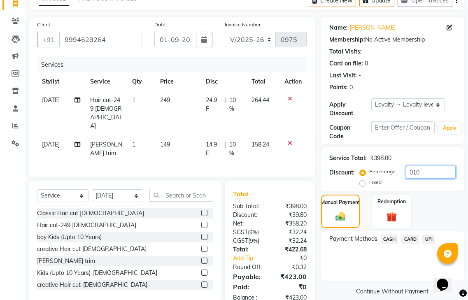
type input "010"
click at [395, 234] on span "CASH" at bounding box center [389, 238] width 18 height 9
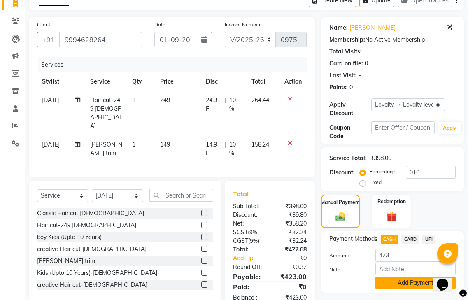
click at [411, 276] on button "Add Payment" at bounding box center [415, 282] width 80 height 13
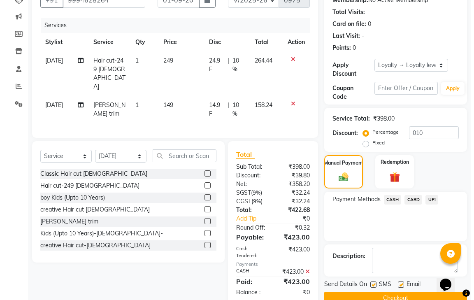
scroll to position [157, 0]
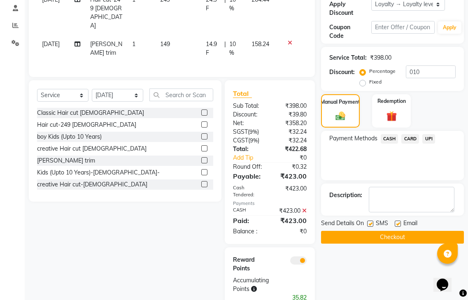
click at [295, 256] on span at bounding box center [298, 260] width 16 height 8
click at [306, 262] on input "checkbox" at bounding box center [306, 262] width 0 height 0
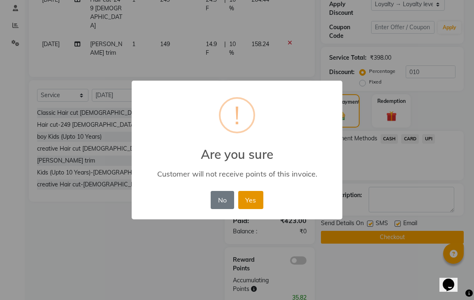
click at [244, 199] on button "Yes" at bounding box center [250, 200] width 25 height 18
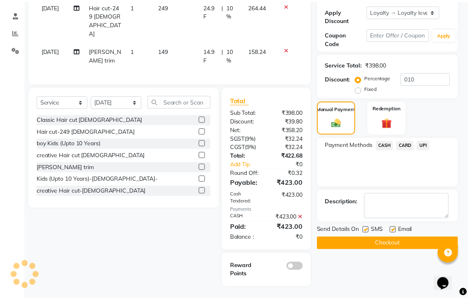
scroll to position [128, 0]
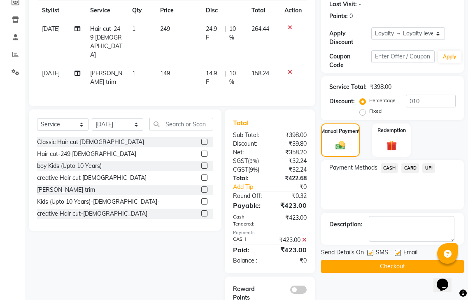
click at [400, 260] on button "Checkout" at bounding box center [392, 266] width 143 height 13
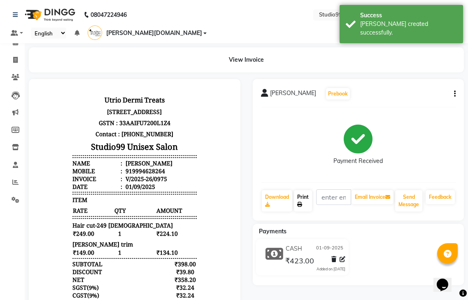
click at [297, 202] on icon at bounding box center [299, 204] width 5 height 5
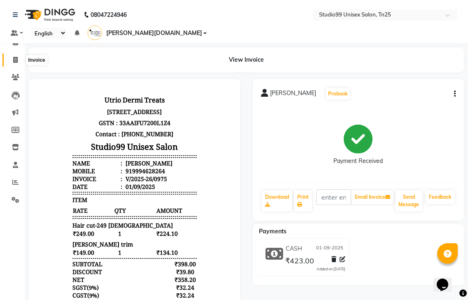
click at [16, 59] on icon at bounding box center [15, 60] width 5 height 6
select select "service"
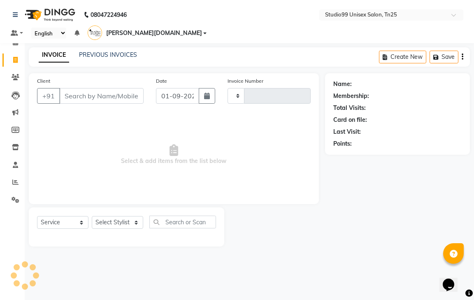
type input "0976"
select select "8331"
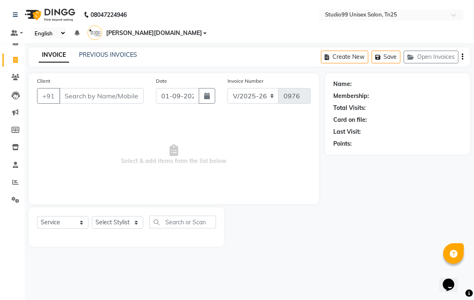
click at [429, 47] on div "Create New Save Open Invoices" at bounding box center [395, 56] width 149 height 19
click at [429, 51] on button "Open Invoices" at bounding box center [431, 57] width 55 height 13
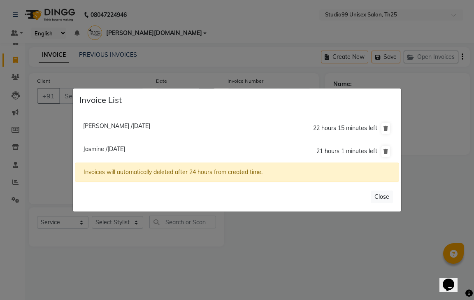
click at [125, 146] on span "Jasmine /01 September 2025" at bounding box center [104, 148] width 42 height 7
type input "9994413700"
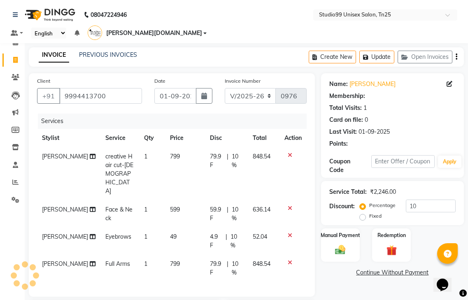
type input "0"
select select "1: Object"
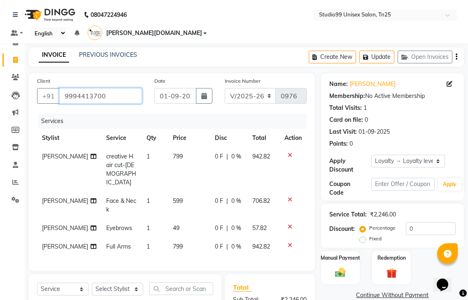
click at [115, 88] on input "9994413700" at bounding box center [100, 96] width 83 height 16
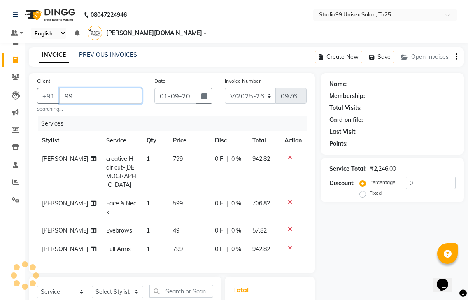
type input "9"
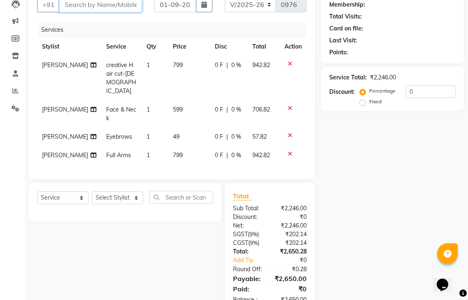
scroll to position [93, 0]
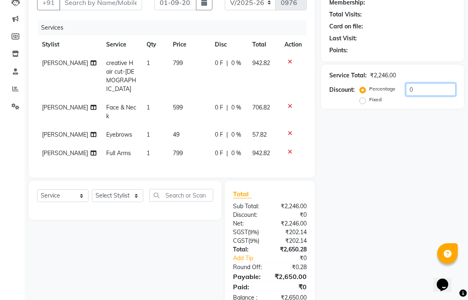
click at [421, 83] on input "0" at bounding box center [431, 89] width 50 height 13
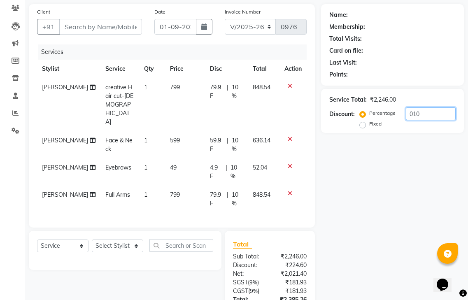
scroll to position [0, 0]
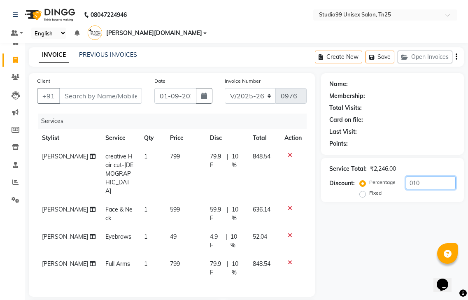
type input "010"
click at [98, 88] on input "Client" at bounding box center [100, 96] width 83 height 16
type input "8"
type input "0"
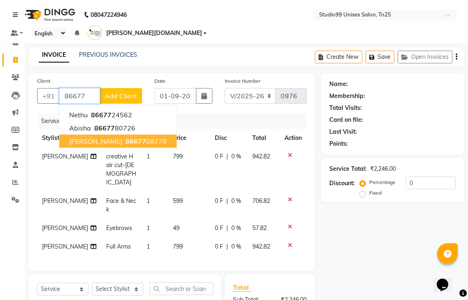
click at [125, 137] on span "86677" at bounding box center [135, 141] width 21 height 8
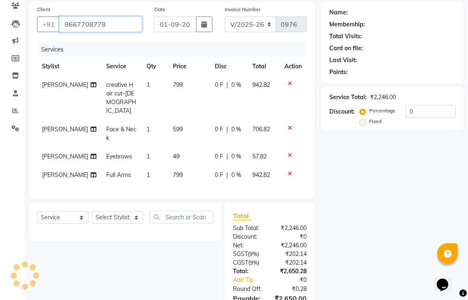
scroll to position [93, 0]
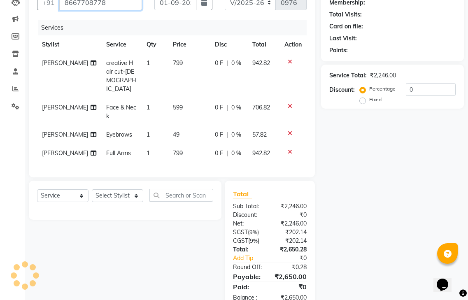
type input "8667708778"
click at [416, 83] on input "0" at bounding box center [431, 89] width 50 height 13
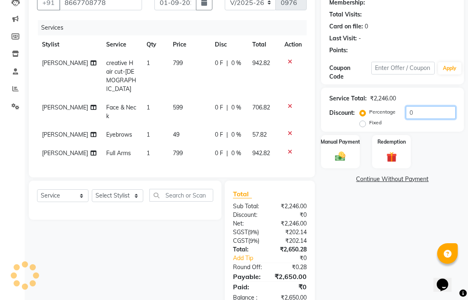
type input "01"
select select "1: Object"
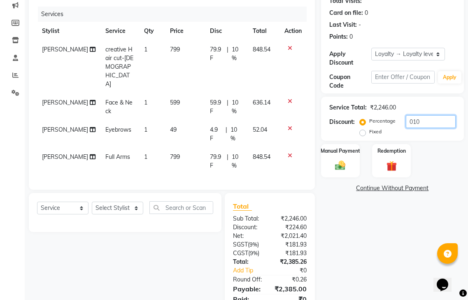
scroll to position [111, 0]
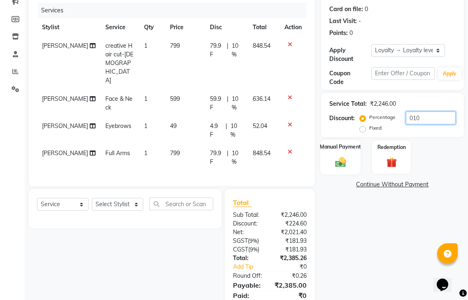
type input "010"
click at [338, 142] on div "Manual Payment" at bounding box center [340, 156] width 40 height 35
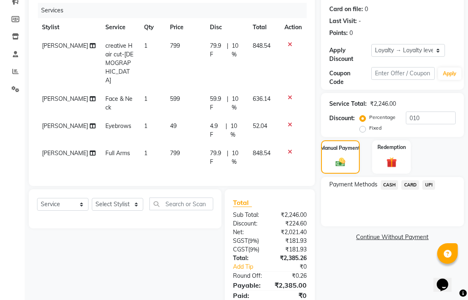
click at [415, 180] on span "CARD" at bounding box center [410, 184] width 18 height 9
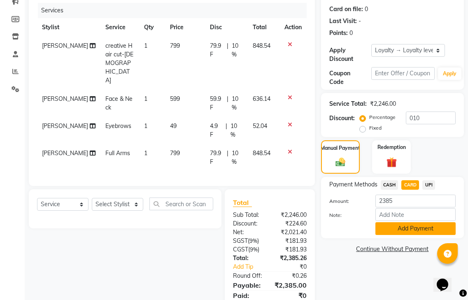
click at [415, 222] on button "Add Payment" at bounding box center [415, 228] width 80 height 13
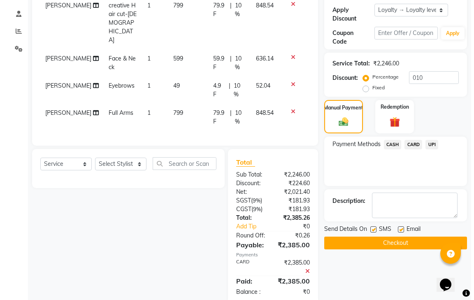
scroll to position [203, 0]
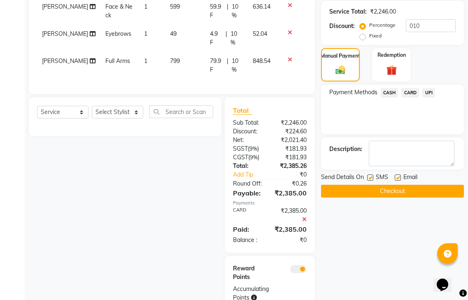
click at [298, 265] on span at bounding box center [298, 269] width 16 height 8
click at [306, 270] on input "checkbox" at bounding box center [306, 270] width 0 height 0
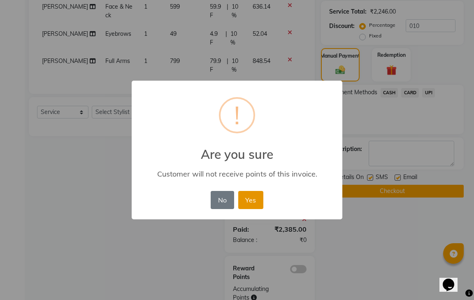
click at [253, 203] on button "Yes" at bounding box center [250, 200] width 25 height 18
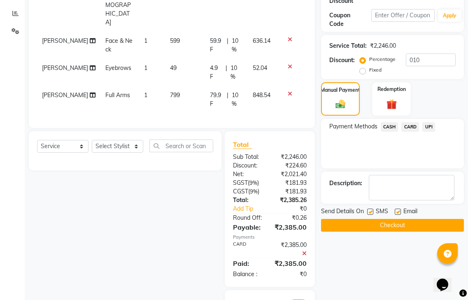
scroll to position [174, 0]
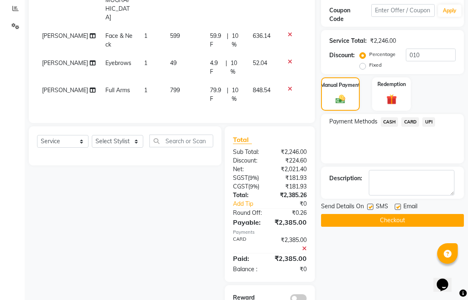
click at [379, 214] on button "Checkout" at bounding box center [392, 220] width 143 height 13
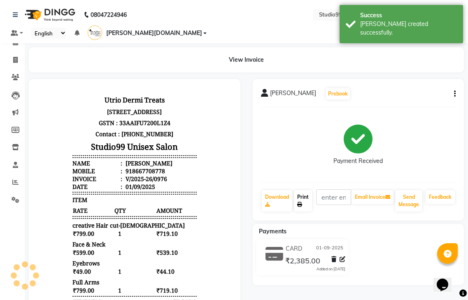
click at [304, 190] on link "Print" at bounding box center [303, 200] width 18 height 21
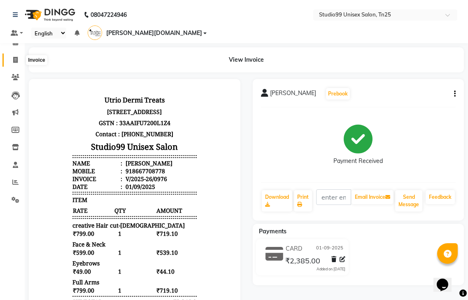
click at [13, 59] on icon at bounding box center [15, 60] width 5 height 6
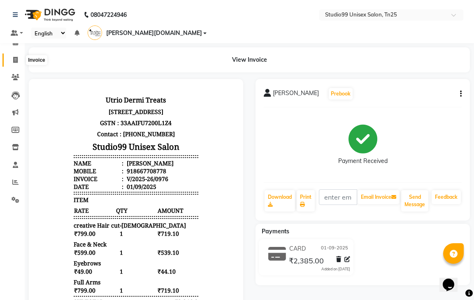
select select "service"
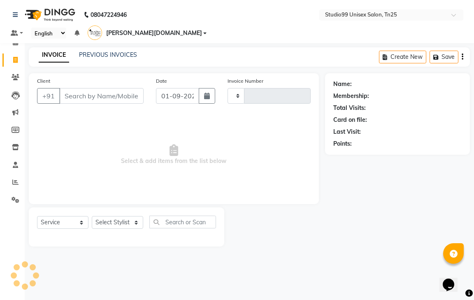
click at [13, 59] on icon at bounding box center [15, 60] width 5 height 6
select select "service"
type input "0977"
select select "8331"
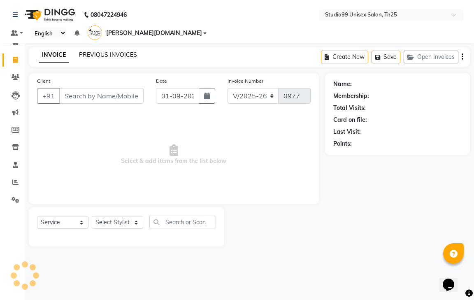
click at [123, 51] on link "PREVIOUS INVOICES" at bounding box center [108, 54] width 58 height 7
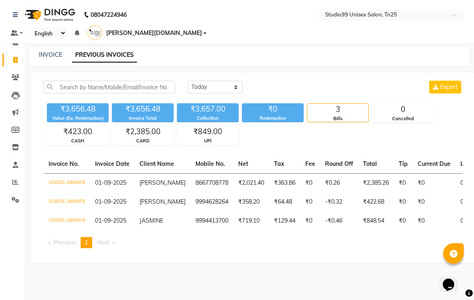
click at [249, 248] on ul "Previous page 1 / 1 You're on page 1 Next page" at bounding box center [253, 242] width 419 height 11
click at [56, 51] on link "INVOICE" at bounding box center [50, 54] width 23 height 7
select select "service"
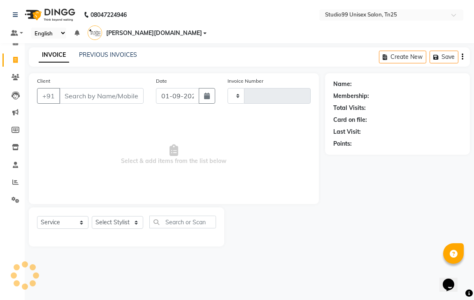
type input "0977"
select select "8331"
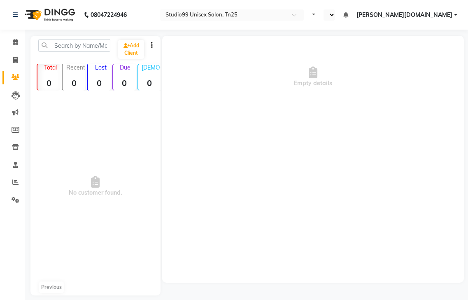
select select "en"
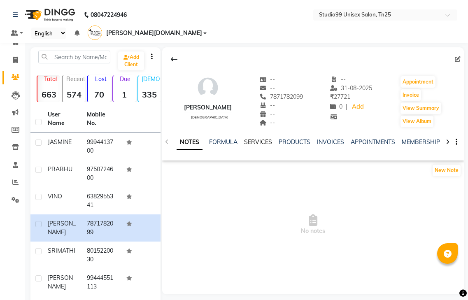
click at [269, 138] on link "SERVICES" at bounding box center [258, 141] width 28 height 7
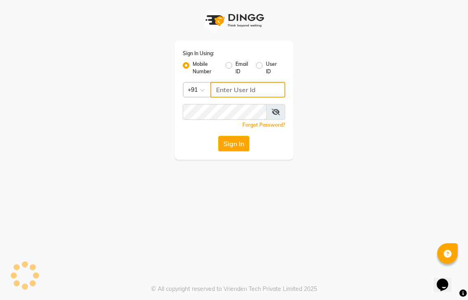
type input "9600622338"
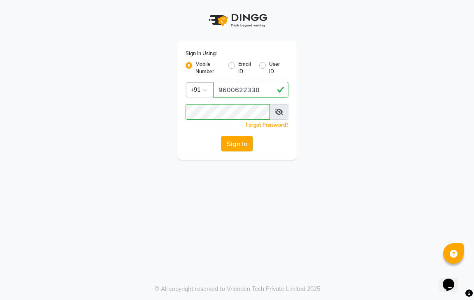
click at [242, 145] on button "Sign In" at bounding box center [236, 144] width 31 height 16
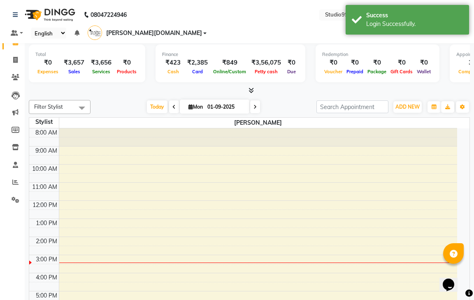
select select "en"
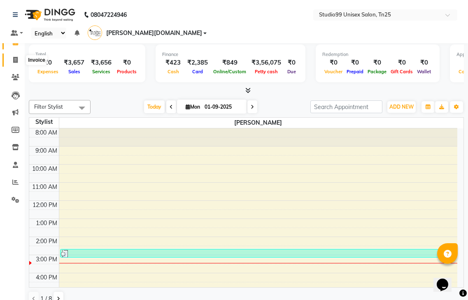
click at [16, 62] on icon at bounding box center [15, 60] width 5 height 6
select select "service"
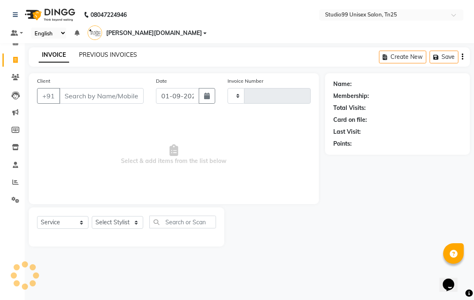
type input "0977"
select select "8331"
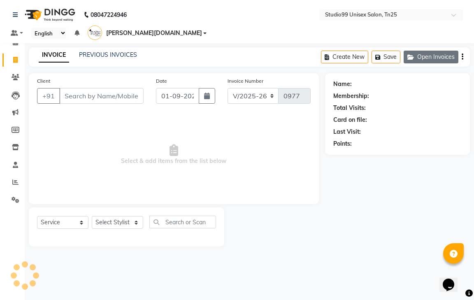
click at [425, 51] on button "Open Invoices" at bounding box center [431, 57] width 55 height 13
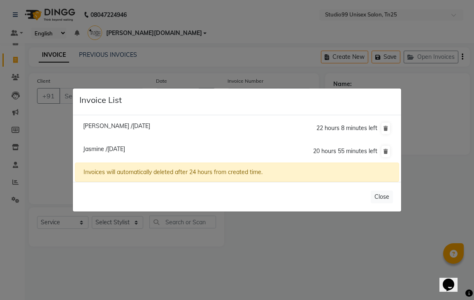
click at [93, 229] on ngb-modal-window "Invoice List [PERSON_NAME] /[DATE] 22 hours 8 minutes left [GEOGRAPHIC_DATA] /[…" at bounding box center [237, 150] width 474 height 300
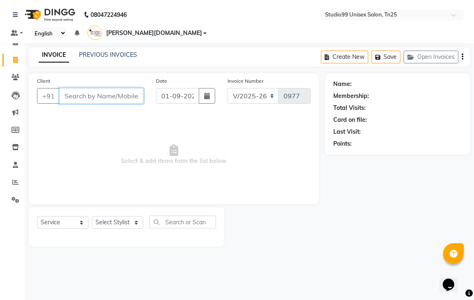
click at [73, 88] on input "Client" at bounding box center [101, 96] width 84 height 16
type input "8220475730"
click at [119, 92] on span "Add Client" at bounding box center [122, 96] width 32 height 8
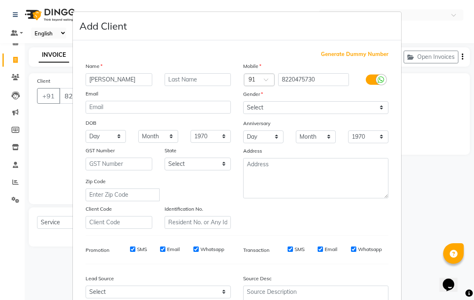
type input "[PERSON_NAME]"
click at [284, 95] on div "Gender" at bounding box center [316, 96] width 158 height 12
click at [285, 104] on select "Select [DEMOGRAPHIC_DATA] [DEMOGRAPHIC_DATA] Other Prefer Not To Say" at bounding box center [315, 107] width 145 height 13
select select "[DEMOGRAPHIC_DATA]"
click at [243, 101] on select "Select [DEMOGRAPHIC_DATA] [DEMOGRAPHIC_DATA] Other Prefer Not To Say" at bounding box center [315, 107] width 145 height 13
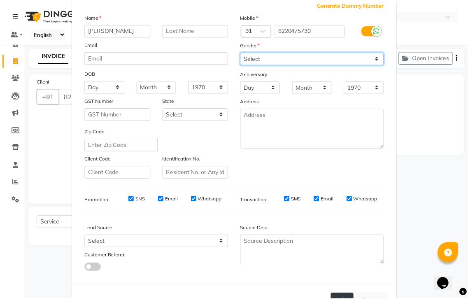
scroll to position [80, 0]
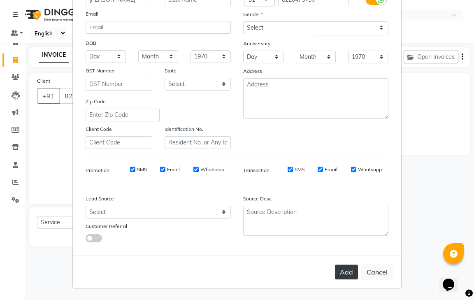
click at [337, 271] on button "Add" at bounding box center [346, 271] width 23 height 15
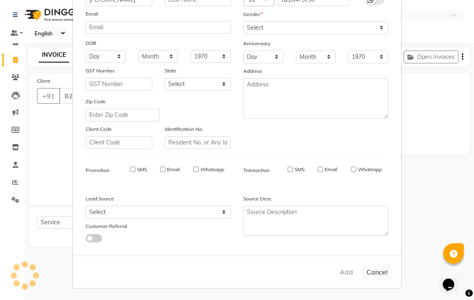
select select
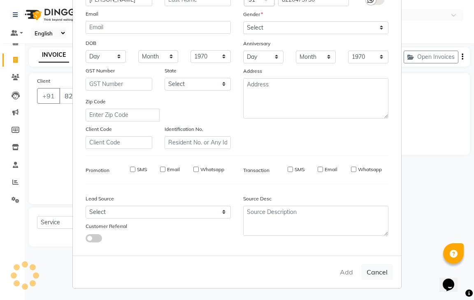
select select
checkbox input "false"
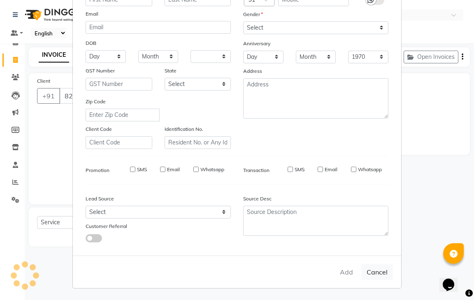
checkbox input "false"
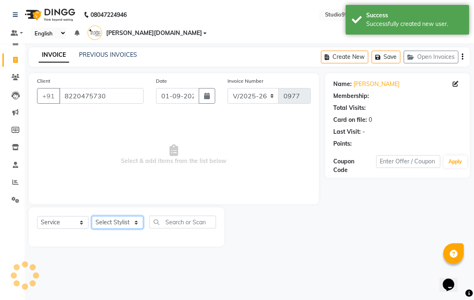
select select "1: Object"
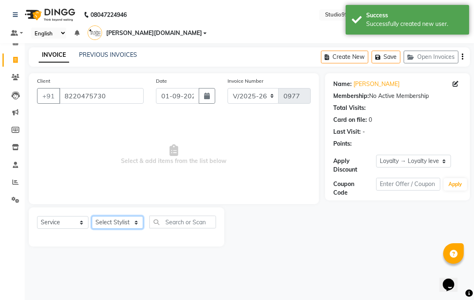
click at [109, 216] on select "Select Stylist gendral [PERSON_NAME] jaya priya kothai TK [DATE] sanjay santhos…" at bounding box center [117, 222] width 51 height 13
select select "80760"
click at [92, 216] on select "Select Stylist gendral [PERSON_NAME] jaya priya kothai TK [DATE] sanjay santhos…" at bounding box center [117, 222] width 51 height 13
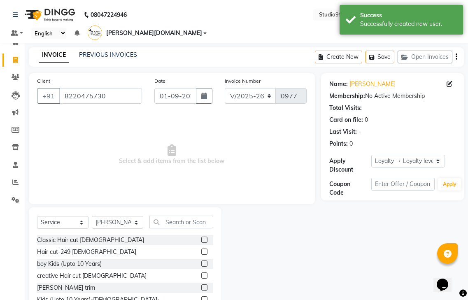
click at [201, 248] on label at bounding box center [204, 251] width 6 height 6
click at [201, 249] on input "checkbox" at bounding box center [203, 251] width 5 height 5
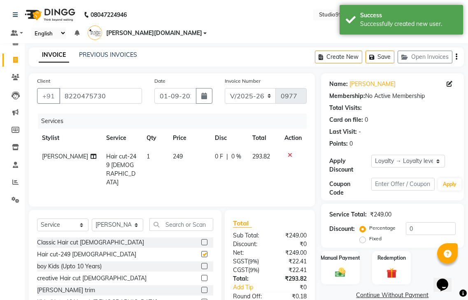
checkbox input "false"
click at [419, 222] on input "0" at bounding box center [431, 228] width 50 height 13
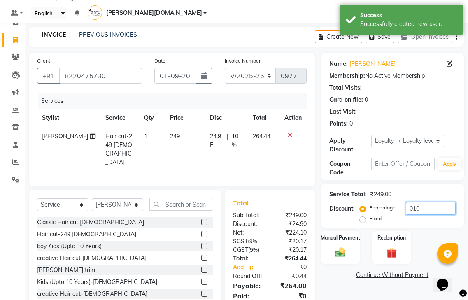
scroll to position [38, 0]
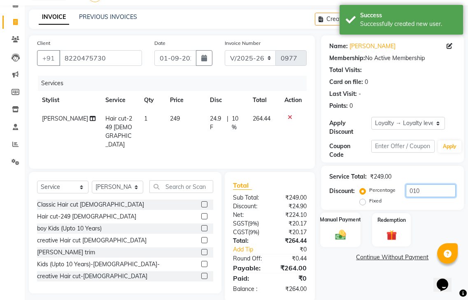
type input "010"
click at [351, 219] on div "Manual Payment" at bounding box center [340, 229] width 40 height 35
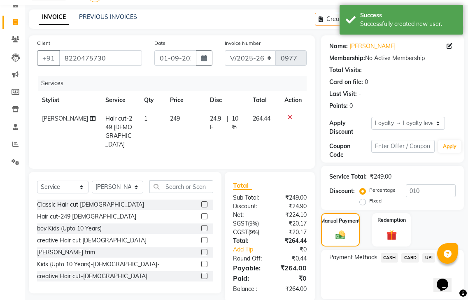
click at [429, 253] on span "UPI" at bounding box center [428, 257] width 13 height 9
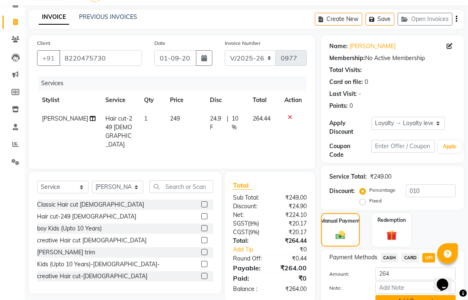
click at [397, 295] on button "Add Payment" at bounding box center [415, 301] width 80 height 13
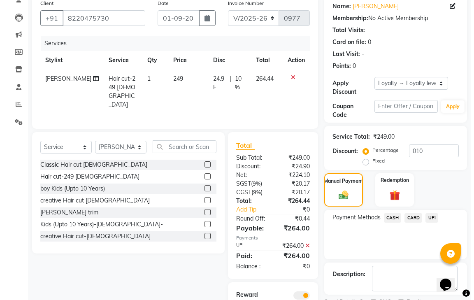
scroll to position [121, 0]
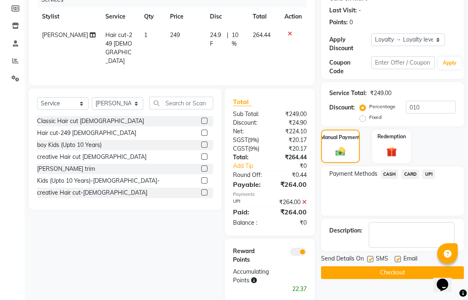
click at [298, 248] on span at bounding box center [298, 252] width 16 height 8
click at [306, 253] on input "checkbox" at bounding box center [306, 253] width 0 height 0
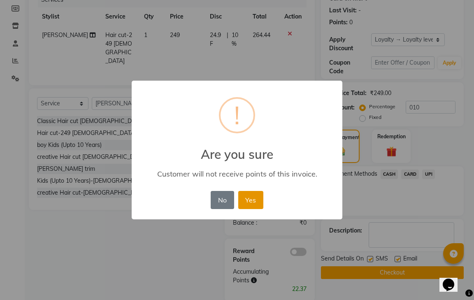
click at [259, 197] on button "Yes" at bounding box center [250, 200] width 25 height 18
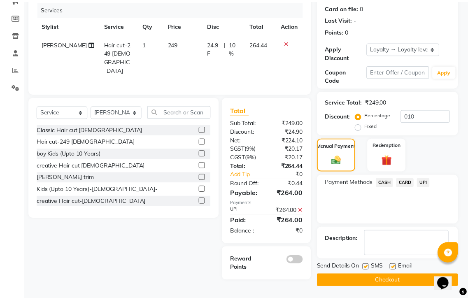
scroll to position [101, 0]
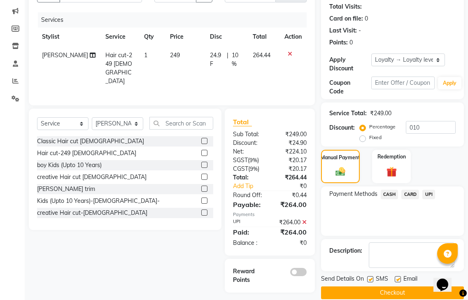
click at [392, 286] on button "Checkout" at bounding box center [392, 292] width 143 height 13
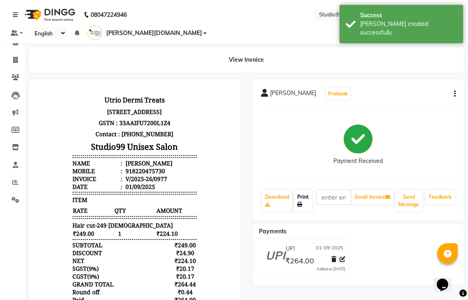
click at [307, 190] on link "Print" at bounding box center [303, 200] width 18 height 21
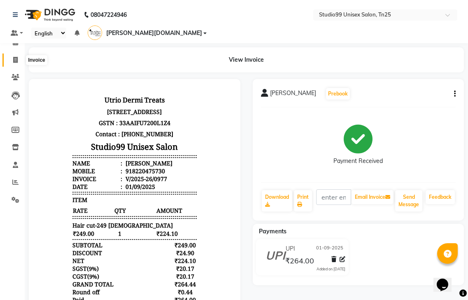
click at [14, 58] on icon at bounding box center [15, 60] width 5 height 6
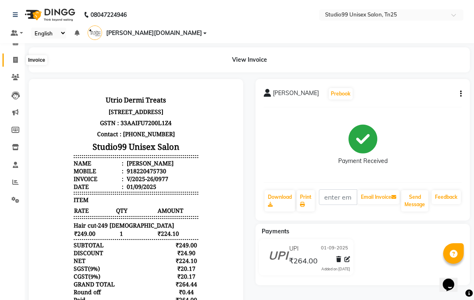
select select "service"
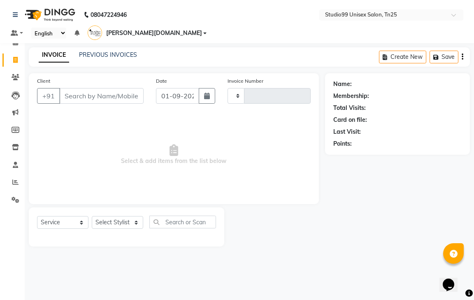
type input "0978"
select select "8331"
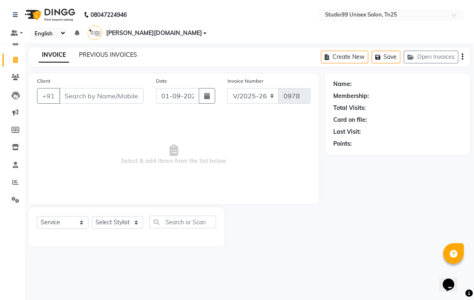
click at [111, 51] on link "PREVIOUS INVOICES" at bounding box center [108, 54] width 58 height 7
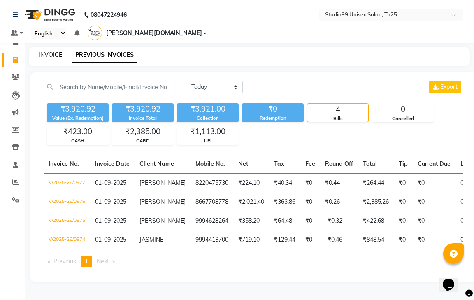
click at [44, 51] on link "INVOICE" at bounding box center [50, 54] width 23 height 7
select select "service"
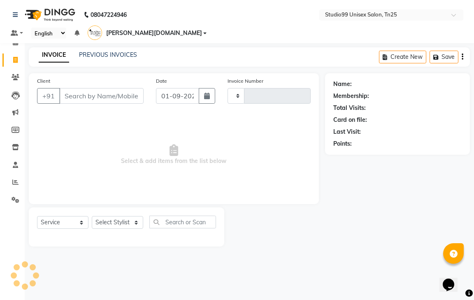
type input "0978"
select select "8331"
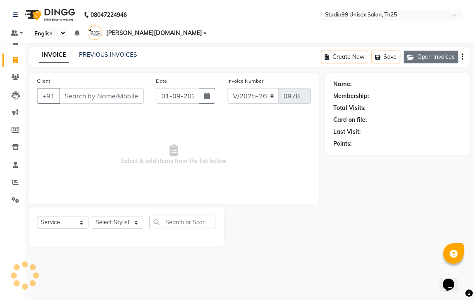
click at [429, 51] on button "Open Invoices" at bounding box center [431, 57] width 55 height 13
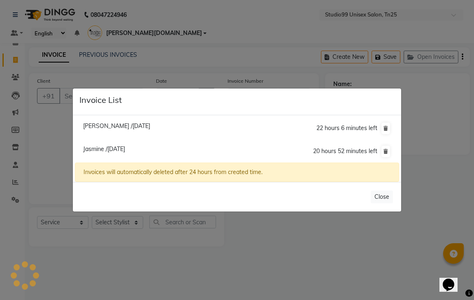
click at [106, 151] on span "Jasmine /[DATE]" at bounding box center [104, 148] width 42 height 7
type input "9994413700"
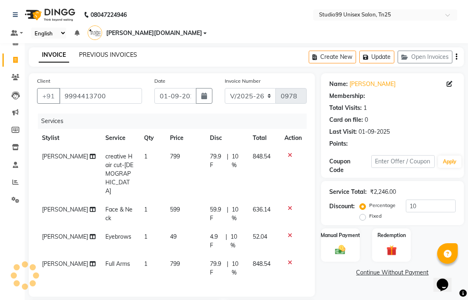
click at [123, 51] on link "PREVIOUS INVOICES" at bounding box center [108, 54] width 58 height 7
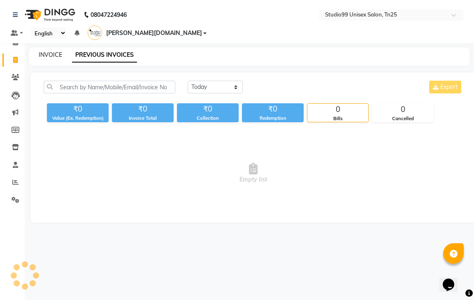
click at [56, 51] on link "INVOICE" at bounding box center [50, 54] width 23 height 7
select select "service"
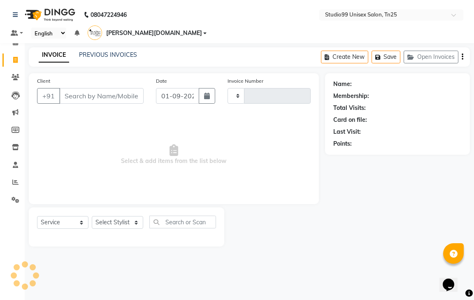
type input "0978"
select select "8331"
click at [121, 51] on link "PREVIOUS INVOICES" at bounding box center [108, 54] width 58 height 7
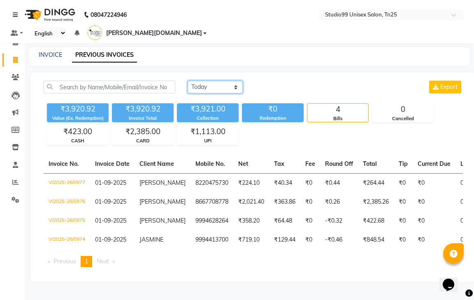
drag, startPoint x: 210, startPoint y: 76, endPoint x: 210, endPoint y: 81, distance: 5.3
click at [210, 81] on select "[DATE] [DATE] Custom Range" at bounding box center [215, 87] width 55 height 13
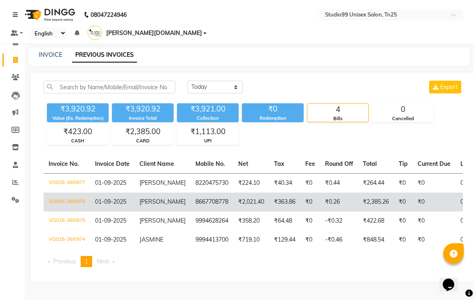
click at [158, 198] on span "[PERSON_NAME]" at bounding box center [162, 201] width 46 height 7
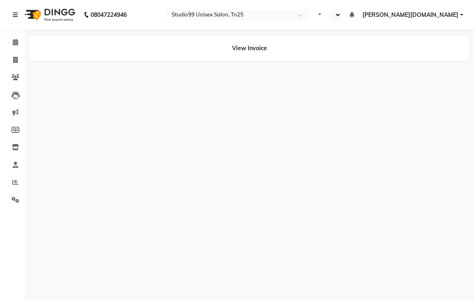
select select "en"
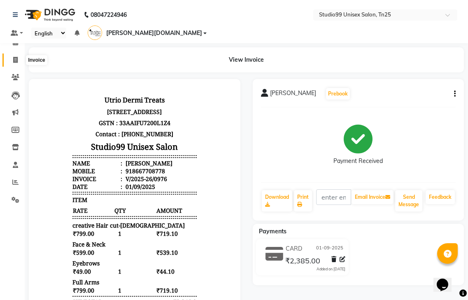
click at [14, 60] on icon at bounding box center [15, 60] width 5 height 6
select select "service"
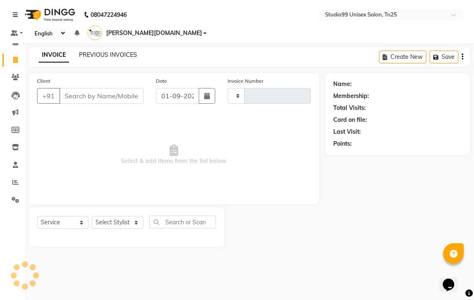
type input "0978"
select select "8331"
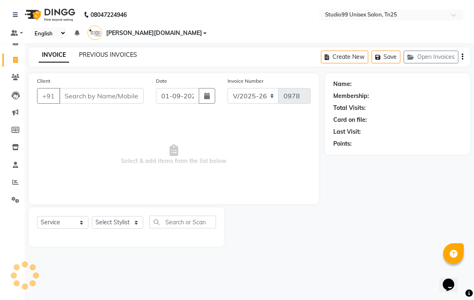
click at [118, 51] on link "PREVIOUS INVOICES" at bounding box center [108, 54] width 58 height 7
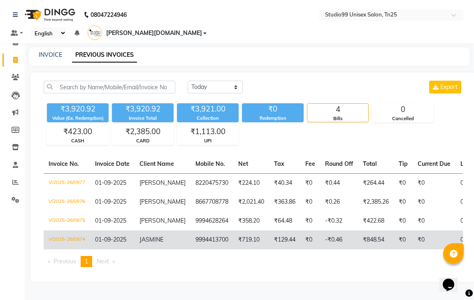
click at [170, 234] on td "JASMINE" at bounding box center [163, 239] width 56 height 19
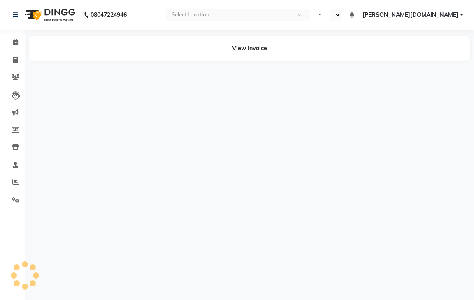
select select "en"
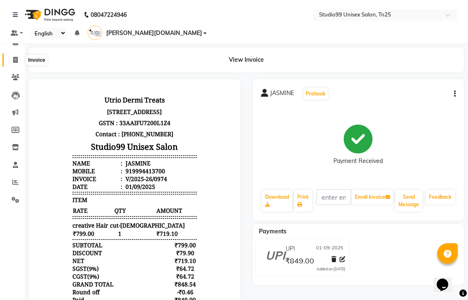
click at [19, 60] on span at bounding box center [15, 60] width 14 height 9
select select "service"
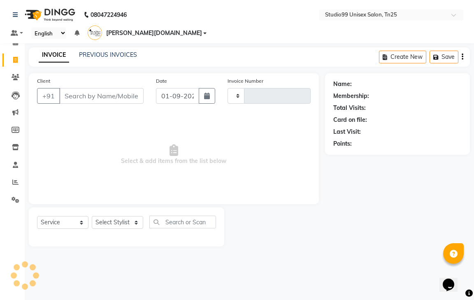
type input "0978"
select select "8331"
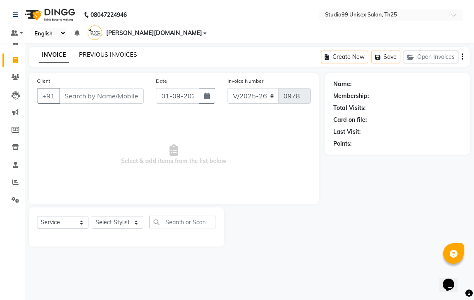
click at [107, 51] on link "PREVIOUS INVOICES" at bounding box center [108, 54] width 58 height 7
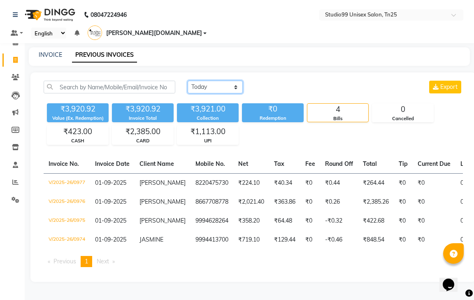
click at [191, 81] on select "[DATE] [DATE] Custom Range" at bounding box center [215, 87] width 55 height 13
click at [56, 47] on div "INVOICE PREVIOUS INVOICES" at bounding box center [249, 56] width 441 height 19
click at [45, 51] on link "INVOICE" at bounding box center [50, 54] width 23 height 7
select select "service"
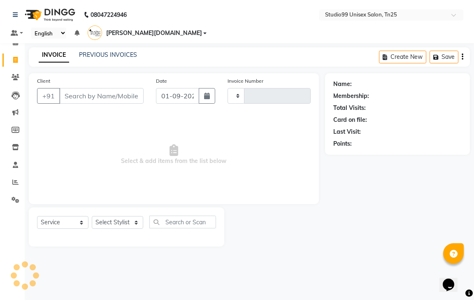
type input "0978"
select select "8331"
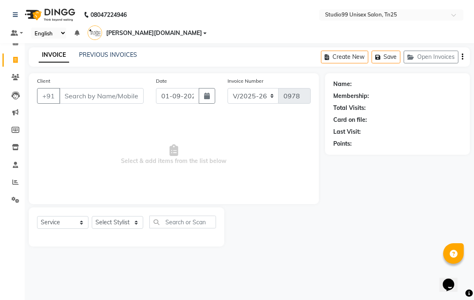
click at [102, 88] on input "Client" at bounding box center [101, 96] width 84 height 16
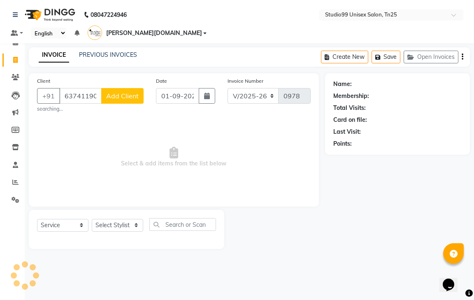
type input "6374119041"
click at [123, 89] on button "Add Client" at bounding box center [122, 96] width 42 height 16
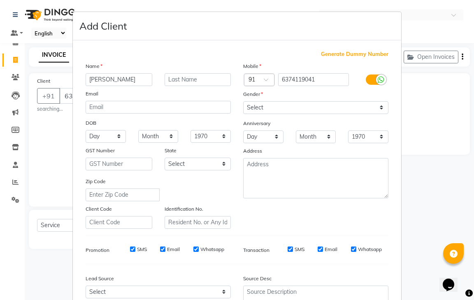
type input "[PERSON_NAME]"
drag, startPoint x: 274, startPoint y: 106, endPoint x: 274, endPoint y: 111, distance: 4.5
click at [274, 106] on select "Select [DEMOGRAPHIC_DATA] [DEMOGRAPHIC_DATA] Other Prefer Not To Say" at bounding box center [315, 107] width 145 height 13
select select "[DEMOGRAPHIC_DATA]"
click at [243, 101] on select "Select [DEMOGRAPHIC_DATA] [DEMOGRAPHIC_DATA] Other Prefer Not To Say" at bounding box center [315, 107] width 145 height 13
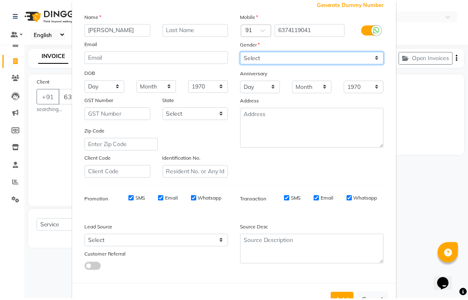
scroll to position [80, 0]
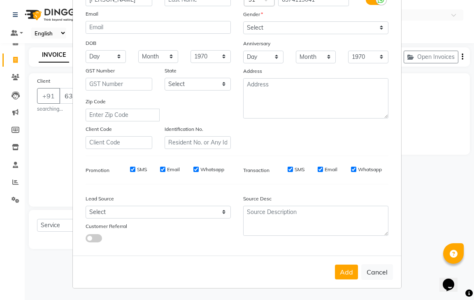
click at [334, 263] on div "Add Cancel" at bounding box center [237, 271] width 328 height 32
click at [350, 284] on div "Add Cancel" at bounding box center [237, 271] width 328 height 32
click at [345, 270] on button "Add" at bounding box center [346, 271] width 23 height 15
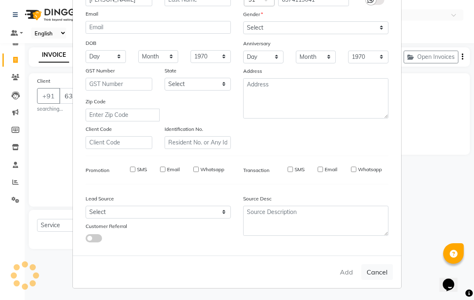
select select
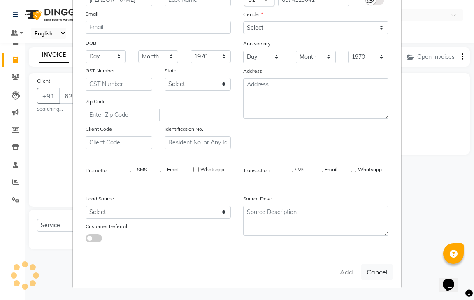
select select
checkbox input "false"
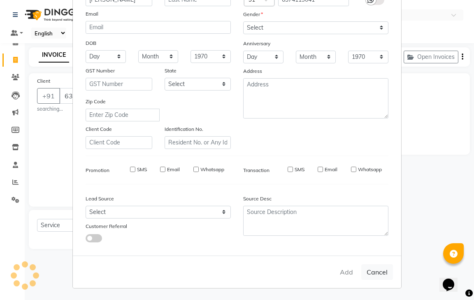
checkbox input "false"
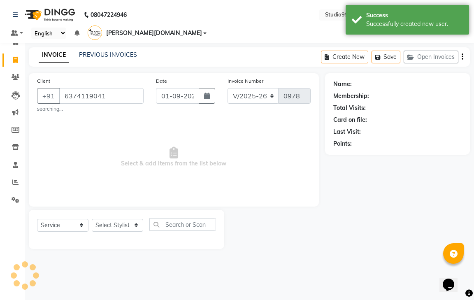
click at [118, 218] on div "Select Service Product Membership Package Voucher Prepaid Gift Card Select Styl…" at bounding box center [126, 227] width 179 height 19
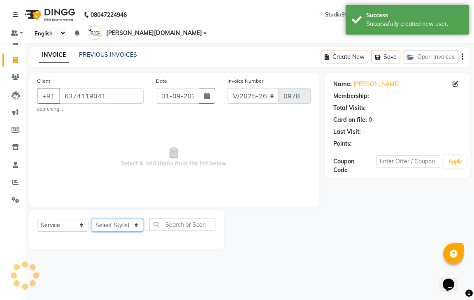
click at [118, 219] on select "Select Stylist gendral [PERSON_NAME] jaya priya kothai TK [DATE] sanjay santhos…" at bounding box center [117, 225] width 51 height 13
select select "1: Object"
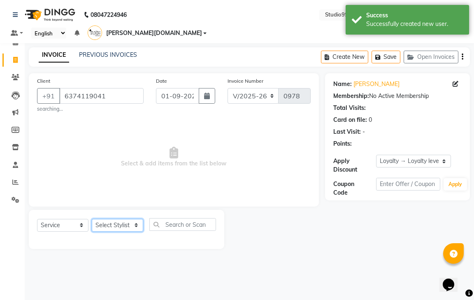
select select "80757"
click at [92, 219] on select "Select Stylist gendral [PERSON_NAME] jaya priya kothai TK [DATE] sanjay santhos…" at bounding box center [117, 225] width 51 height 13
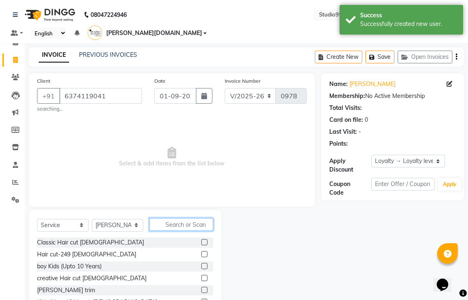
click at [175, 218] on input "text" at bounding box center [181, 224] width 64 height 13
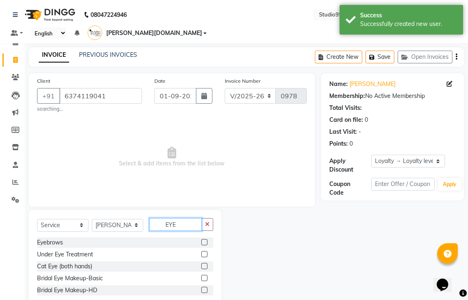
type input "EYE"
drag, startPoint x: 200, startPoint y: 230, endPoint x: 202, endPoint y: 223, distance: 6.9
click at [201, 237] on div "Eyebrows" at bounding box center [125, 242] width 176 height 10
click at [204, 239] on label at bounding box center [204, 242] width 6 height 6
click at [204, 240] on input "checkbox" at bounding box center [203, 242] width 5 height 5
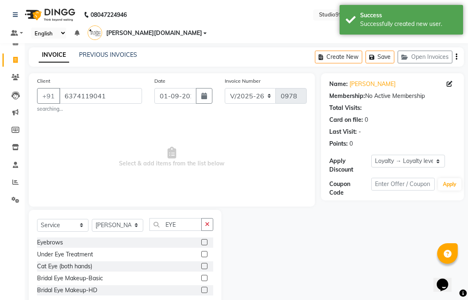
checkbox input "true"
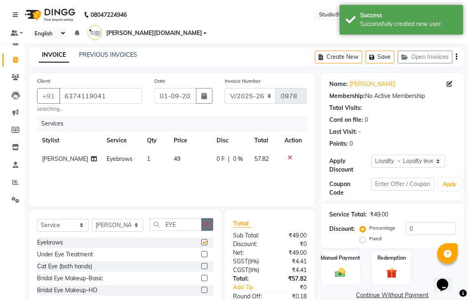
click at [207, 221] on icon "button" at bounding box center [207, 224] width 5 height 6
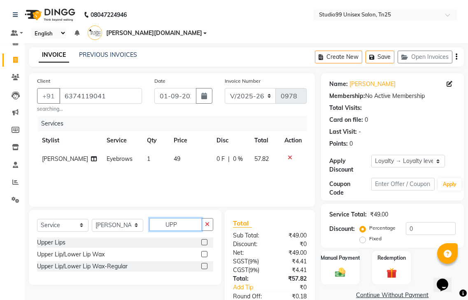
type input "UPP"
click at [202, 239] on label at bounding box center [204, 242] width 6 height 6
click at [202, 240] on input "checkbox" at bounding box center [203, 242] width 5 height 5
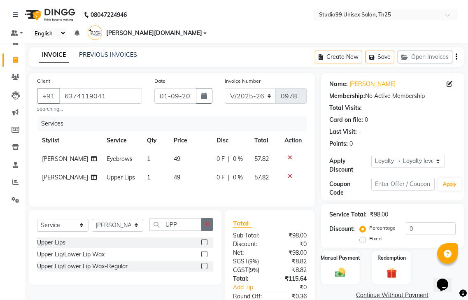
checkbox input "false"
click at [206, 221] on icon "button" at bounding box center [207, 224] width 5 height 6
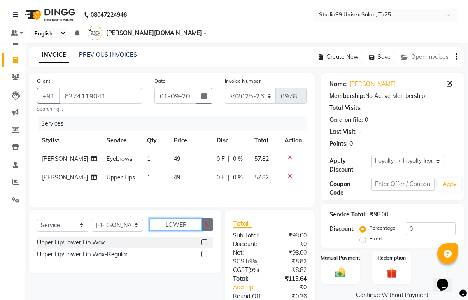
type input "LOWER"
click at [205, 221] on icon "button" at bounding box center [207, 224] width 5 height 6
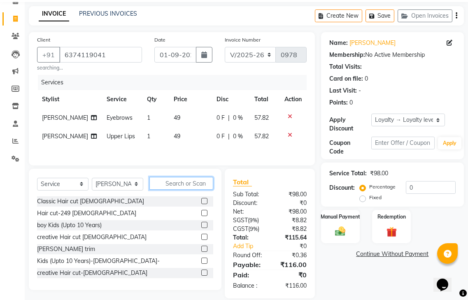
scroll to position [42, 0]
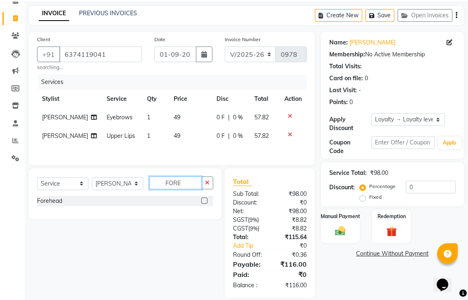
type input "FORE"
click at [202, 197] on label at bounding box center [204, 200] width 6 height 6
click at [202, 198] on input "checkbox" at bounding box center [203, 200] width 5 height 5
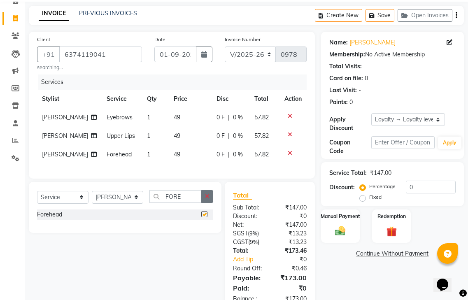
checkbox input "false"
click at [208, 193] on icon "button" at bounding box center [207, 196] width 5 height 6
type input "BLANC"
click at [203, 211] on label at bounding box center [204, 214] width 6 height 6
click at [203, 212] on input "checkbox" at bounding box center [203, 214] width 5 height 5
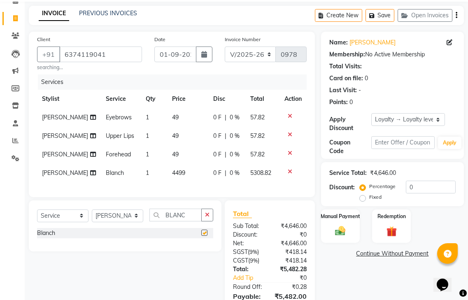
checkbox input "false"
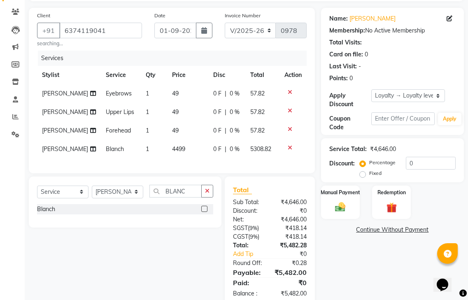
scroll to position [79, 0]
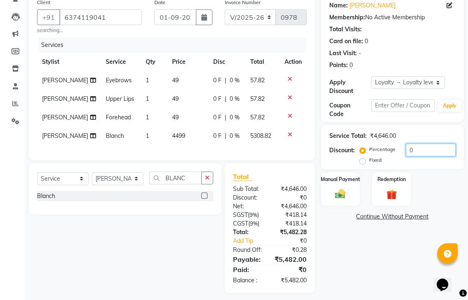
click at [429, 144] on input "0" at bounding box center [431, 150] width 50 height 13
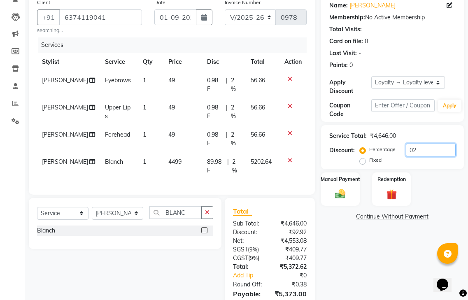
type input "0"
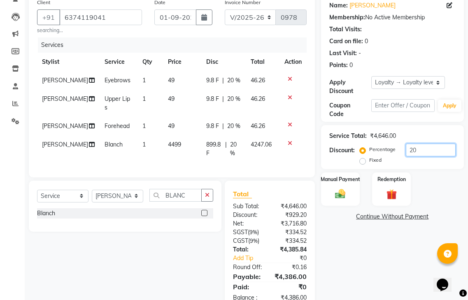
type input "2"
type input "20"
click at [168, 77] on span "49" at bounding box center [171, 80] width 7 height 7
select select "80757"
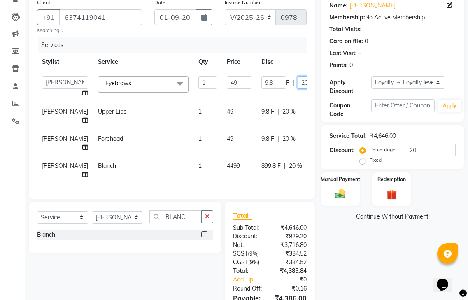
click at [297, 76] on input "20" at bounding box center [309, 82] width 25 height 13
type input "2"
type input "10"
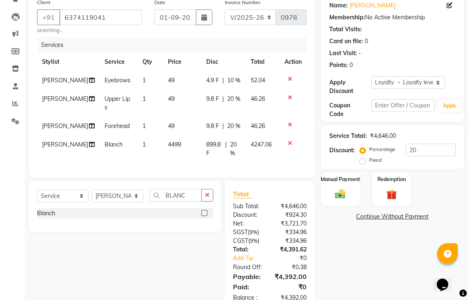
click at [255, 97] on tbody "jaya priya Eyebrows 1 49 4.9 F | 10 % 52.04 jaya priya Upper Lips 1 49 9.8 F | …" at bounding box center [171, 116] width 269 height 91
click at [227, 95] on span "20 %" at bounding box center [233, 99] width 13 height 9
select select "80757"
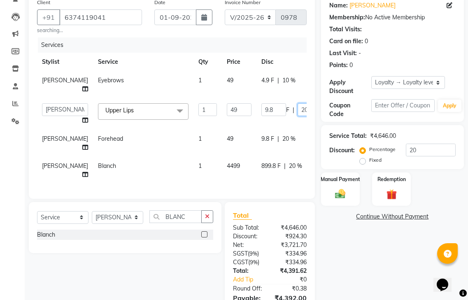
click at [297, 107] on input "20" at bounding box center [309, 109] width 25 height 13
type input "2"
type input "10"
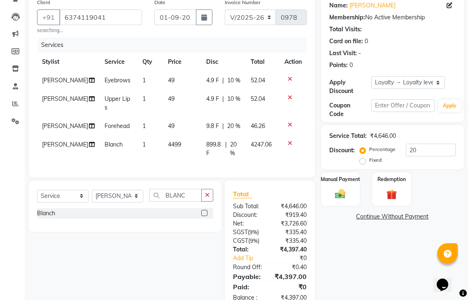
click at [256, 131] on tbody "jaya priya Eyebrows 1 49 4.9 F | 10 % 52.04 jaya priya Upper Lips 1 49 4.9 F | …" at bounding box center [171, 116] width 269 height 91
click at [227, 122] on span "20 %" at bounding box center [233, 126] width 13 height 9
select select "80757"
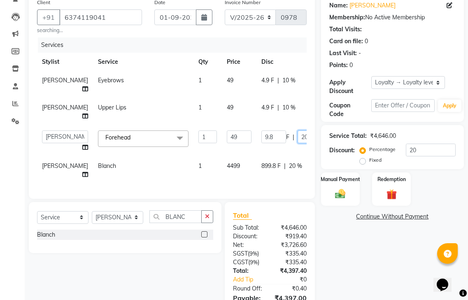
click at [297, 137] on input "20" at bounding box center [309, 136] width 25 height 13
type input "2"
type input "10"
click at [334, 235] on div "Name: [PERSON_NAME] Membership: No Active Membership Total Visits: Card on file…" at bounding box center [395, 163] width 149 height 337
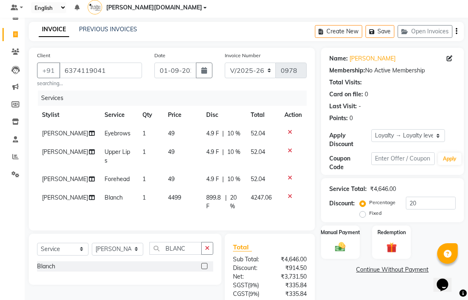
scroll to position [87, 0]
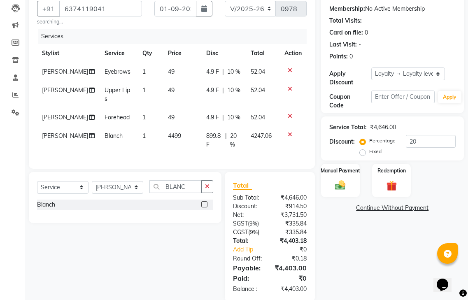
click at [343, 222] on div "Name: [PERSON_NAME] Membership: No Active Membership Total Visits: Card on file…" at bounding box center [395, 144] width 149 height 316
click at [232, 67] on span "10 %" at bounding box center [233, 71] width 13 height 9
select select "80757"
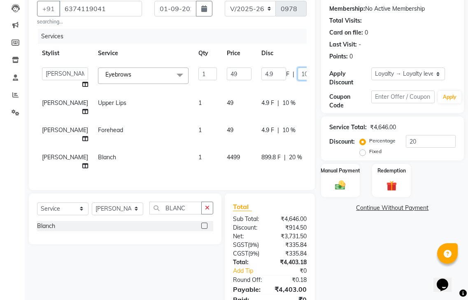
click at [297, 67] on input "10" at bounding box center [309, 73] width 25 height 13
type input "1"
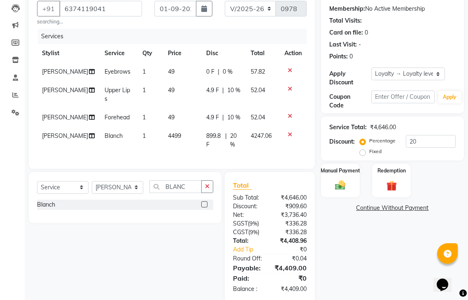
click at [265, 92] on tbody "jaya priya Eyebrows 1 49 0 F | 0 % 57.82 jaya priya Upper Lips 1 49 4.9 F | 10 …" at bounding box center [171, 108] width 269 height 91
click at [230, 86] on span "10 %" at bounding box center [233, 90] width 13 height 9
select select "80757"
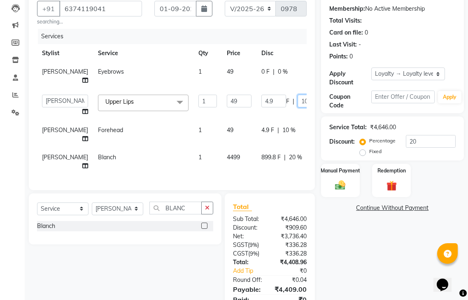
click at [297, 97] on input "10" at bounding box center [309, 101] width 25 height 13
type input "1"
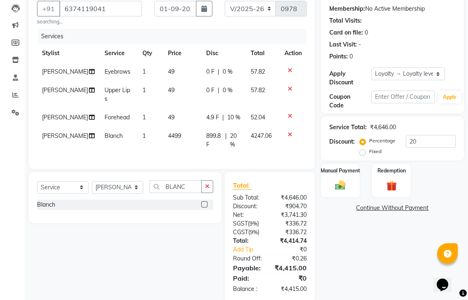
click at [258, 124] on tbody "jaya priya Eyebrows 1 49 0 F | 0 % 57.82 jaya priya Upper Lips 1 49 0 F | 0 % 5…" at bounding box center [171, 108] width 269 height 91
click at [227, 113] on span "10 %" at bounding box center [233, 117] width 13 height 9
select select "80757"
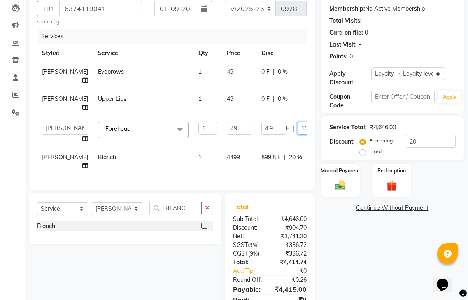
click at [297, 129] on input "10" at bounding box center [309, 128] width 25 height 13
type input "1"
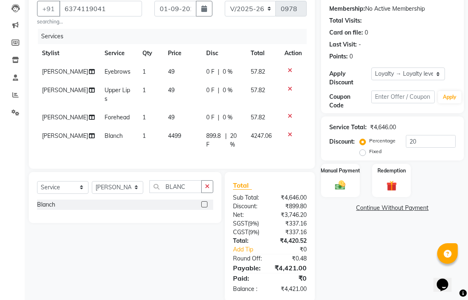
click at [363, 248] on div "Name: [PERSON_NAME] Membership: No Active Membership Total Visits: Card on file…" at bounding box center [395, 144] width 149 height 316
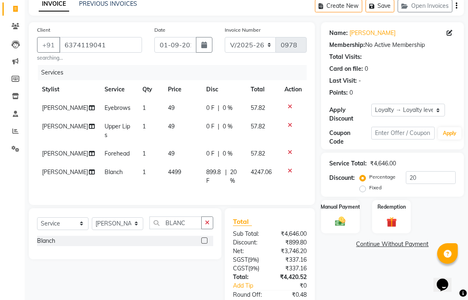
scroll to position [0, 0]
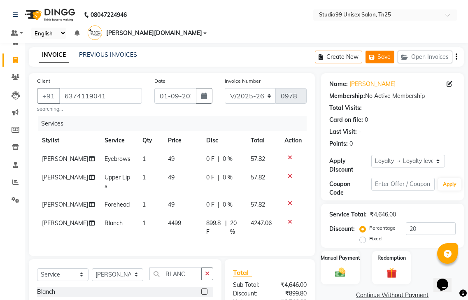
click at [383, 51] on button "Save" at bounding box center [379, 57] width 29 height 13
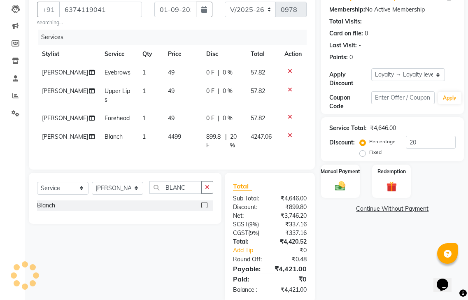
scroll to position [87, 0]
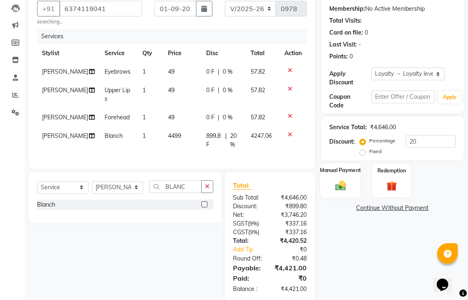
click at [349, 171] on div "Manual Payment" at bounding box center [340, 180] width 40 height 35
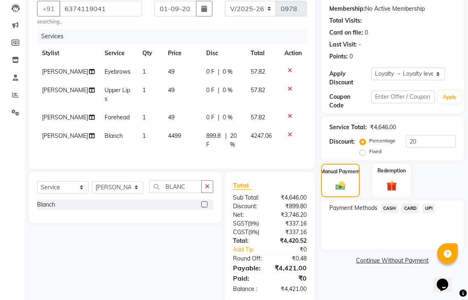
click at [427, 204] on span "UPI" at bounding box center [428, 208] width 13 height 9
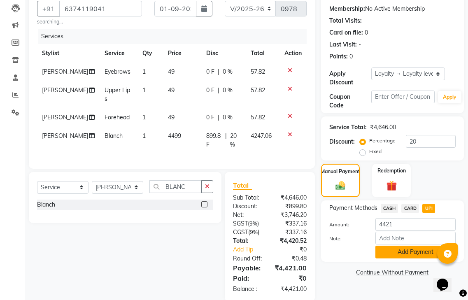
click at [407, 246] on button "Add Payment" at bounding box center [415, 252] width 80 height 13
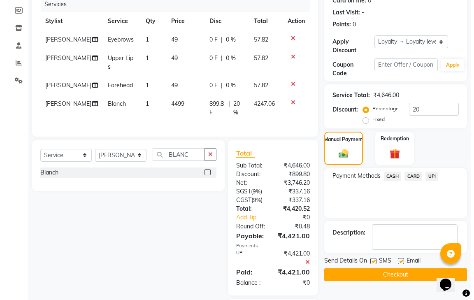
scroll to position [179, 0]
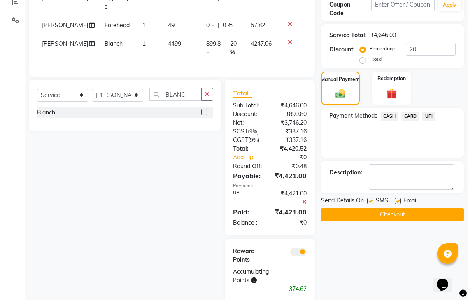
click at [300, 248] on span at bounding box center [298, 252] width 16 height 8
click at [306, 253] on input "checkbox" at bounding box center [306, 253] width 0 height 0
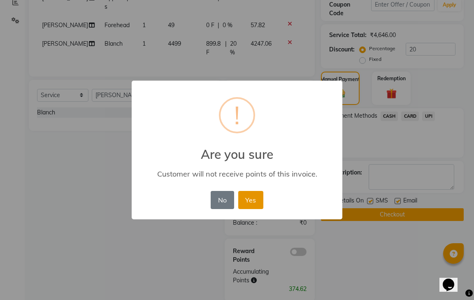
click at [255, 195] on button "Yes" at bounding box center [250, 200] width 25 height 18
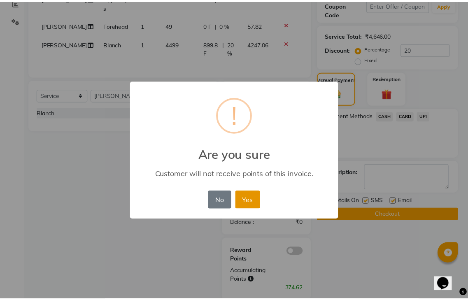
scroll to position [150, 0]
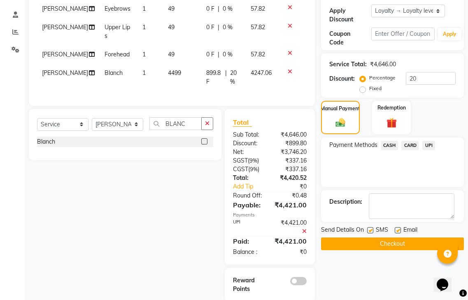
click at [303, 228] on icon at bounding box center [304, 231] width 5 height 6
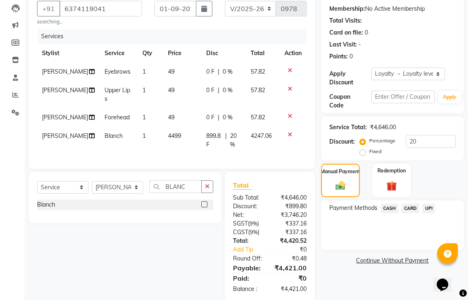
click at [388, 204] on span "CASH" at bounding box center [389, 208] width 18 height 9
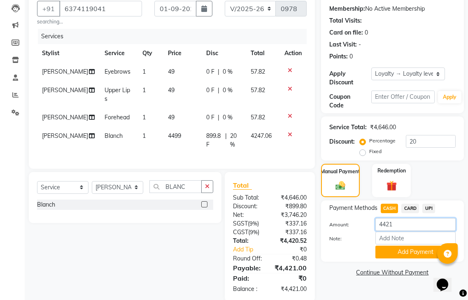
click at [395, 218] on input "4421" at bounding box center [415, 224] width 80 height 13
type input "4"
type input "421"
click at [398, 246] on button "Add Payment" at bounding box center [415, 252] width 80 height 13
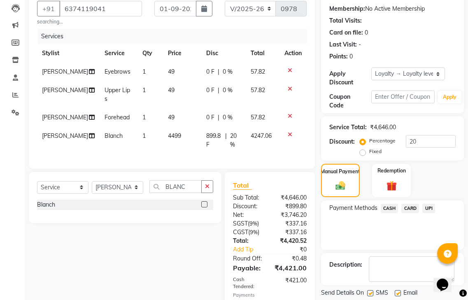
click at [426, 204] on span "UPI" at bounding box center [428, 208] width 13 height 9
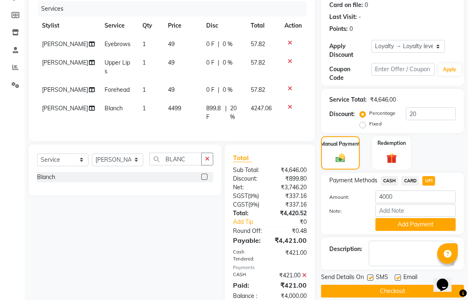
scroll to position [159, 0]
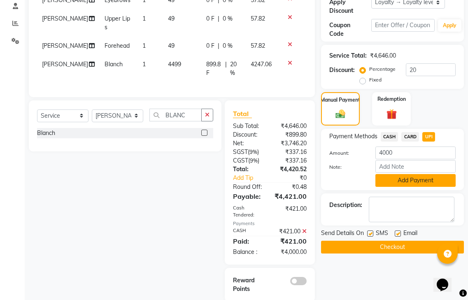
click at [411, 174] on button "Add Payment" at bounding box center [415, 180] width 80 height 13
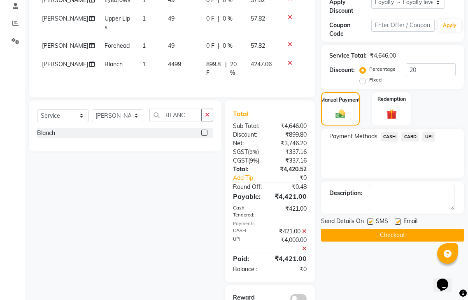
click at [383, 229] on button "Checkout" at bounding box center [392, 235] width 143 height 13
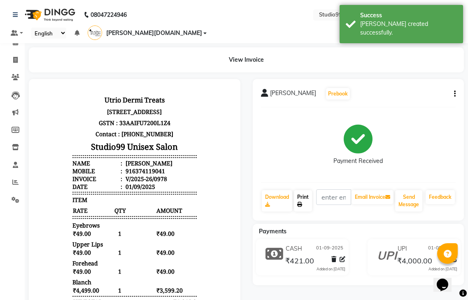
click at [304, 190] on link "Print" at bounding box center [303, 200] width 18 height 21
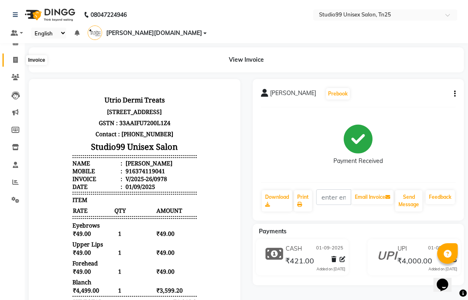
click at [17, 59] on icon at bounding box center [15, 60] width 5 height 6
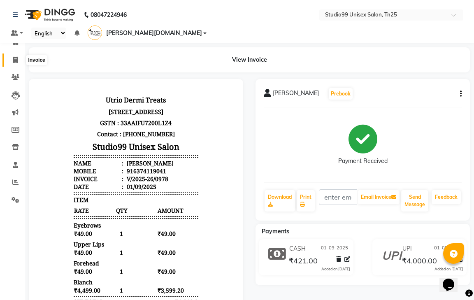
select select "service"
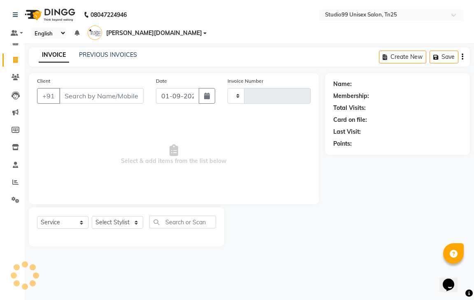
type input "0979"
select select "8331"
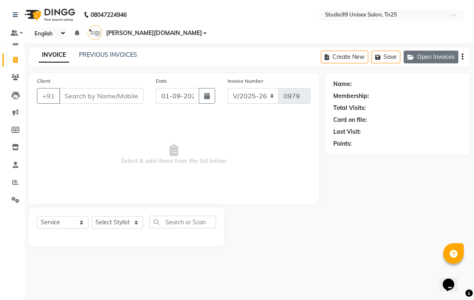
click at [430, 51] on button "Open Invoices" at bounding box center [431, 57] width 55 height 13
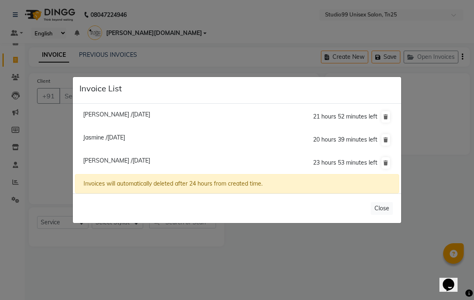
click at [131, 238] on ngb-modal-window "Invoice List [PERSON_NAME] /[DATE] 21 hours 52 minutes left Jasmine /[DATE] 20 …" at bounding box center [237, 150] width 474 height 300
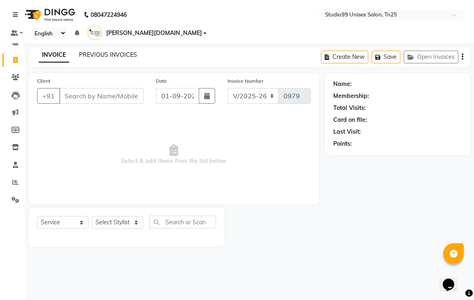
click at [90, 51] on link "PREVIOUS INVOICES" at bounding box center [108, 54] width 58 height 7
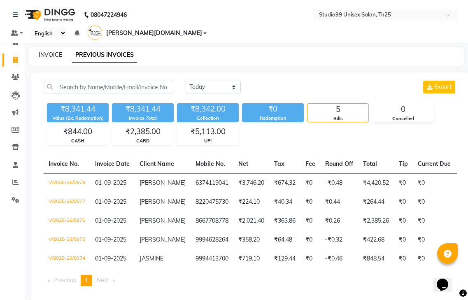
click at [57, 51] on link "INVOICE" at bounding box center [50, 54] width 23 height 7
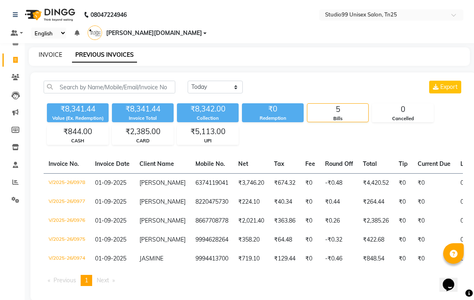
select select "service"
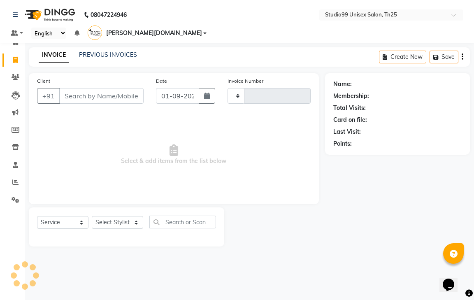
type input "0979"
select select "8331"
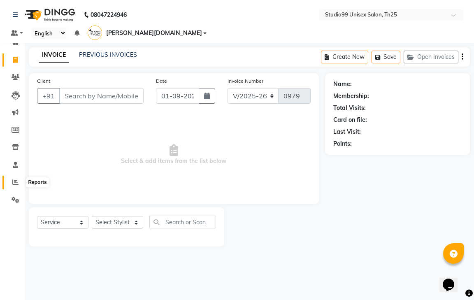
click at [18, 182] on icon at bounding box center [15, 182] width 6 height 6
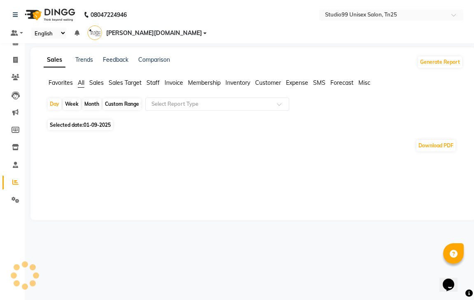
click at [87, 98] on div "Month" at bounding box center [91, 104] width 19 height 12
select select "9"
select select "2025"
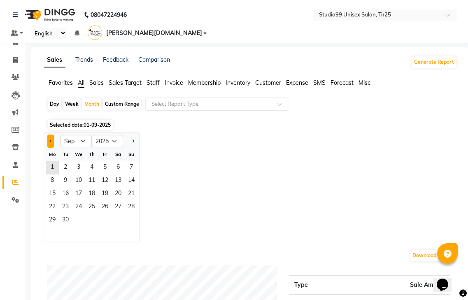
click at [52, 135] on button "Previous month" at bounding box center [50, 141] width 7 height 13
select select "8"
click at [109, 161] on span "1" at bounding box center [104, 167] width 13 height 13
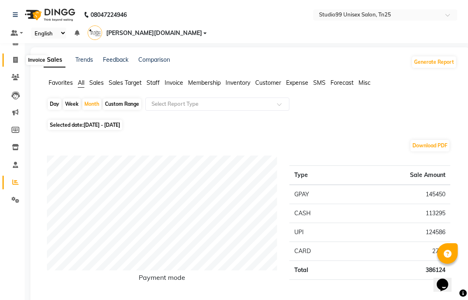
click at [13, 59] on icon at bounding box center [15, 60] width 5 height 6
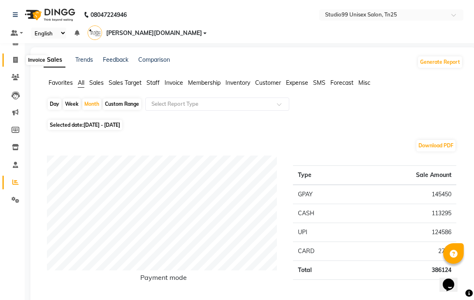
select select "service"
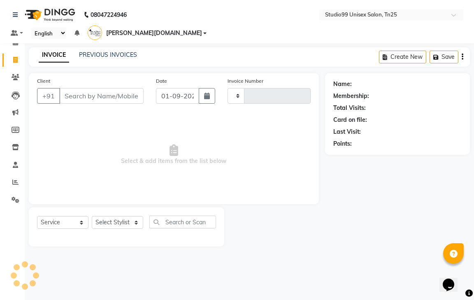
type input "0979"
select select "8331"
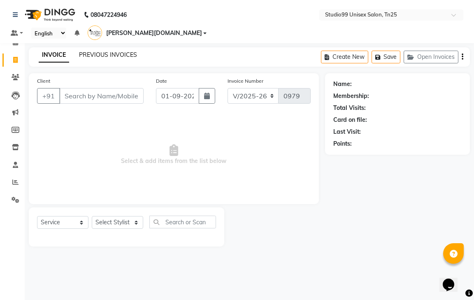
click at [95, 51] on link "PREVIOUS INVOICES" at bounding box center [108, 54] width 58 height 7
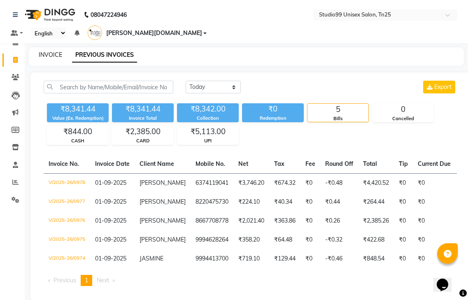
click at [51, 51] on link "INVOICE" at bounding box center [50, 54] width 23 height 7
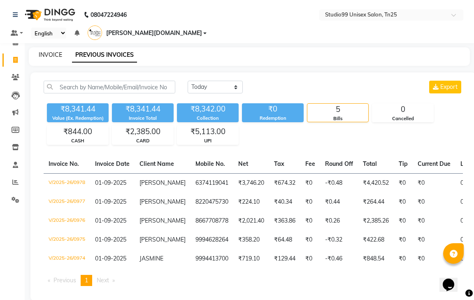
select select "service"
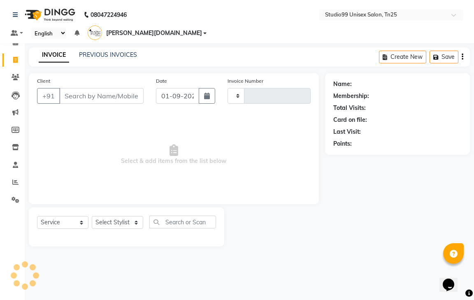
type input "0979"
select select "8331"
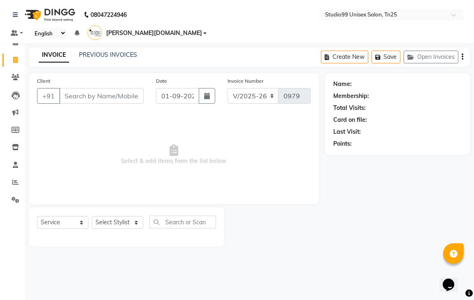
click at [69, 88] on input "Client" at bounding box center [101, 96] width 84 height 16
type input "7092957721"
click at [123, 92] on span "Add Client" at bounding box center [122, 96] width 32 height 8
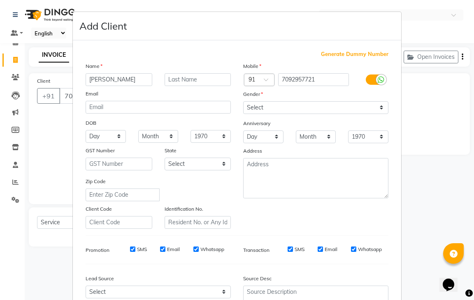
type input "[PERSON_NAME]"
click at [297, 109] on select "Select [DEMOGRAPHIC_DATA] [DEMOGRAPHIC_DATA] Other Prefer Not To Say" at bounding box center [315, 107] width 145 height 13
select select "[DEMOGRAPHIC_DATA]"
click at [243, 101] on select "Select [DEMOGRAPHIC_DATA] [DEMOGRAPHIC_DATA] Other Prefer Not To Say" at bounding box center [315, 107] width 145 height 13
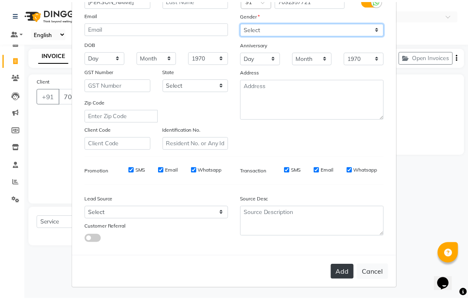
scroll to position [80, 0]
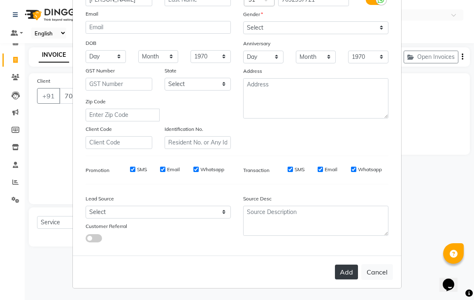
click at [344, 271] on button "Add" at bounding box center [346, 271] width 23 height 15
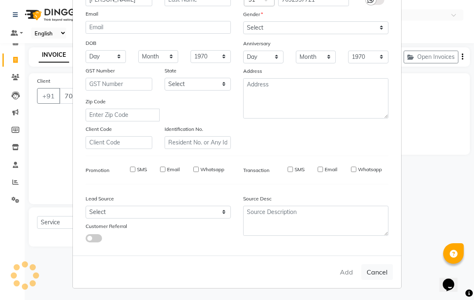
select select
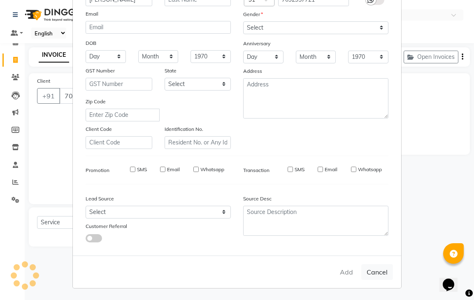
select select
checkbox input "false"
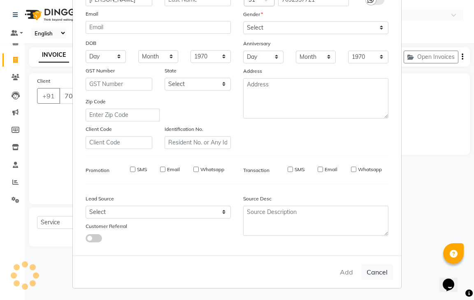
checkbox input "false"
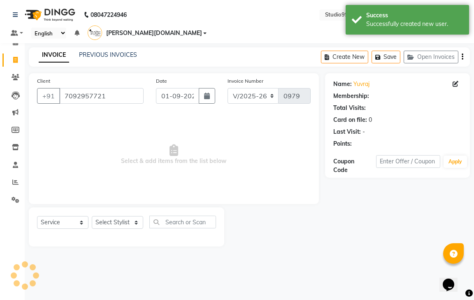
select select "1: Object"
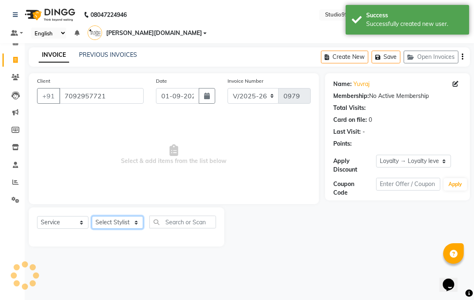
click at [101, 216] on select "Select Stylist gendral [PERSON_NAME] jaya priya kothai TK [DATE] sanjay santhos…" at bounding box center [117, 222] width 51 height 13
select select "80760"
click at [92, 216] on select "Select Stylist gendral [PERSON_NAME] jaya priya kothai TK [DATE] sanjay santhos…" at bounding box center [117, 222] width 51 height 13
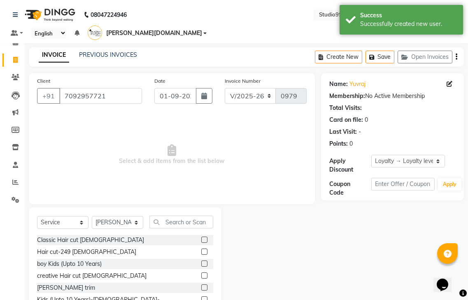
drag, startPoint x: 198, startPoint y: 241, endPoint x: 207, endPoint y: 277, distance: 36.4
click at [201, 248] on div at bounding box center [203, 252] width 5 height 9
click at [201, 284] on label at bounding box center [204, 287] width 6 height 6
click at [201, 285] on input "checkbox" at bounding box center [203, 287] width 5 height 5
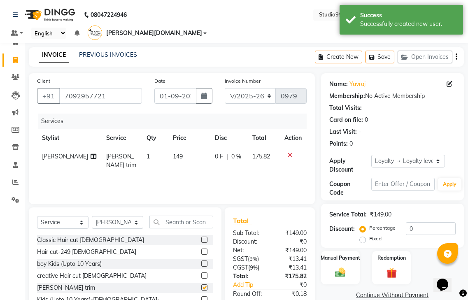
checkbox input "false"
click at [201, 248] on label at bounding box center [204, 251] width 6 height 6
click at [201, 249] on input "checkbox" at bounding box center [203, 251] width 5 height 5
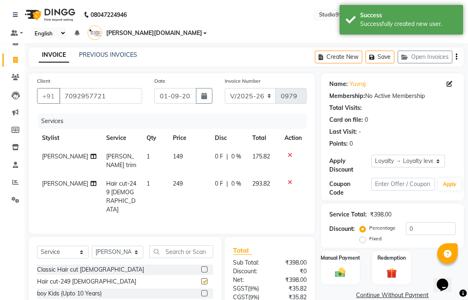
checkbox input "false"
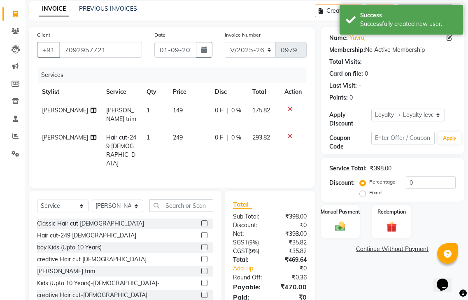
scroll to position [48, 0]
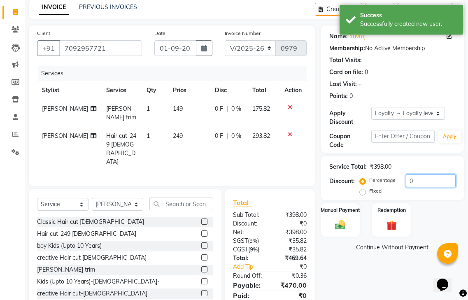
click at [422, 174] on input "0" at bounding box center [431, 180] width 50 height 13
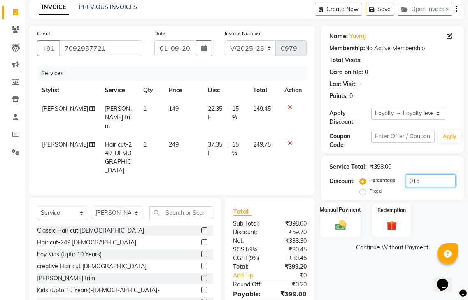
type input "015"
click at [346, 205] on div "Manual Payment" at bounding box center [340, 219] width 40 height 35
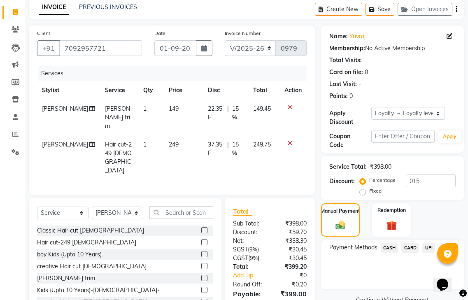
click at [431, 243] on span "UPI" at bounding box center [428, 247] width 13 height 9
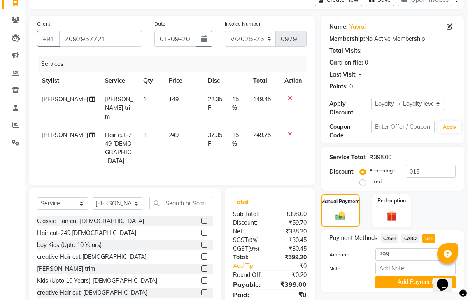
scroll to position [67, 0]
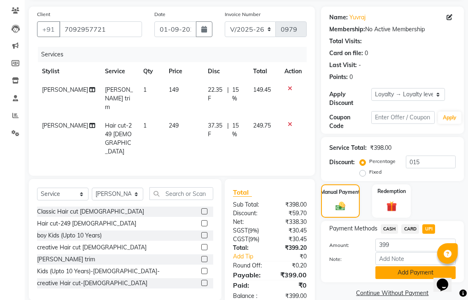
click at [400, 266] on button "Add Payment" at bounding box center [415, 272] width 80 height 13
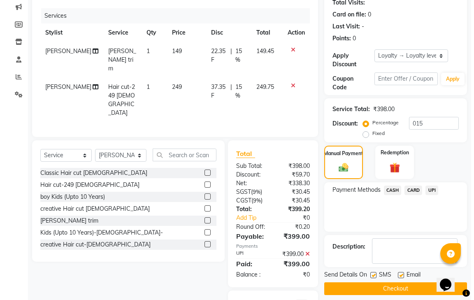
scroll to position [140, 0]
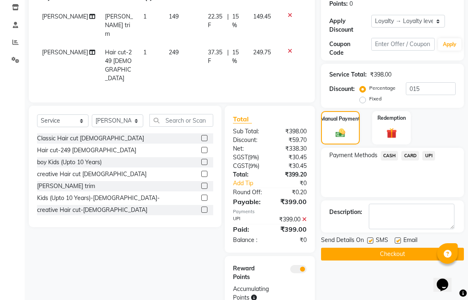
click at [297, 265] on span at bounding box center [298, 269] width 16 height 8
click at [306, 270] on input "checkbox" at bounding box center [306, 270] width 0 height 0
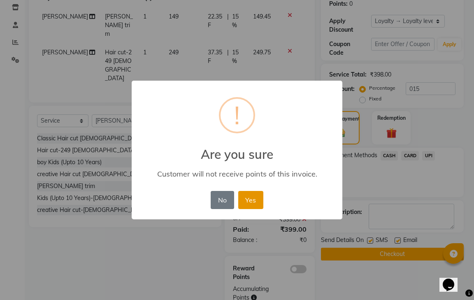
click at [255, 200] on button "Yes" at bounding box center [250, 200] width 25 height 18
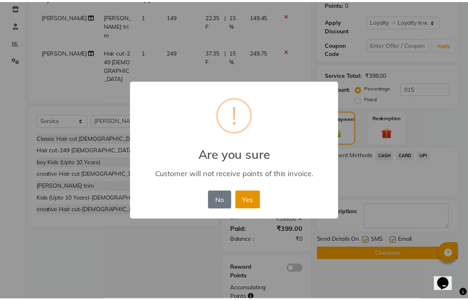
scroll to position [111, 0]
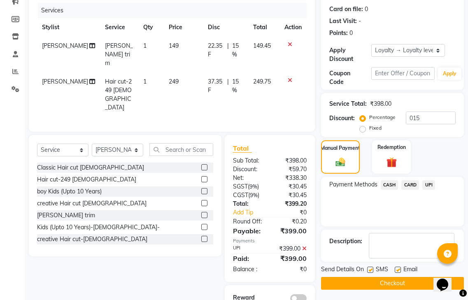
click at [408, 277] on button "Checkout" at bounding box center [392, 283] width 143 height 13
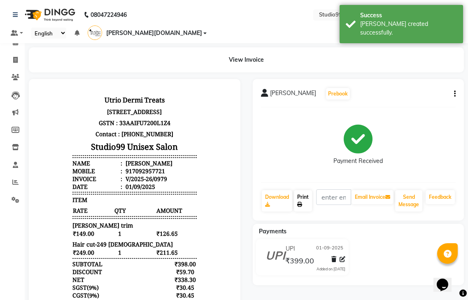
click at [299, 190] on link "Print" at bounding box center [303, 200] width 18 height 21
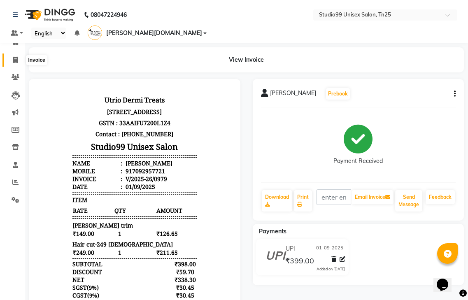
click at [12, 59] on span at bounding box center [15, 60] width 14 height 9
select select "service"
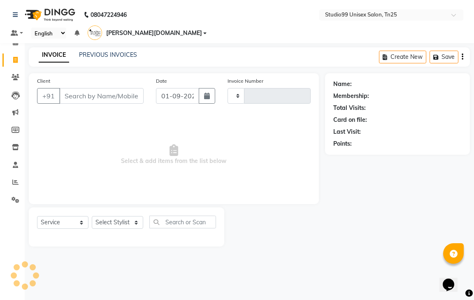
type input "0980"
select select "8331"
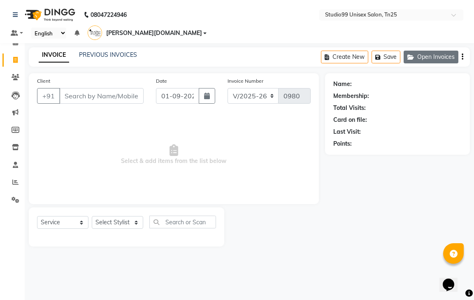
click at [433, 51] on button "Open Invoices" at bounding box center [431, 57] width 55 height 13
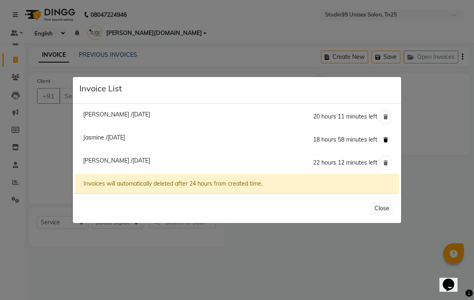
click at [387, 139] on icon at bounding box center [385, 139] width 5 height 5
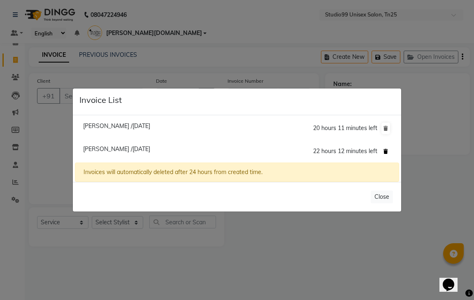
click at [387, 150] on icon at bounding box center [385, 151] width 5 height 5
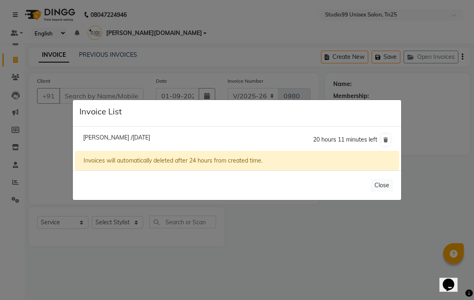
click at [47, 155] on ngb-modal-window "Invoice List [PERSON_NAME] /[DATE] 20 hours 11 minutes left Invoices will autom…" at bounding box center [237, 150] width 474 height 300
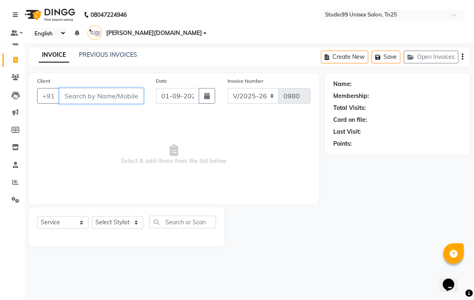
click at [82, 88] on input "Client" at bounding box center [101, 96] width 84 height 16
type input "8220448969"
click at [109, 92] on span "Add Client" at bounding box center [122, 96] width 32 height 8
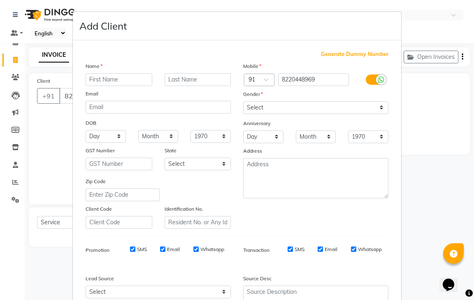
click at [53, 120] on ngb-modal-window "Add Client Generate Dummy Number Name Email DOB Day 01 02 03 04 05 06 07 08 09 …" at bounding box center [237, 150] width 474 height 300
click at [40, 116] on ngb-modal-window "Add Client Generate Dummy Number Name Email DOB Day 01 02 03 04 05 06 07 08 09 …" at bounding box center [237, 150] width 474 height 300
click at [46, 102] on ngb-modal-window "Add Client Generate Dummy Number Name Email DOB Day 01 02 03 04 05 06 07 08 09 …" at bounding box center [237, 150] width 474 height 300
click at [121, 78] on input "text" at bounding box center [119, 79] width 67 height 13
type input "[PERSON_NAME]"
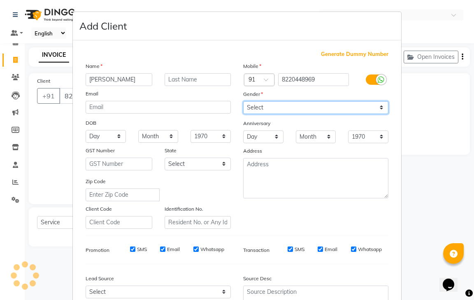
click at [277, 111] on select "Select [DEMOGRAPHIC_DATA] [DEMOGRAPHIC_DATA] Other Prefer Not To Say" at bounding box center [315, 107] width 145 height 13
click at [243, 101] on select "Select [DEMOGRAPHIC_DATA] [DEMOGRAPHIC_DATA] Other Prefer Not To Say" at bounding box center [315, 107] width 145 height 13
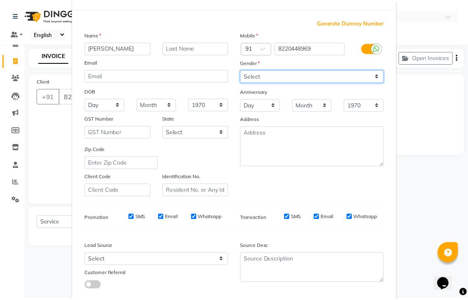
scroll to position [80, 0]
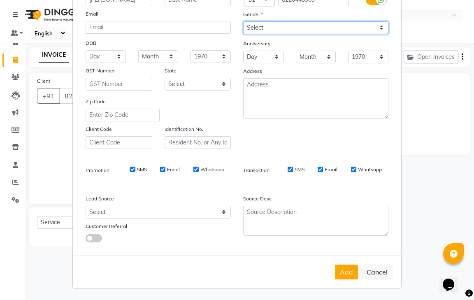
drag, startPoint x: 269, startPoint y: 26, endPoint x: 271, endPoint y: 32, distance: 7.3
click at [269, 26] on select "Select [DEMOGRAPHIC_DATA] [DEMOGRAPHIC_DATA] Other Prefer Not To Say" at bounding box center [315, 27] width 145 height 13
select select "[DEMOGRAPHIC_DATA]"
click at [243, 21] on select "Select [DEMOGRAPHIC_DATA] [DEMOGRAPHIC_DATA] Other Prefer Not To Say" at bounding box center [315, 27] width 145 height 13
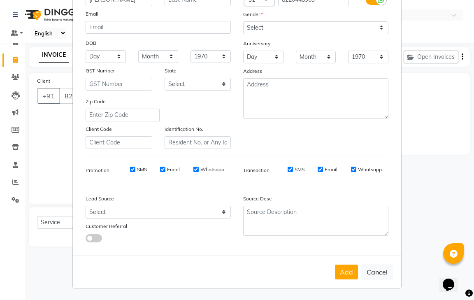
click at [340, 263] on div "Add Cancel" at bounding box center [237, 271] width 328 height 32
click at [341, 271] on button "Add" at bounding box center [346, 271] width 23 height 15
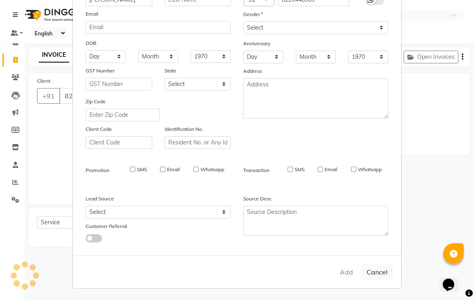
select select
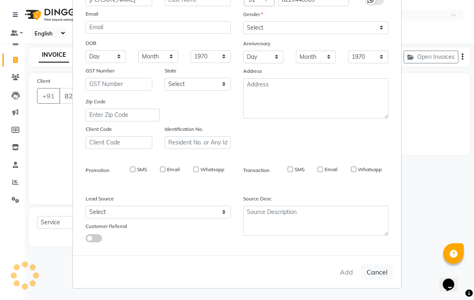
select select
checkbox input "false"
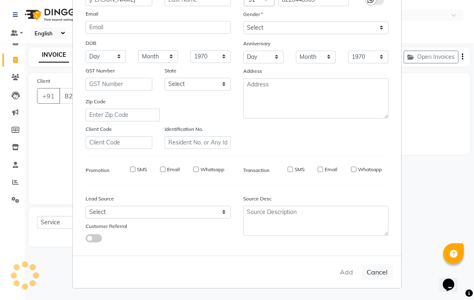
checkbox input "false"
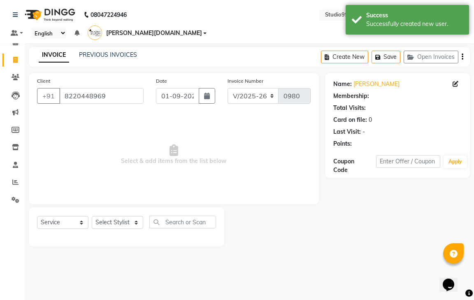
select select "1: Object"
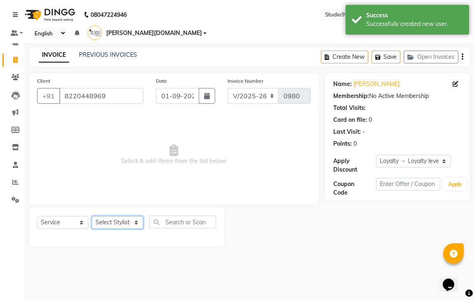
click at [114, 216] on select "Select Stylist gendral [PERSON_NAME] jaya priya kothai TK [DATE] sanjay santhos…" at bounding box center [117, 222] width 51 height 13
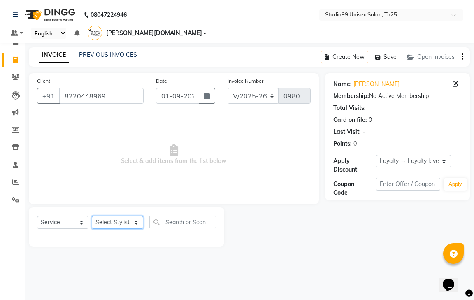
select select "80761"
click at [92, 216] on select "Select Stylist gendral [PERSON_NAME] jaya priya kothai TK [DATE] sanjay santhos…" at bounding box center [117, 222] width 51 height 13
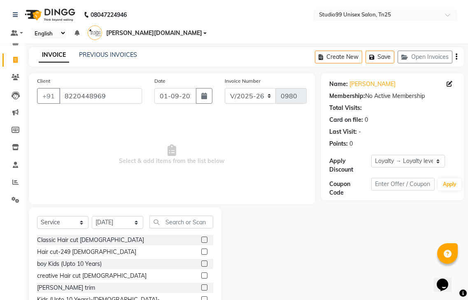
click at [201, 248] on label at bounding box center [204, 251] width 6 height 6
click at [201, 249] on input "checkbox" at bounding box center [203, 251] width 5 height 5
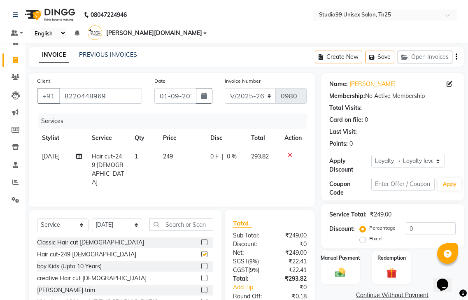
checkbox input "false"
click at [389, 51] on button "Save" at bounding box center [379, 57] width 29 height 13
click at [418, 51] on button "Open Invoices" at bounding box center [424, 57] width 55 height 13
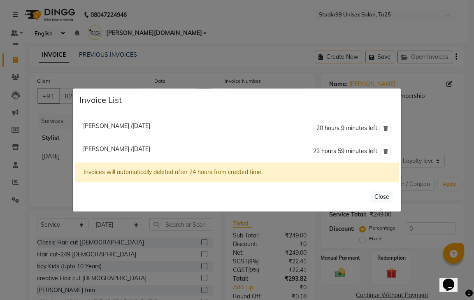
click at [44, 156] on ngb-modal-window "Invoice List [PERSON_NAME] /[DATE] 20 hours 9 minutes left [GEOGRAPHIC_DATA] /[…" at bounding box center [237, 150] width 474 height 300
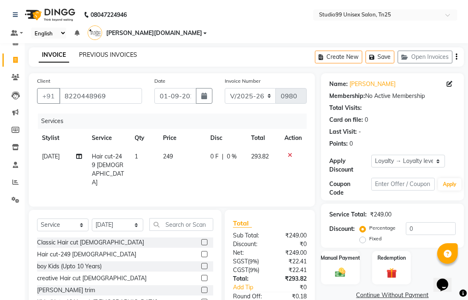
click at [98, 51] on link "PREVIOUS INVOICES" at bounding box center [108, 54] width 58 height 7
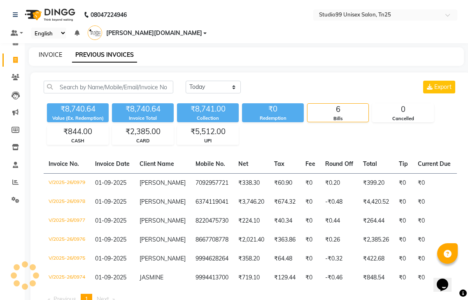
click at [58, 51] on link "INVOICE" at bounding box center [50, 54] width 23 height 7
select select "service"
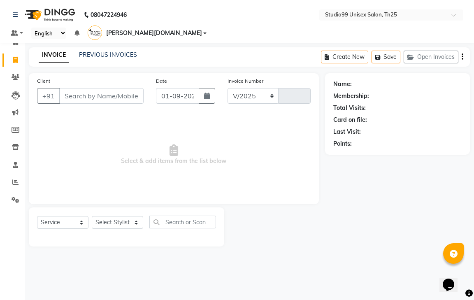
select select "8331"
type input "0980"
click at [90, 51] on link "PREVIOUS INVOICES" at bounding box center [108, 54] width 58 height 7
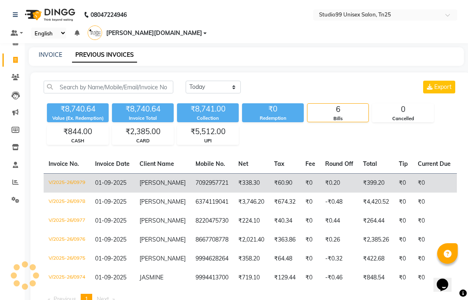
click at [361, 173] on td "₹399.20" at bounding box center [376, 182] width 36 height 19
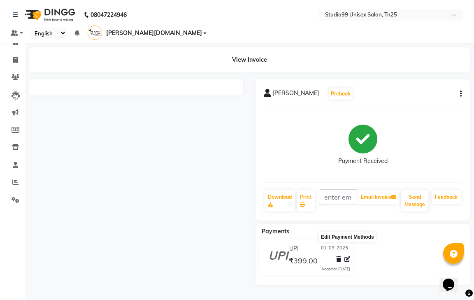
click at [345, 256] on icon at bounding box center [347, 259] width 6 height 6
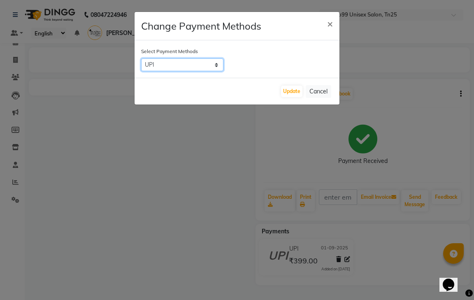
click at [198, 62] on select "CASH CARD UPI" at bounding box center [182, 64] width 82 height 13
select select "1"
click at [141, 58] on select "CASH CARD UPI" at bounding box center [182, 64] width 82 height 13
click at [297, 93] on button "Update" at bounding box center [291, 92] width 21 height 12
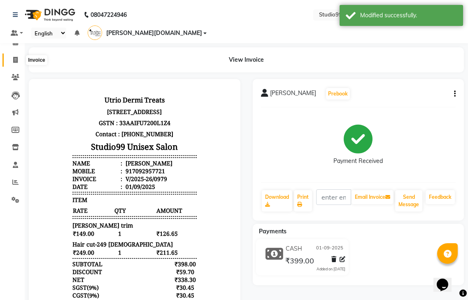
click at [17, 57] on icon at bounding box center [15, 60] width 5 height 6
select select "service"
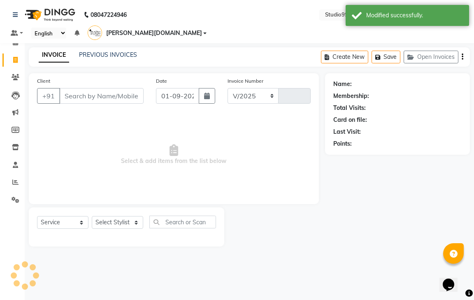
select select "8331"
type input "0980"
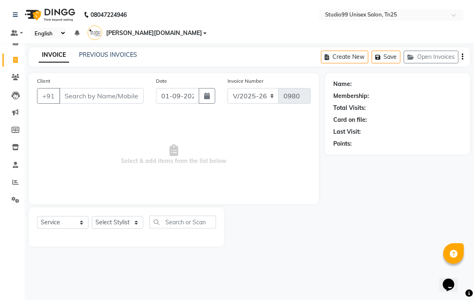
click at [155, 114] on span "Select & add items from the list below" at bounding box center [174, 155] width 274 height 82
click at [136, 51] on div "INVOICE PREVIOUS INVOICES" at bounding box center [88, 55] width 118 height 9
click at [105, 90] on input "Client" at bounding box center [101, 96] width 84 height 16
type input "9028473397"
click at [118, 88] on button "Add Client" at bounding box center [122, 96] width 42 height 16
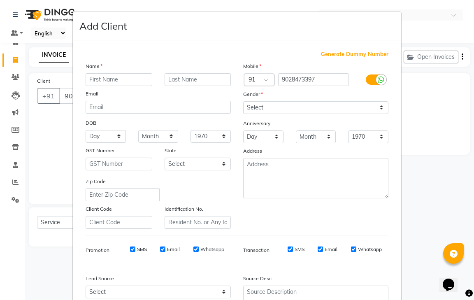
click at [53, 122] on ngb-modal-window "Add Client Generate Dummy Number Name Email DOB Day 01 02 03 04 05 06 07 08 09 …" at bounding box center [237, 150] width 474 height 300
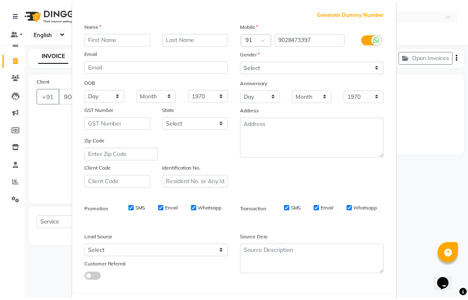
scroll to position [80, 0]
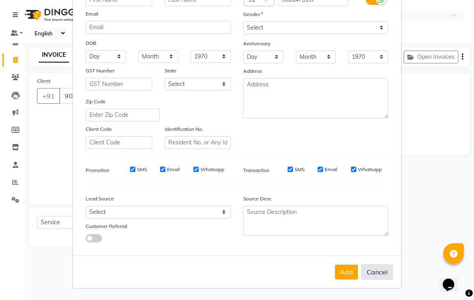
click at [375, 271] on button "Cancel" at bounding box center [377, 272] width 32 height 16
select select
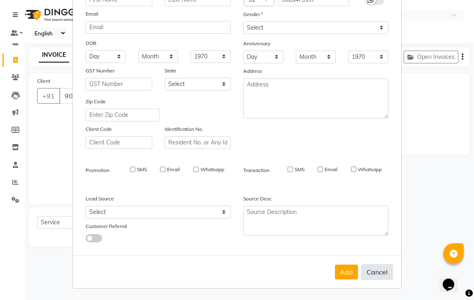
select select
checkbox input "false"
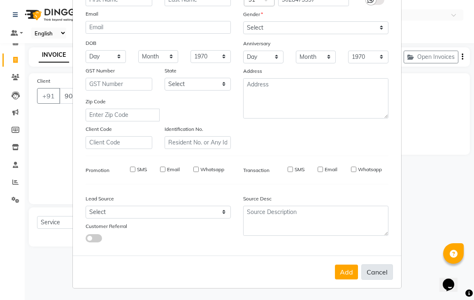
checkbox input "false"
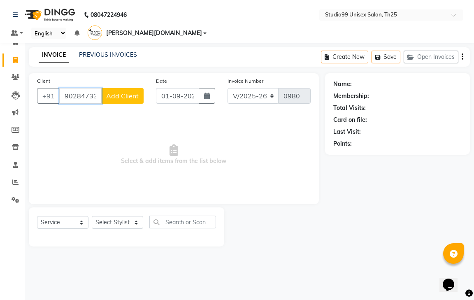
click at [79, 88] on input "9028473397" at bounding box center [80, 96] width 42 height 16
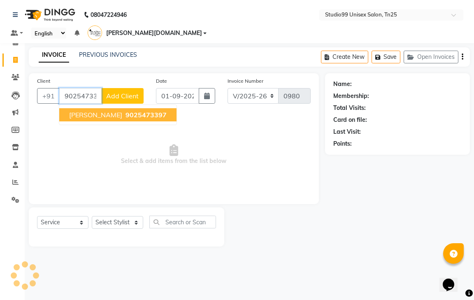
type input "9025473397"
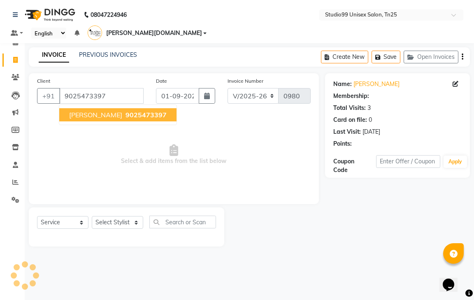
select select "1: Object"
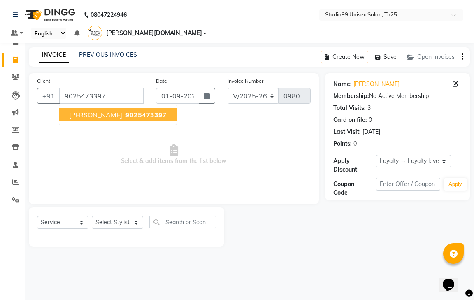
click at [86, 111] on span "[PERSON_NAME]" at bounding box center [95, 115] width 53 height 8
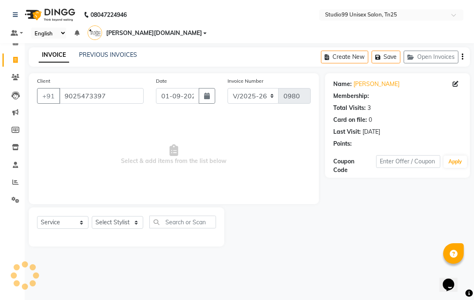
select select "1: Object"
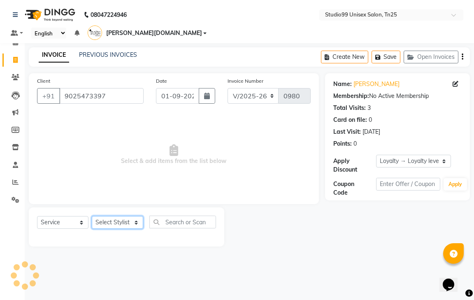
click at [126, 216] on select "Select Stylist gendral [PERSON_NAME] jaya priya kothai TK [DATE] sanjay santhos…" at bounding box center [117, 222] width 51 height 13
click at [128, 248] on div "08047224946 Select Location × Studio99 Unisex Salon, Tn25 Default Panel My Pane…" at bounding box center [237, 150] width 474 height 300
click at [104, 216] on select "Select Stylist gendral [PERSON_NAME] jaya priya kothai TK [DATE] sanjay santhos…" at bounding box center [117, 222] width 51 height 13
select select "80760"
click at [92, 216] on select "Select Stylist gendral [PERSON_NAME] jaya priya kothai TK [DATE] sanjay santhos…" at bounding box center [117, 222] width 51 height 13
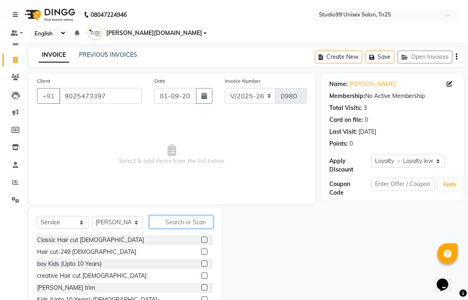
click at [174, 216] on input "text" at bounding box center [181, 222] width 64 height 13
click at [201, 260] on label at bounding box center [204, 263] width 6 height 6
click at [201, 261] on input "checkbox" at bounding box center [203, 263] width 5 height 5
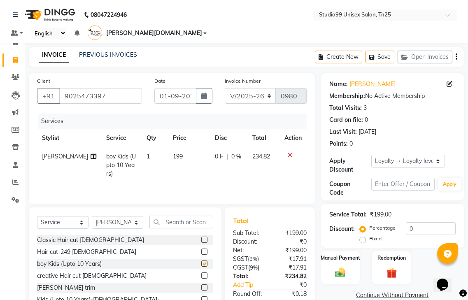
checkbox input "false"
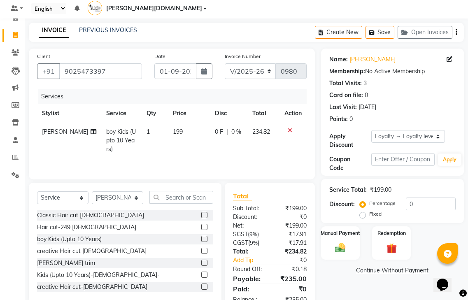
scroll to position [38, 0]
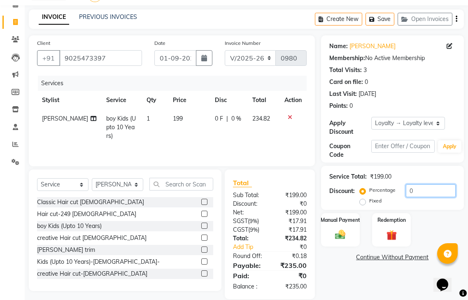
click at [423, 184] on input "0" at bounding box center [431, 190] width 50 height 13
type input "010"
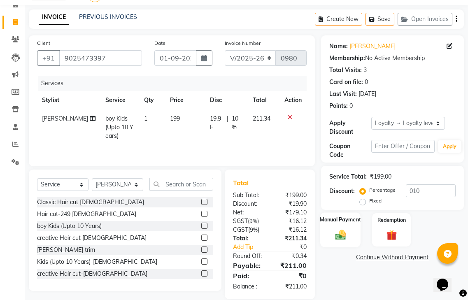
click at [350, 216] on div "Manual Payment" at bounding box center [340, 229] width 40 height 35
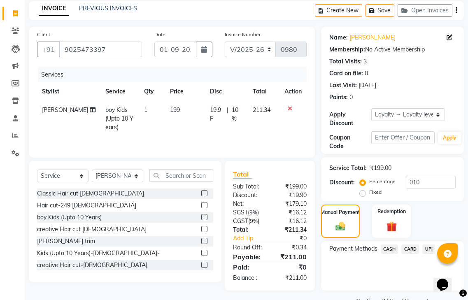
scroll to position [55, 0]
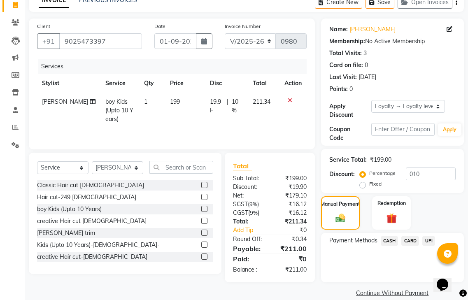
click at [390, 236] on span "CASH" at bounding box center [389, 240] width 18 height 9
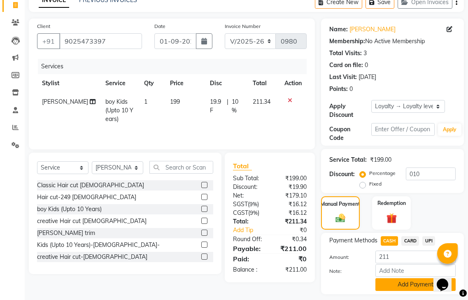
click at [390, 278] on button "Add Payment" at bounding box center [415, 284] width 80 height 13
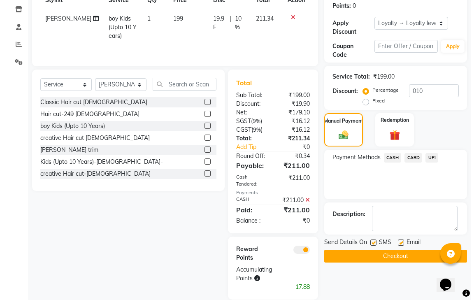
scroll to position [138, 0]
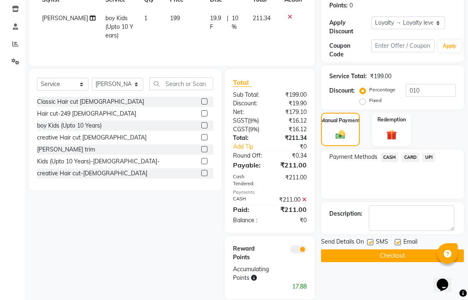
click at [299, 245] on span at bounding box center [298, 249] width 16 height 8
click at [306, 251] on input "checkbox" at bounding box center [306, 251] width 0 height 0
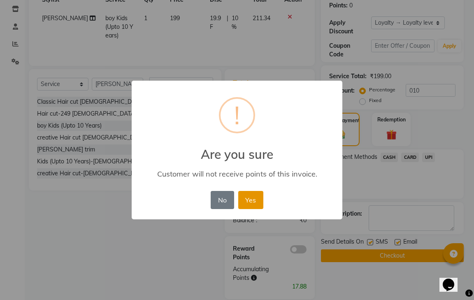
click at [246, 203] on button "Yes" at bounding box center [250, 200] width 25 height 18
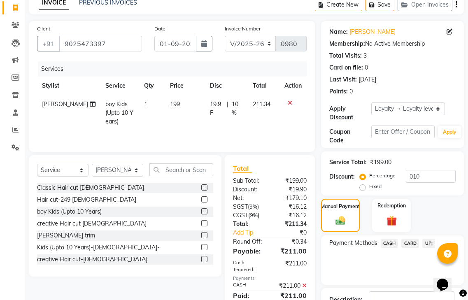
scroll to position [109, 0]
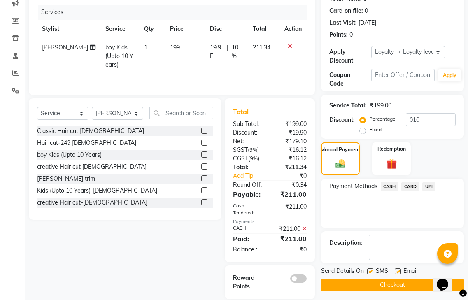
click at [372, 278] on button "Checkout" at bounding box center [392, 284] width 143 height 13
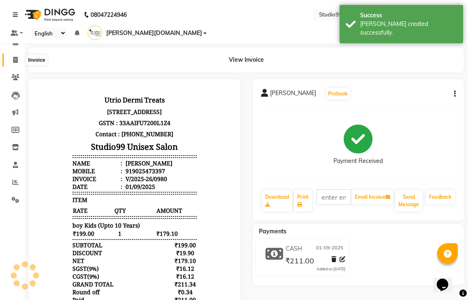
click at [17, 60] on icon at bounding box center [15, 60] width 5 height 6
select select "service"
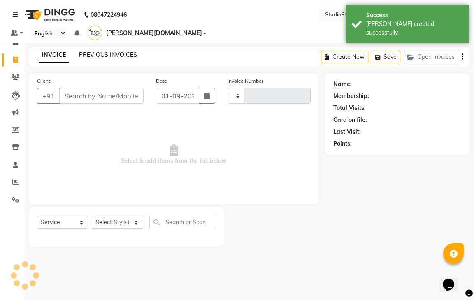
click at [122, 51] on link "PREVIOUS INVOICES" at bounding box center [108, 54] width 58 height 7
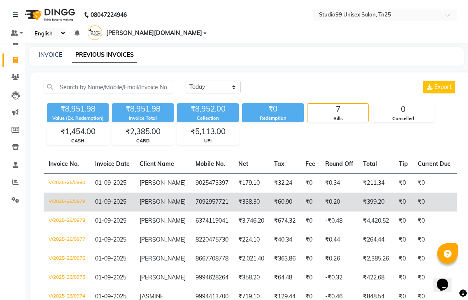
click at [160, 198] on span "[PERSON_NAME]" at bounding box center [162, 201] width 46 height 7
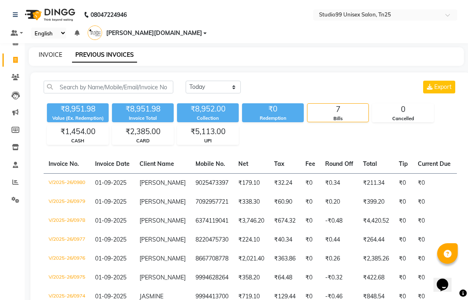
click at [50, 51] on link "INVOICE" at bounding box center [50, 54] width 23 height 7
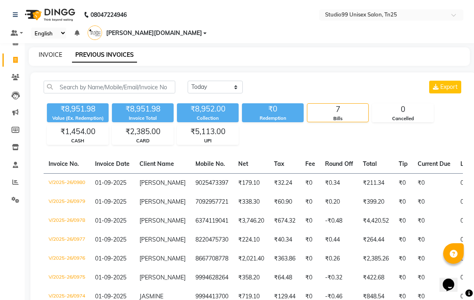
select select "service"
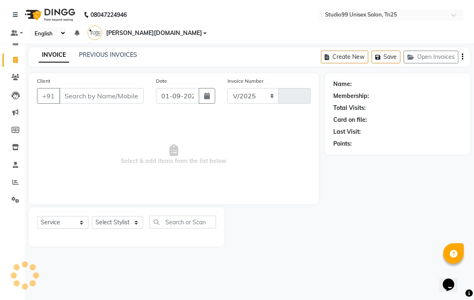
select select "8331"
type input "0981"
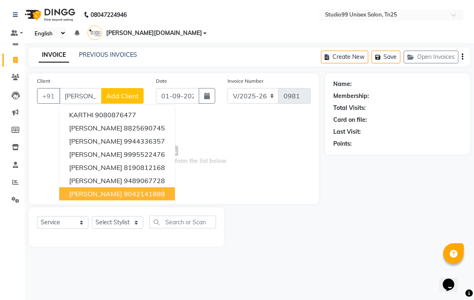
click at [124, 190] on ngb-highlight "9042141898" at bounding box center [144, 194] width 41 height 8
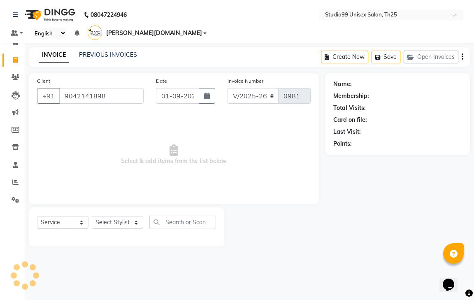
type input "9042141898"
select select "1: Object"
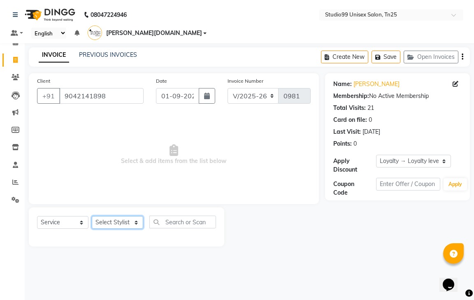
click at [108, 216] on select "Select Stylist gendral [PERSON_NAME] jaya priya kothai TK [DATE] sanjay santhos…" at bounding box center [117, 222] width 51 height 13
select select "80761"
click at [92, 216] on select "Select Stylist gendral [PERSON_NAME] jaya priya kothai TK [DATE] sanjay santhos…" at bounding box center [117, 222] width 51 height 13
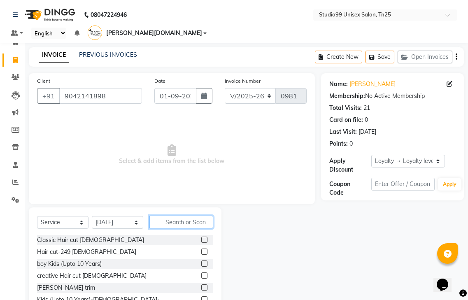
click at [179, 216] on input "text" at bounding box center [181, 222] width 64 height 13
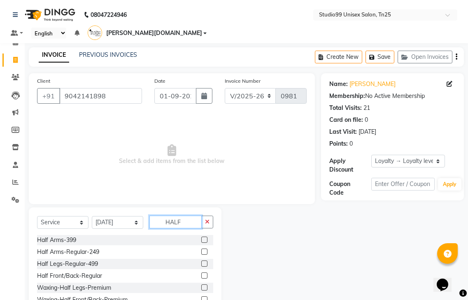
type input "HALF"
click at [201, 237] on label at bounding box center [204, 240] width 6 height 6
click at [201, 237] on input "checkbox" at bounding box center [203, 239] width 5 height 5
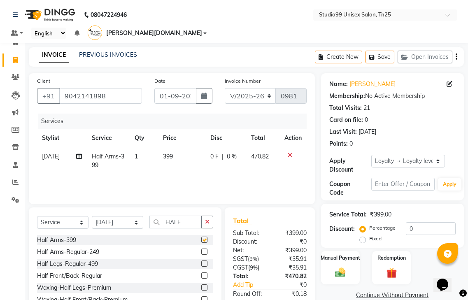
checkbox input "false"
click at [205, 219] on icon "button" at bounding box center [207, 222] width 5 height 6
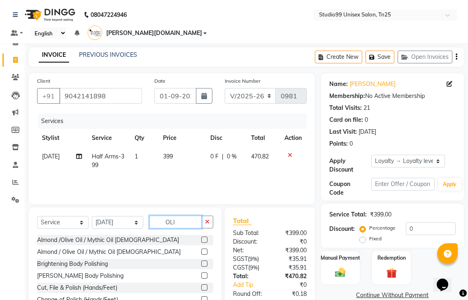
type input "OLI"
drag, startPoint x: 202, startPoint y: 227, endPoint x: 235, endPoint y: 227, distance: 32.9
click at [209, 235] on div at bounding box center [207, 240] width 12 height 10
click at [205, 237] on label at bounding box center [204, 240] width 6 height 6
click at [205, 237] on input "checkbox" at bounding box center [203, 239] width 5 height 5
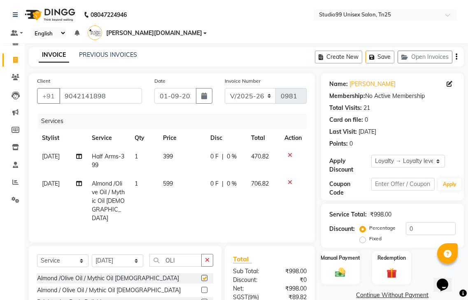
checkbox input "false"
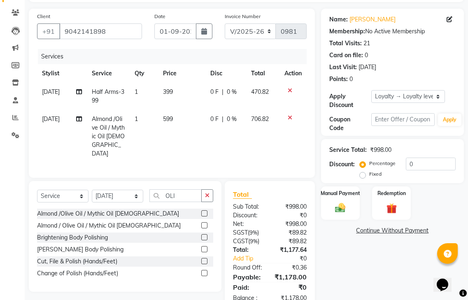
scroll to position [65, 0]
click at [416, 157] on input "0" at bounding box center [431, 163] width 50 height 13
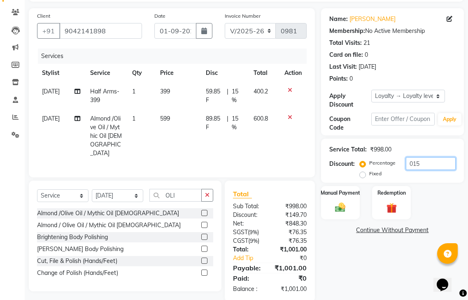
scroll to position [56, 0]
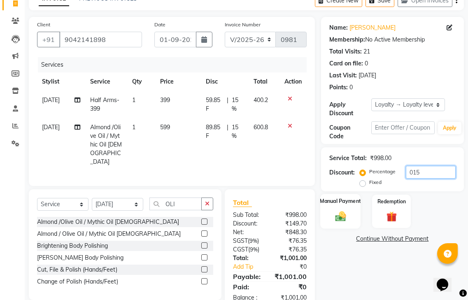
type input "015"
click at [358, 197] on label "Manual Payment" at bounding box center [340, 201] width 41 height 8
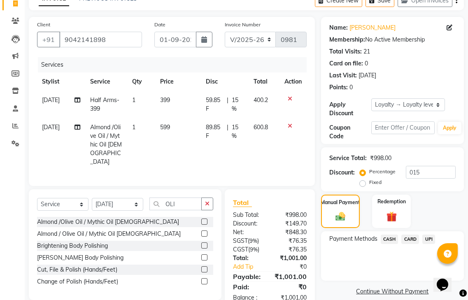
drag, startPoint x: 431, startPoint y: 227, endPoint x: 426, endPoint y: 232, distance: 6.7
click at [429, 234] on span "UPI" at bounding box center [428, 238] width 13 height 9
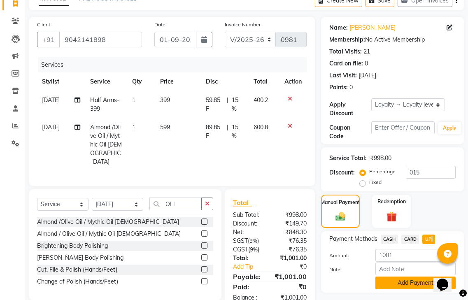
click at [412, 276] on button "Add Payment" at bounding box center [415, 282] width 80 height 13
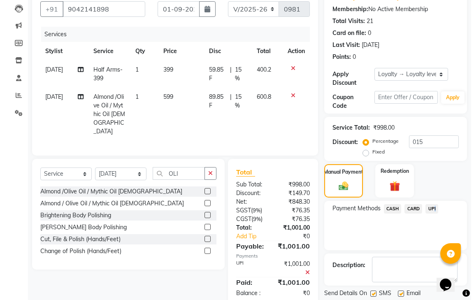
scroll to position [148, 0]
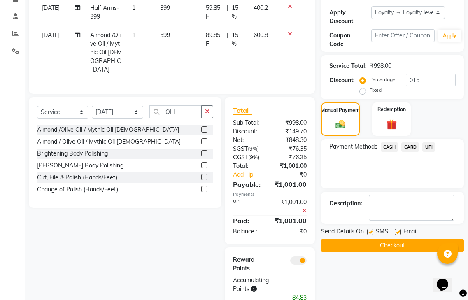
click at [301, 256] on span at bounding box center [298, 260] width 16 height 8
click at [306, 262] on input "checkbox" at bounding box center [306, 262] width 0 height 0
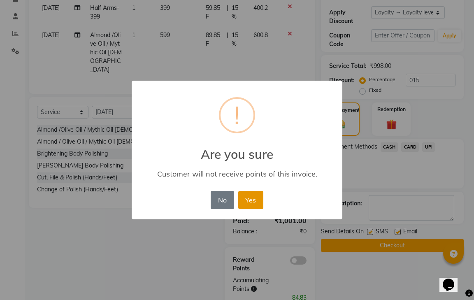
click at [253, 194] on button "Yes" at bounding box center [250, 200] width 25 height 18
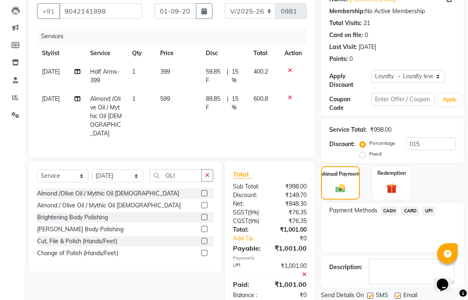
scroll to position [119, 0]
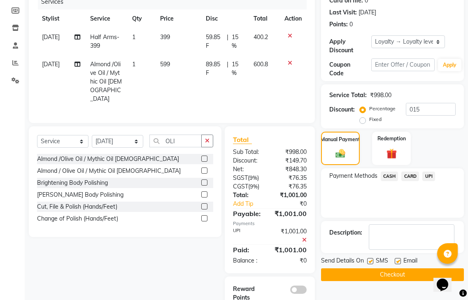
click at [374, 268] on button "Checkout" at bounding box center [392, 274] width 143 height 13
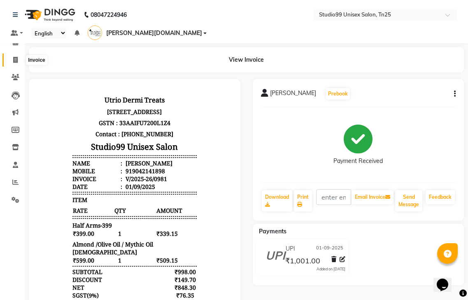
click at [17, 57] on icon at bounding box center [15, 60] width 5 height 6
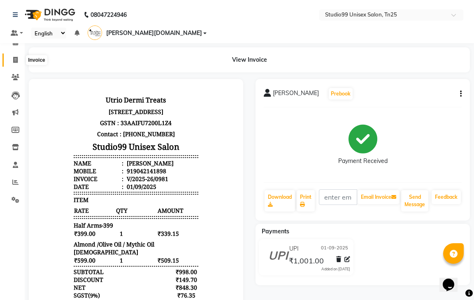
select select "service"
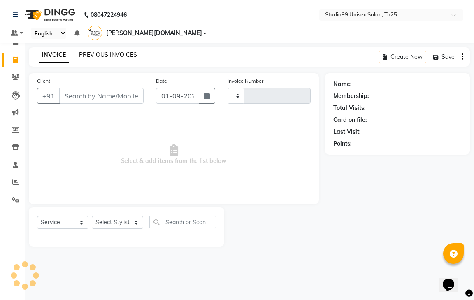
click at [102, 51] on link "PREVIOUS INVOICES" at bounding box center [108, 54] width 58 height 7
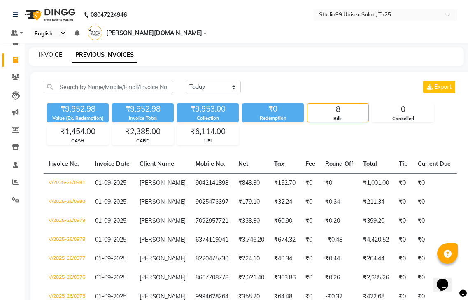
click at [46, 51] on link "INVOICE" at bounding box center [50, 54] width 23 height 7
select select "service"
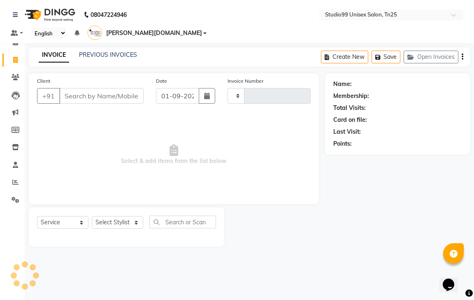
type input "0982"
select select "8331"
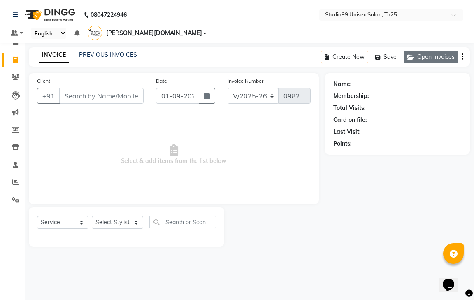
click at [432, 51] on button "Open Invoices" at bounding box center [431, 57] width 55 height 13
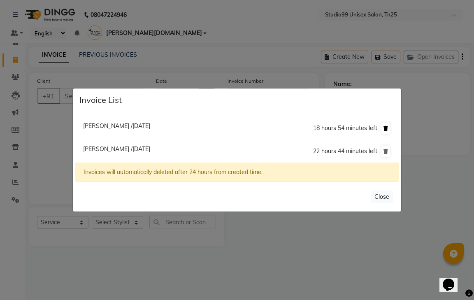
click at [388, 127] on icon at bounding box center [385, 128] width 5 height 5
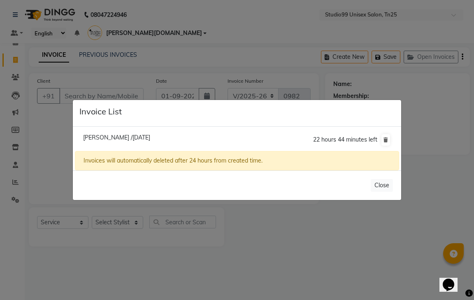
click at [171, 281] on ngb-modal-window "Invoice List [PERSON_NAME] /[DATE] 22 hours 44 minutes left Invoices will autom…" at bounding box center [237, 150] width 474 height 300
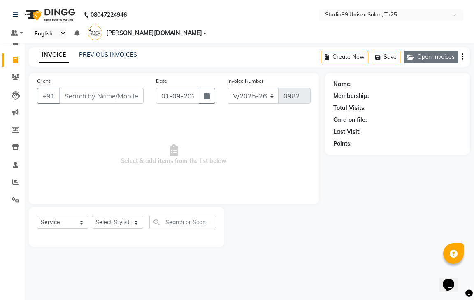
click at [443, 51] on button "Open Invoices" at bounding box center [431, 57] width 55 height 13
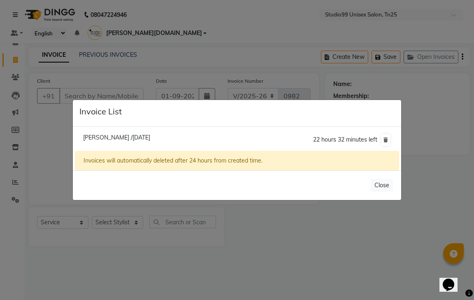
click at [137, 139] on span "[PERSON_NAME] /[DATE]" at bounding box center [116, 137] width 67 height 7
type input "8220448969"
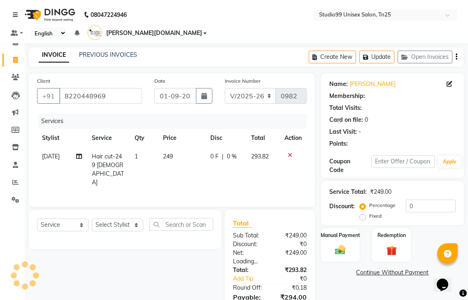
click at [125, 210] on div "Select Service Product Membership Package Voucher Prepaid Gift Card Select Styl…" at bounding box center [125, 229] width 193 height 39
click at [125, 218] on select "Select Stylist gendral [PERSON_NAME] jaya priya kothai TK [DATE] sanjay santhos…" at bounding box center [117, 224] width 51 height 13
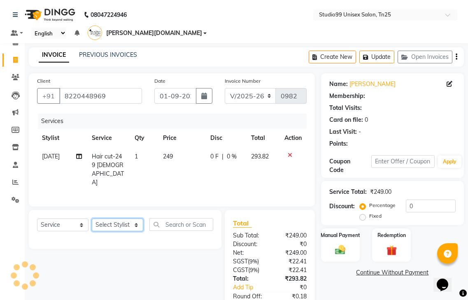
select select "1: Object"
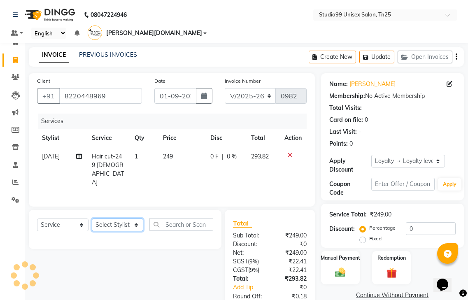
select select "80761"
click at [92, 218] on select "Select Stylist gendral [PERSON_NAME] jaya priya kothai TK [DATE] sanjay santhos…" at bounding box center [117, 224] width 51 height 13
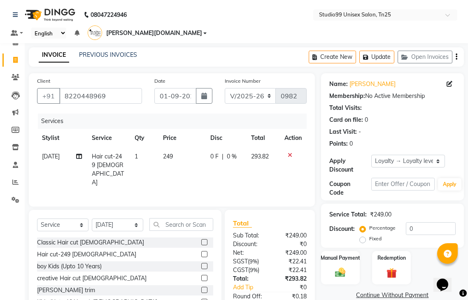
drag, startPoint x: 200, startPoint y: 274, endPoint x: 196, endPoint y: 276, distance: 4.8
click at [201, 287] on label at bounding box center [204, 290] width 6 height 6
click at [201, 288] on input "checkbox" at bounding box center [203, 290] width 5 height 5
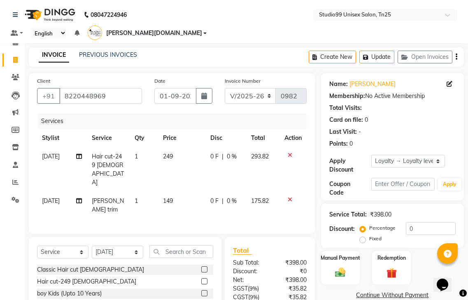
checkbox input "false"
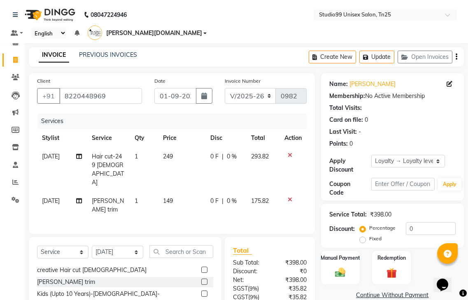
scroll to position [82, 0]
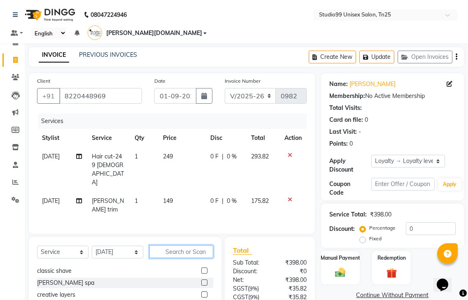
click at [176, 245] on input "text" at bounding box center [181, 251] width 64 height 13
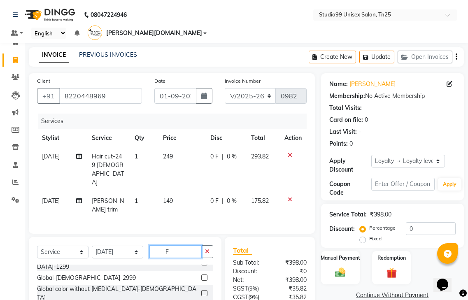
scroll to position [0, 0]
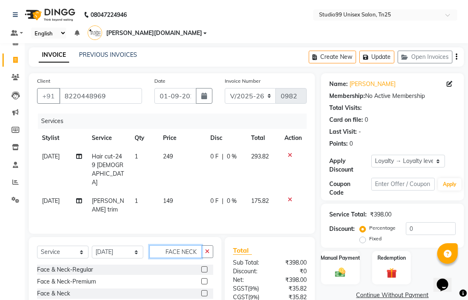
type input "FACE NECK"
click at [206, 290] on label at bounding box center [204, 293] width 6 height 6
click at [206, 291] on input "checkbox" at bounding box center [203, 293] width 5 height 5
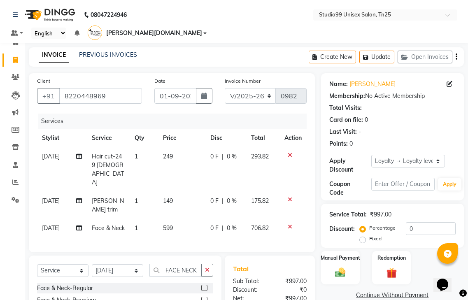
checkbox input "false"
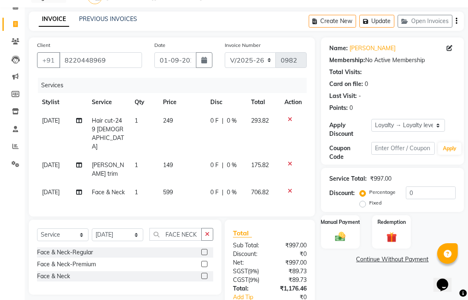
scroll to position [66, 0]
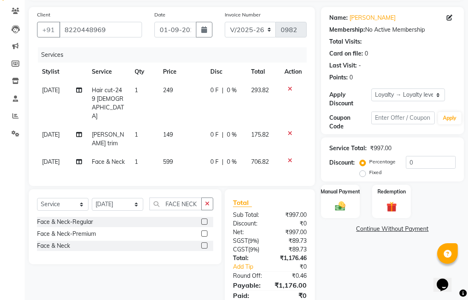
click at [369, 169] on label "Fixed" at bounding box center [375, 172] width 12 height 7
click at [362, 169] on input "Fixed" at bounding box center [364, 172] width 6 height 6
radio input "true"
click at [416, 156] on input "0" at bounding box center [431, 162] width 50 height 13
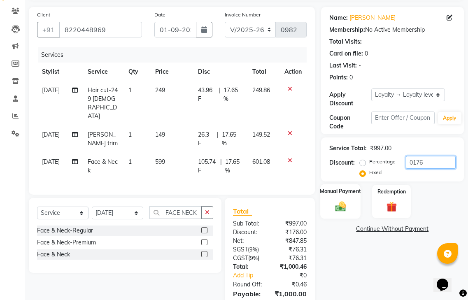
type input "0176"
click at [345, 185] on div "Manual Payment" at bounding box center [340, 201] width 40 height 35
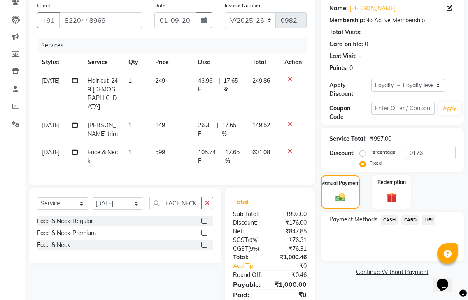
scroll to position [84, 0]
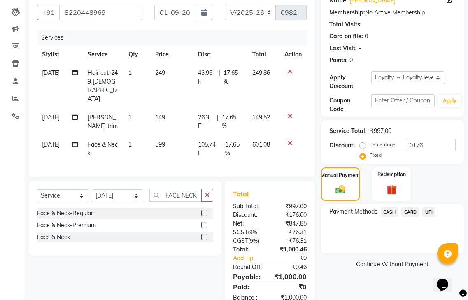
click at [429, 207] on span "UPI" at bounding box center [428, 211] width 13 height 9
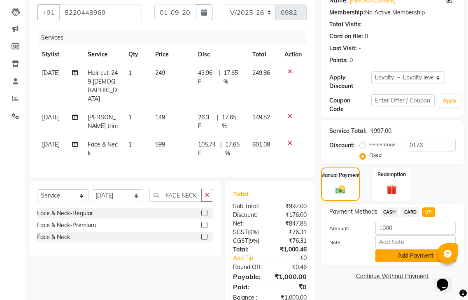
click at [409, 249] on button "Add Payment" at bounding box center [415, 255] width 80 height 13
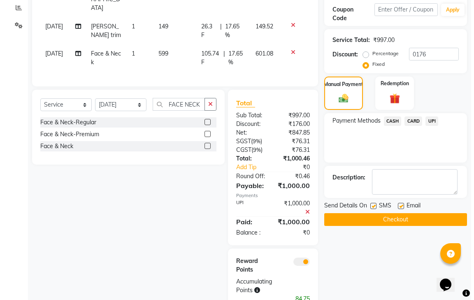
scroll to position [176, 0]
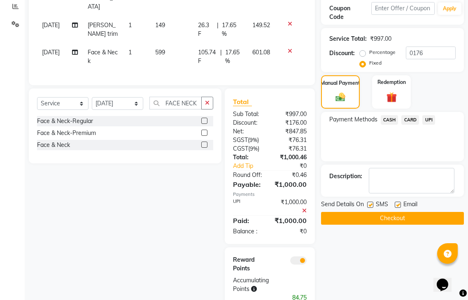
click at [298, 256] on span at bounding box center [298, 260] width 16 height 8
click at [306, 262] on input "checkbox" at bounding box center [306, 262] width 0 height 0
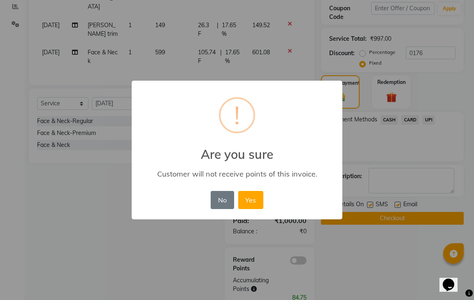
drag, startPoint x: 247, startPoint y: 202, endPoint x: 320, endPoint y: 223, distance: 75.9
click at [248, 202] on button "Yes" at bounding box center [250, 200] width 25 height 18
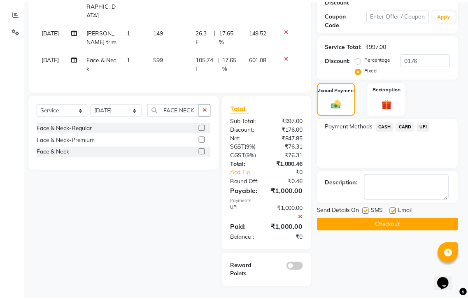
scroll to position [146, 0]
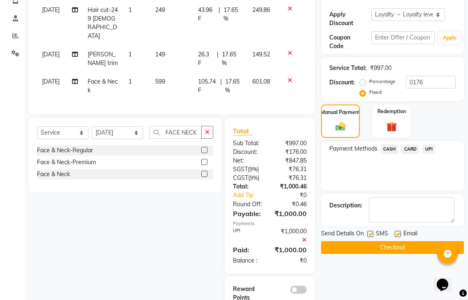
click at [396, 231] on div at bounding box center [396, 235] width 5 height 9
click at [390, 241] on button "Checkout" at bounding box center [392, 247] width 143 height 13
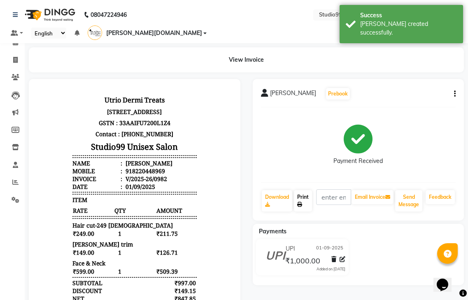
click at [306, 190] on link "Print" at bounding box center [303, 200] width 18 height 21
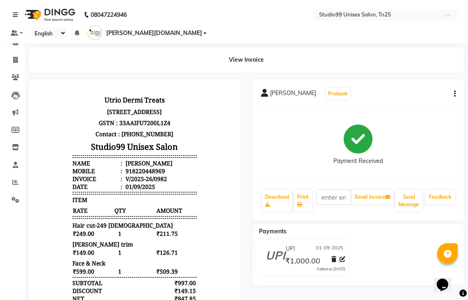
click at [58, 110] on body "Utrio Dermi Treats [STREET_ADDRESS] GSTN : 33AAIFU7200L1Z4 Contact : [PHONE_NUM…" at bounding box center [134, 235] width 188 height 290
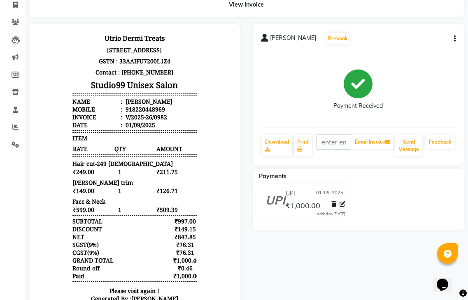
scroll to position [41, 0]
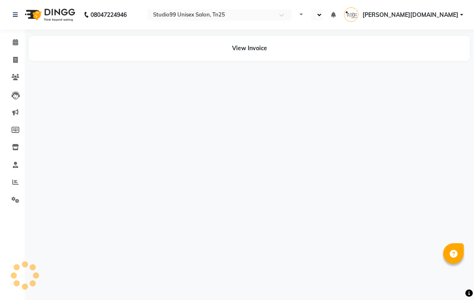
select select "en"
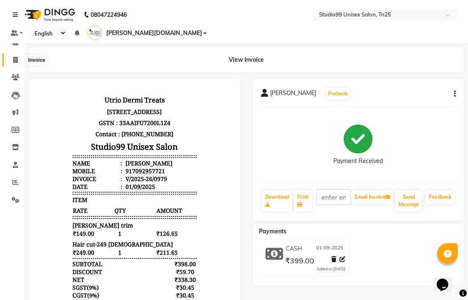
click at [12, 60] on span at bounding box center [15, 60] width 14 height 9
select select "service"
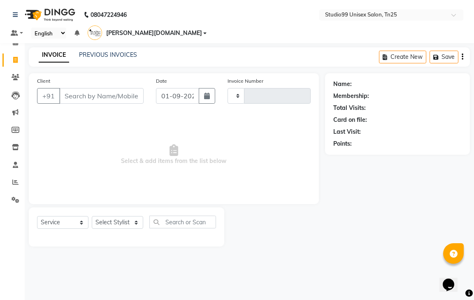
type input "0981"
select select "8331"
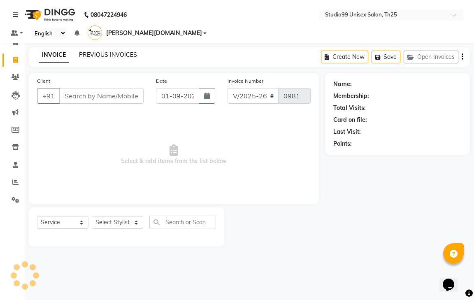
click at [100, 51] on link "PREVIOUS INVOICES" at bounding box center [108, 54] width 58 height 7
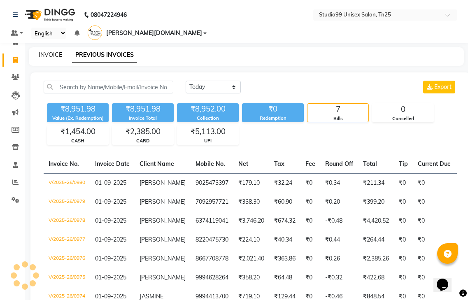
click at [51, 51] on link "INVOICE" at bounding box center [50, 54] width 23 height 7
select select "service"
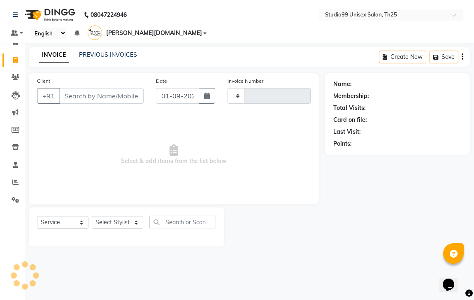
type input "0981"
select select "8331"
